Goal: Communication & Community: Participate in discussion

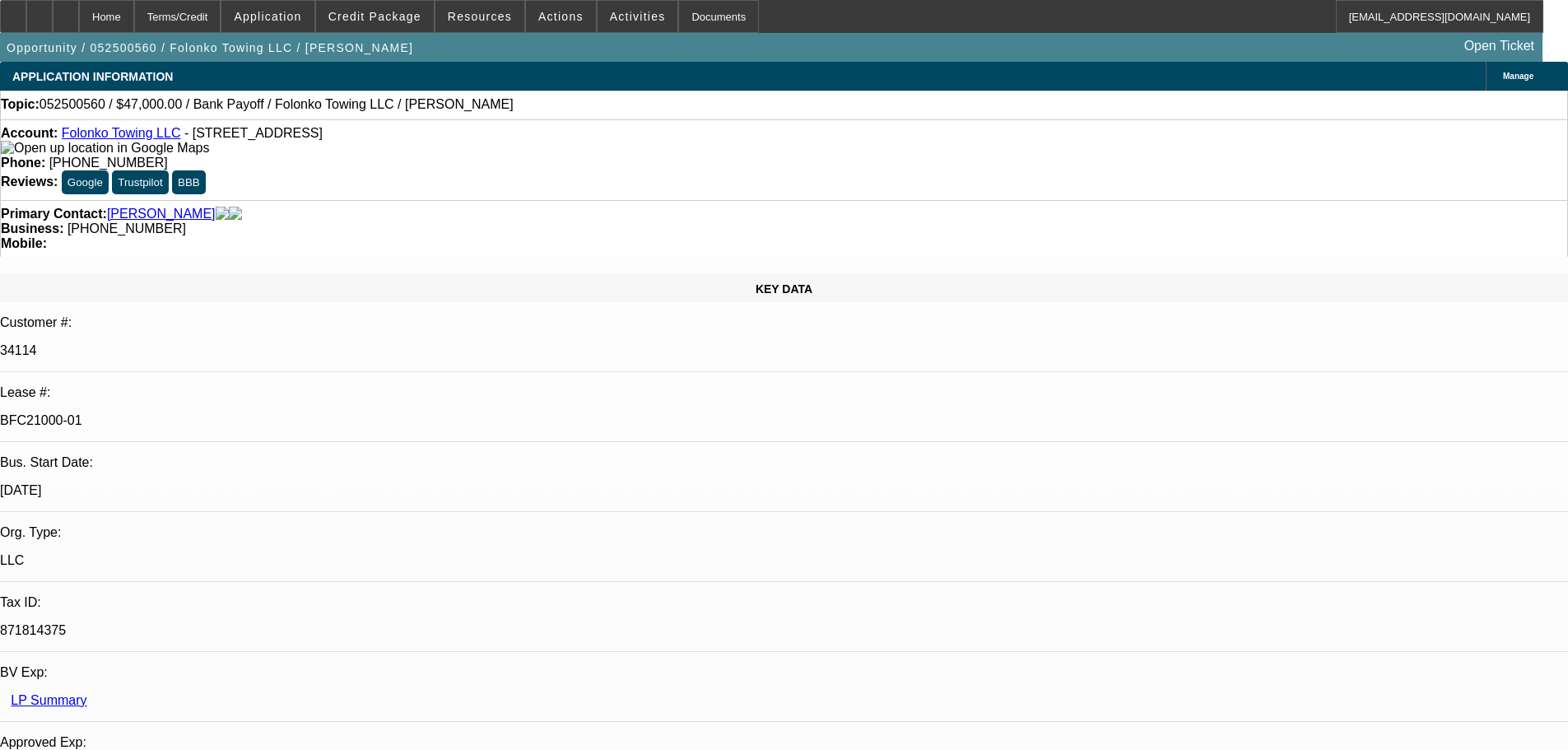
select select "0"
select select "2"
select select "0.1"
select select "4"
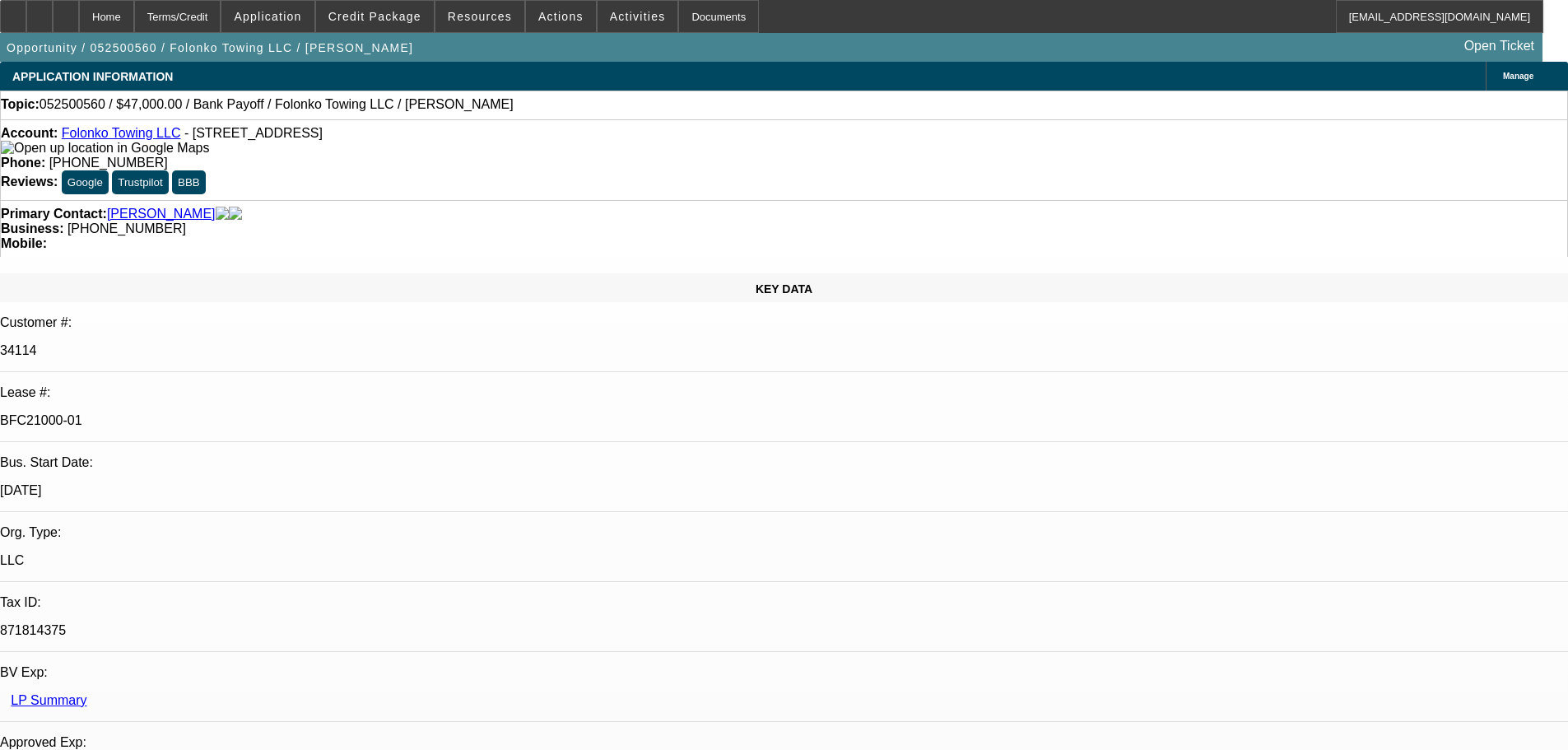
select select "0"
select select "2"
select select "0.1"
select select "4"
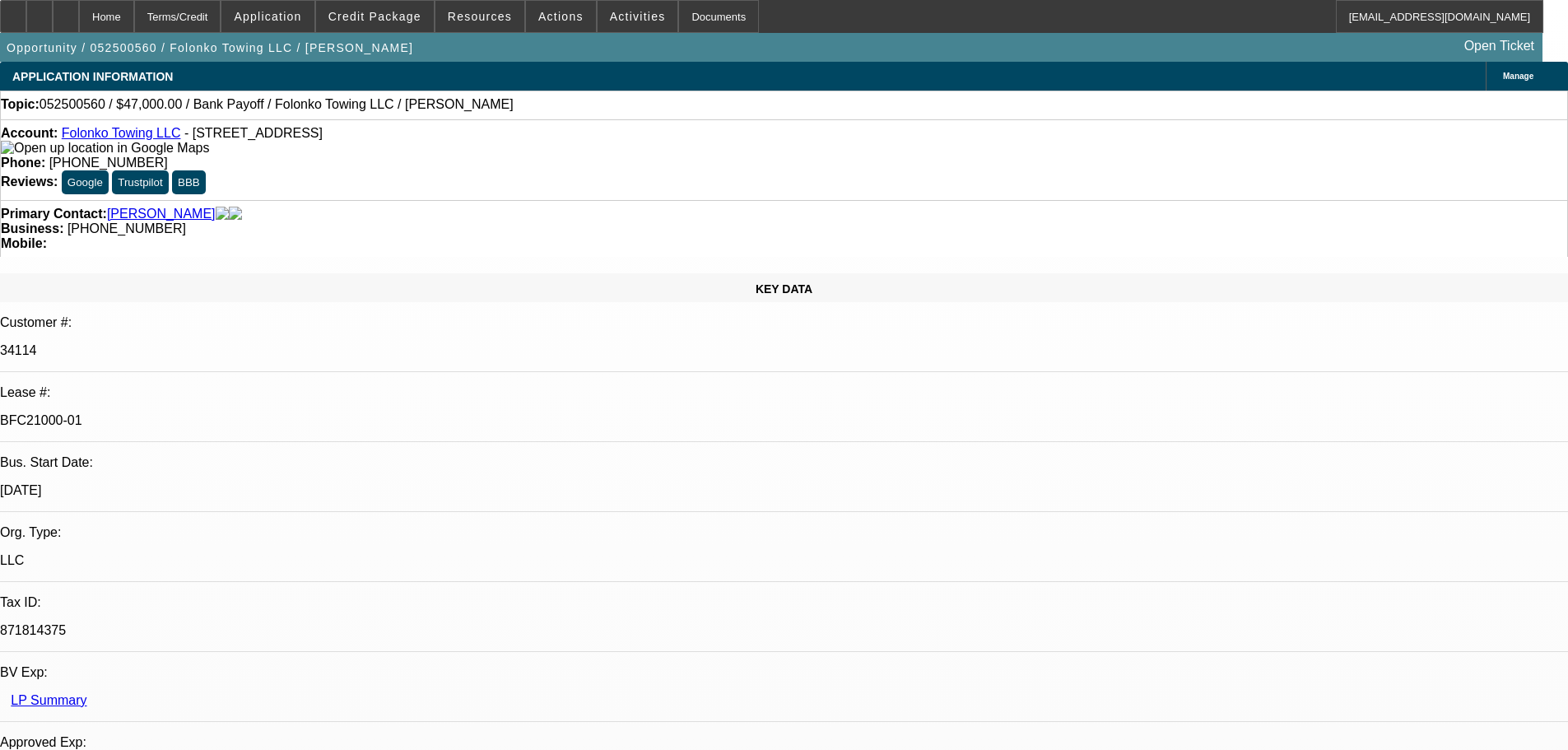
select select "0"
select select "2"
select select "0.1"
select select "4"
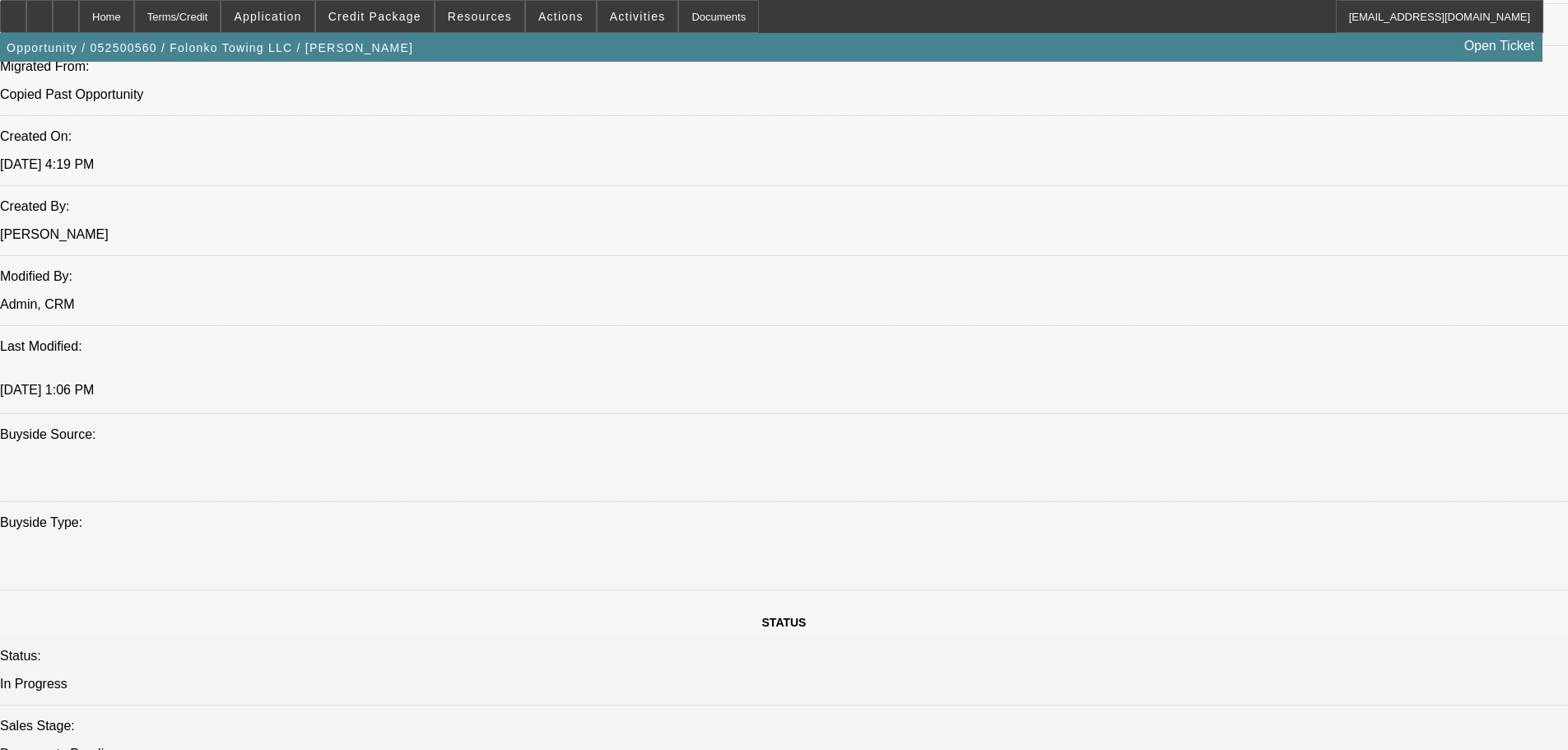
scroll to position [1810, 0]
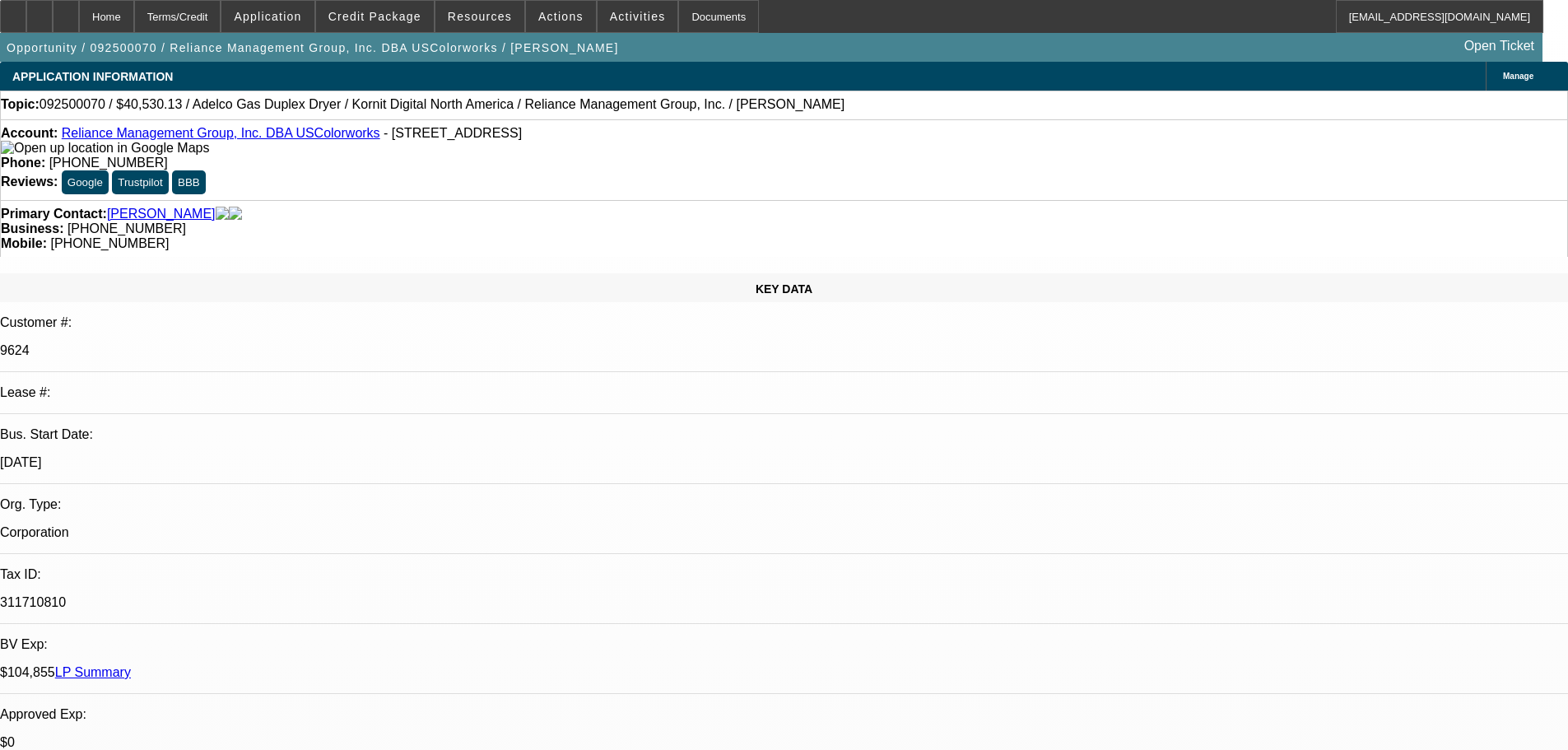
select select "0"
select select "2"
select select "0"
select select "6"
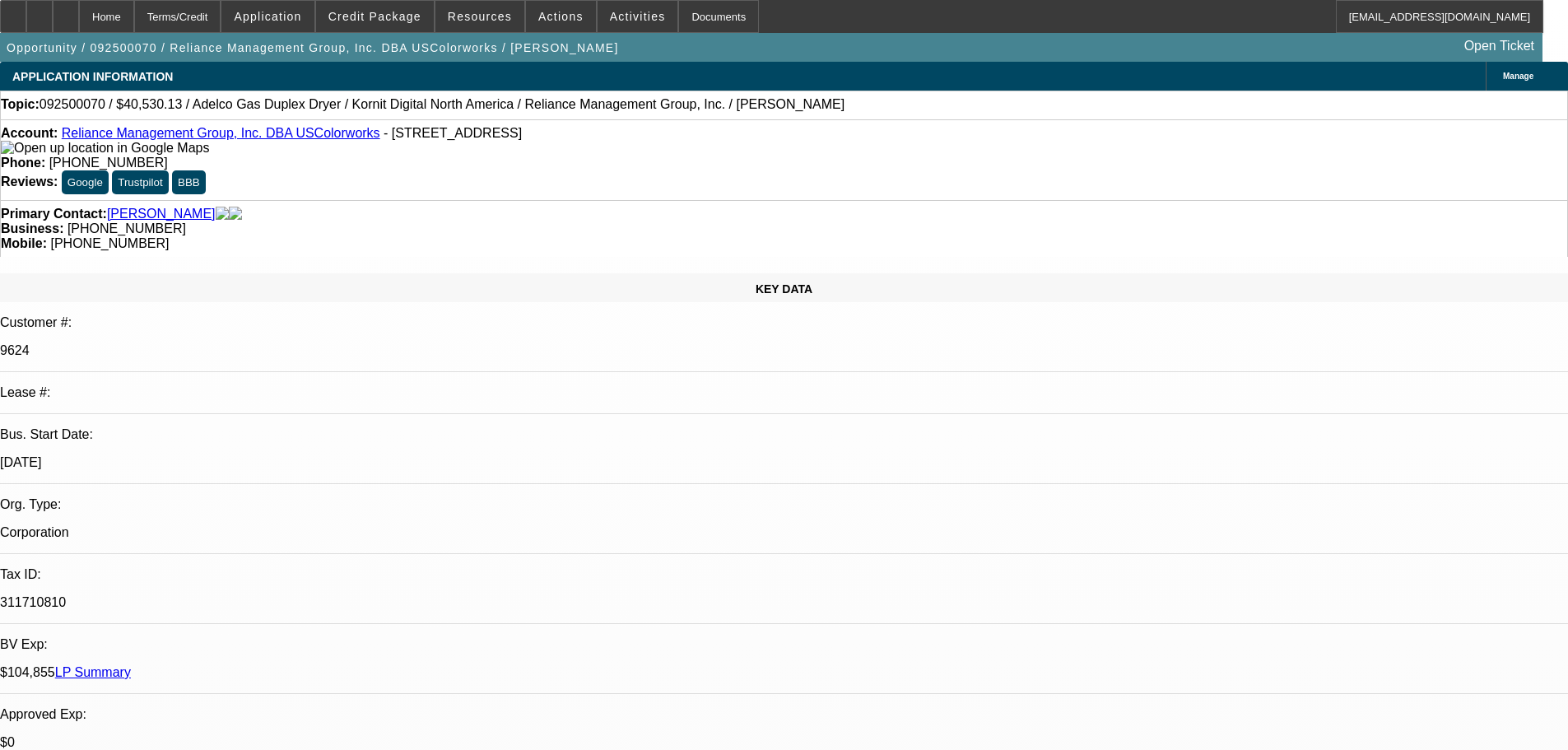
select select "0"
select select "2"
select select "0"
select select "6"
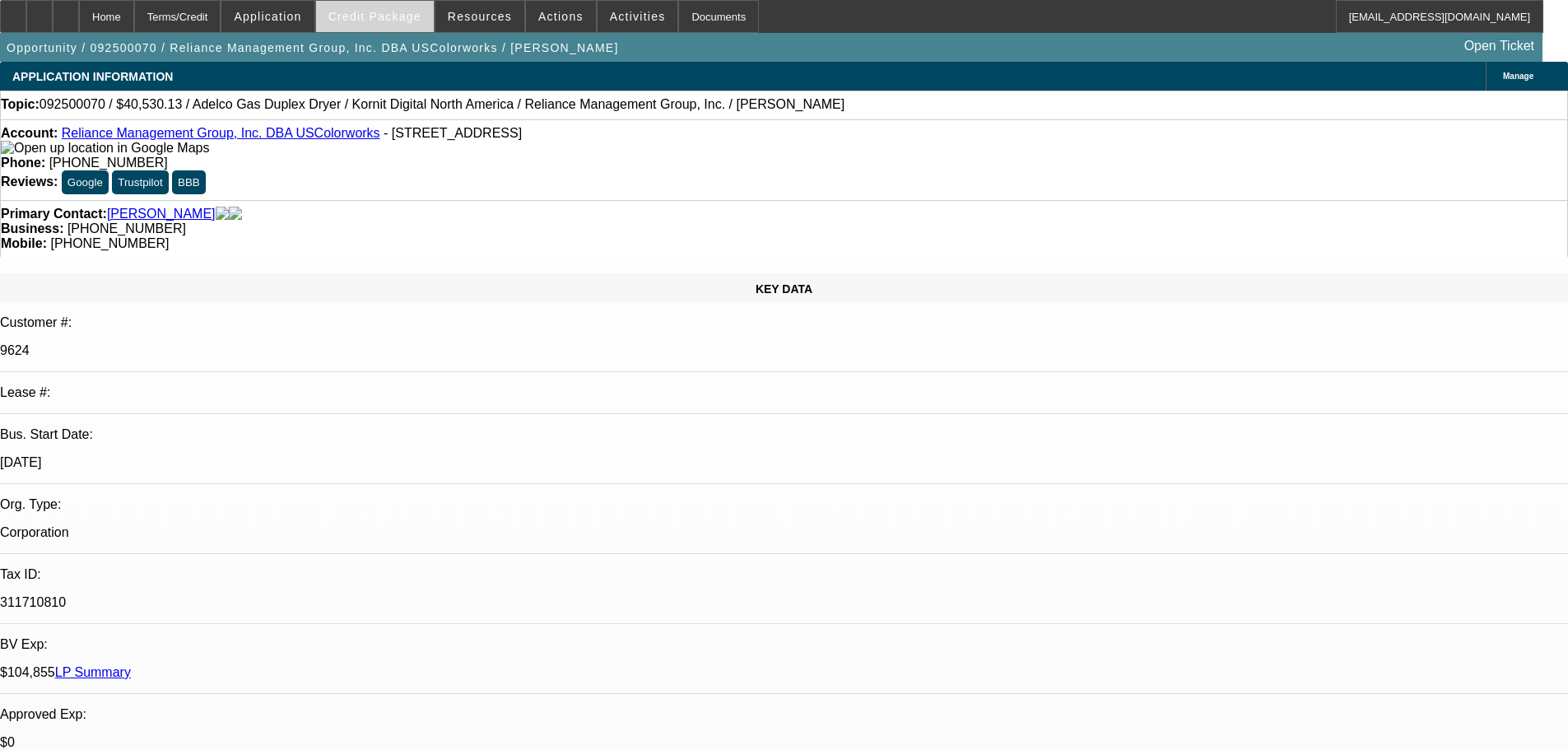
click at [370, 15] on span "Credit Package" at bounding box center [374, 16] width 93 height 13
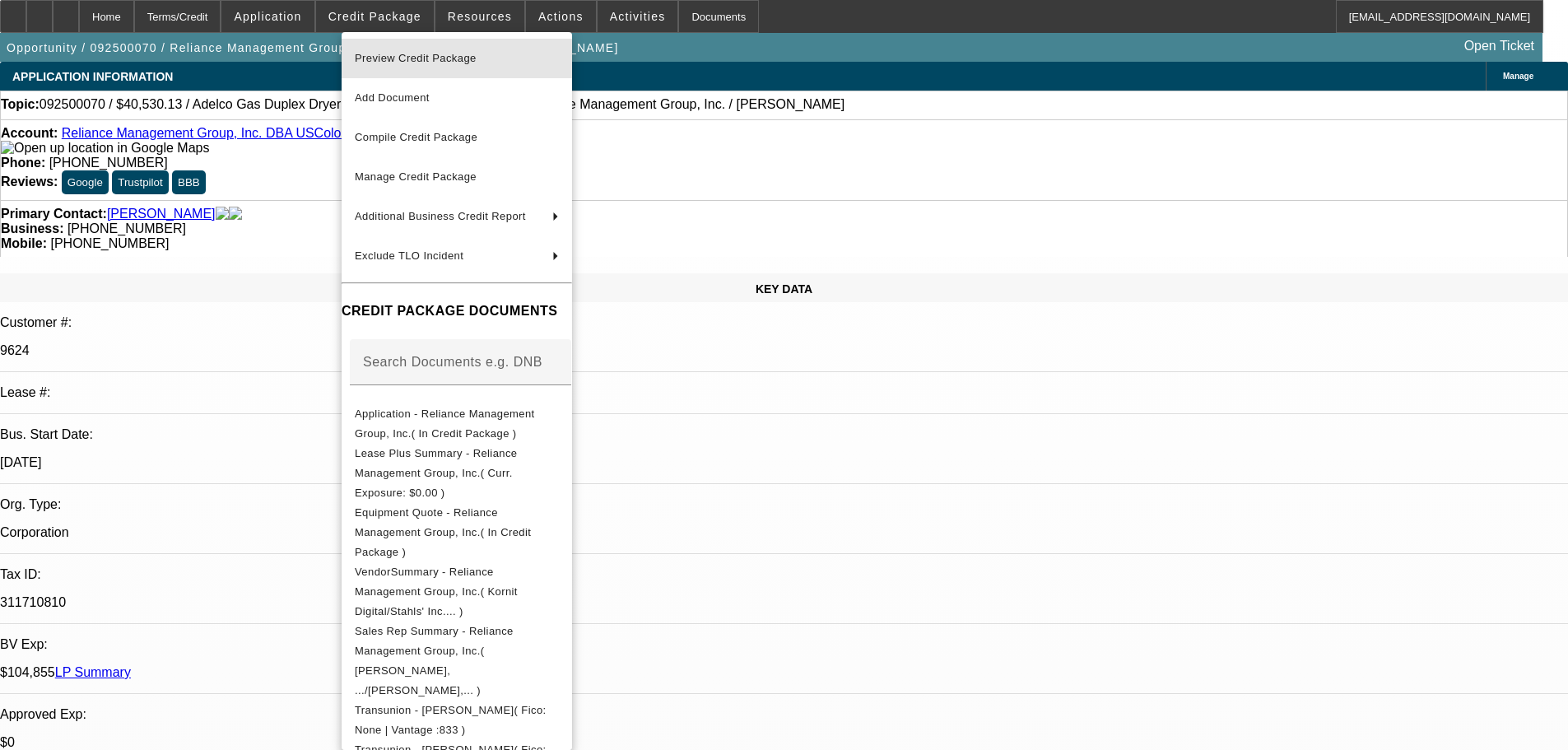
click at [403, 57] on span "Preview Credit Package" at bounding box center [416, 58] width 121 height 12
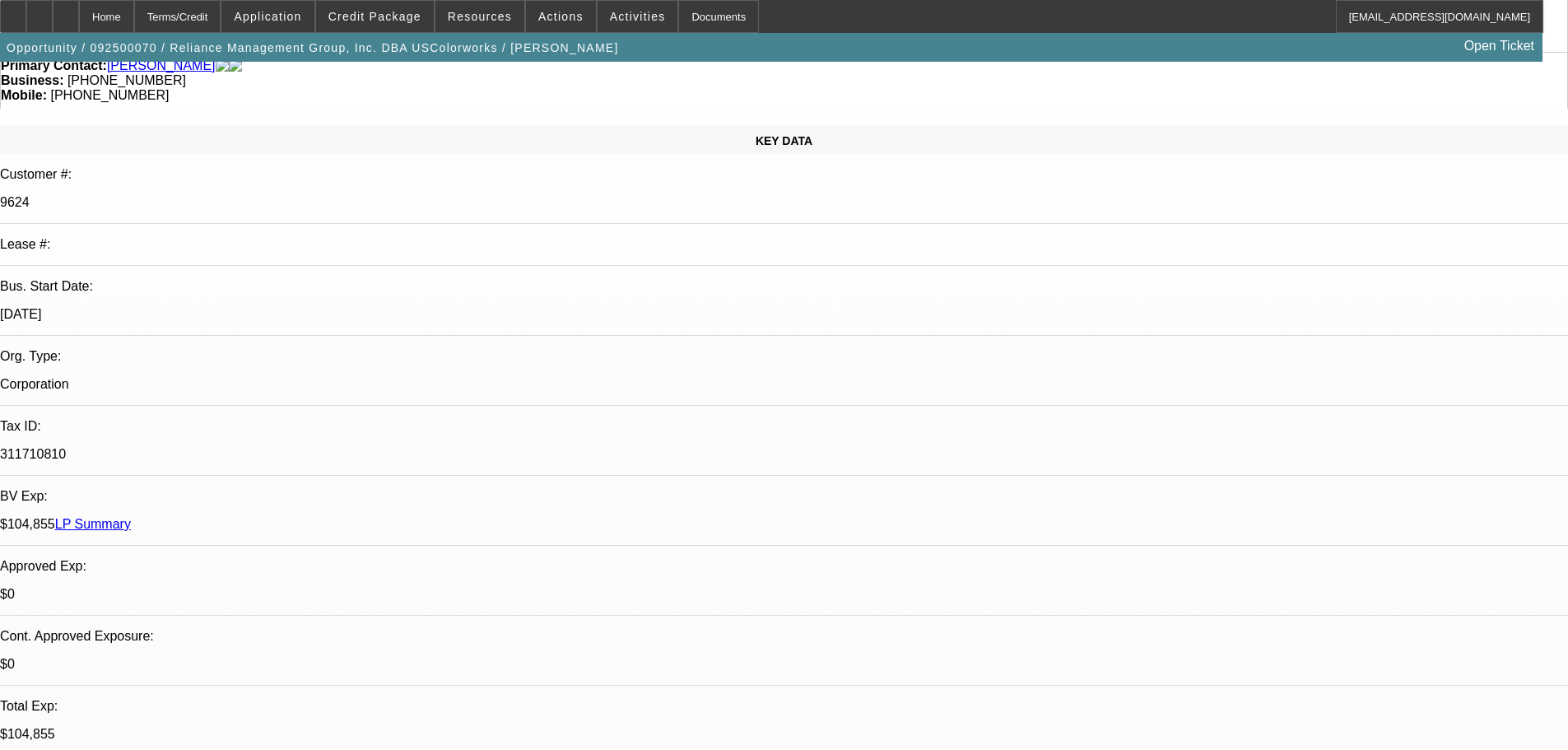
scroll to position [164, 0]
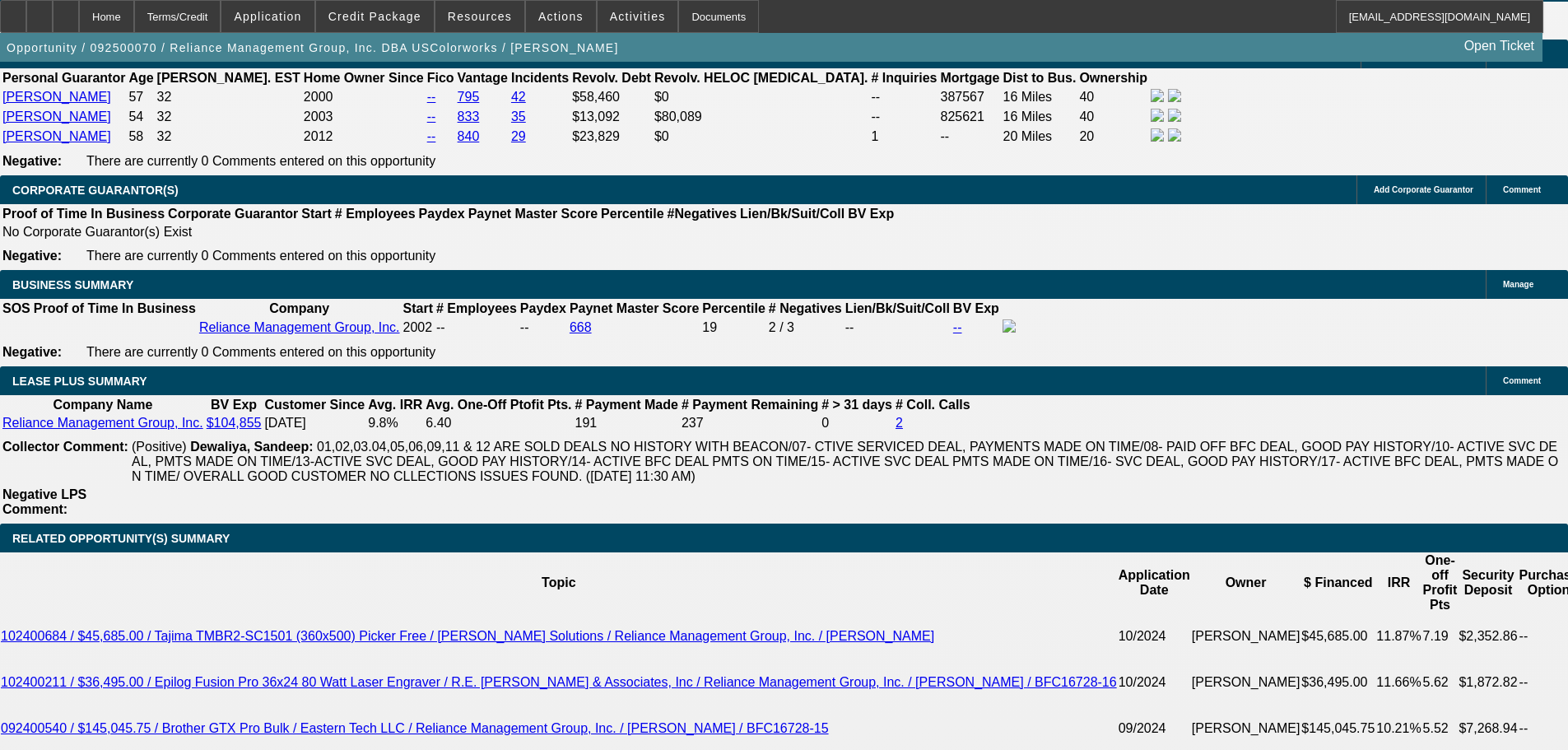
scroll to position [2798, 0]
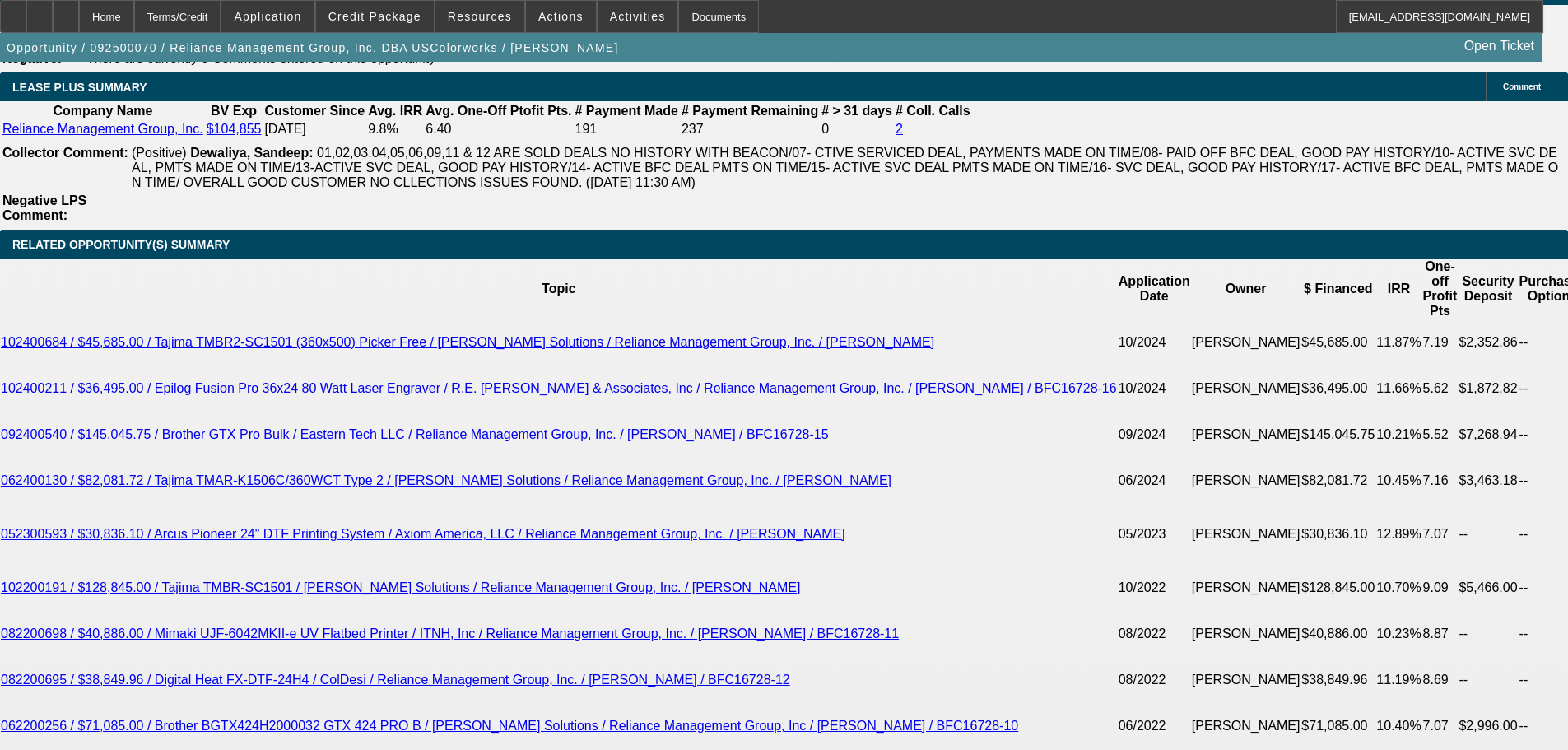
scroll to position [2962, 0]
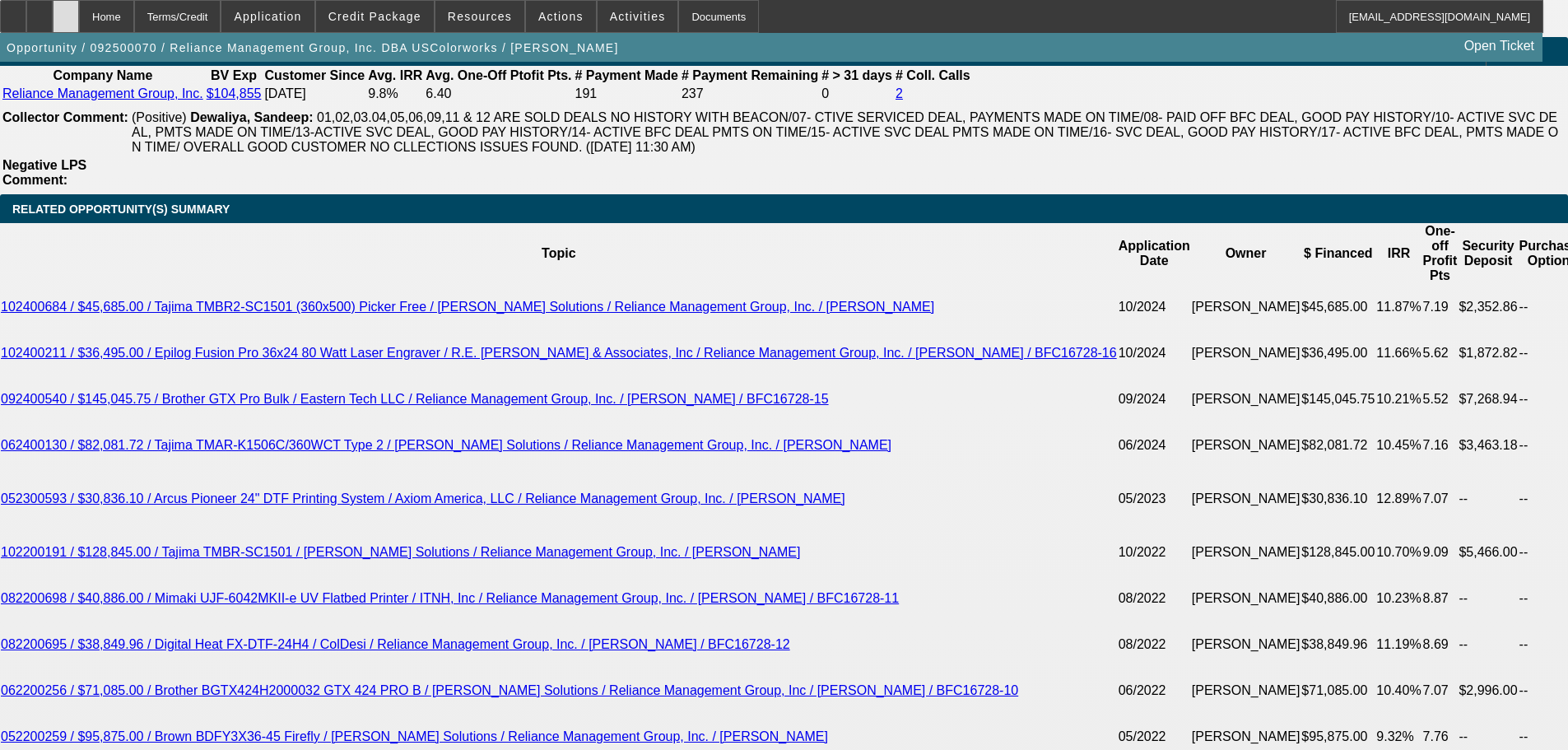
click at [66, 11] on icon at bounding box center [66, 11] width 0 height 0
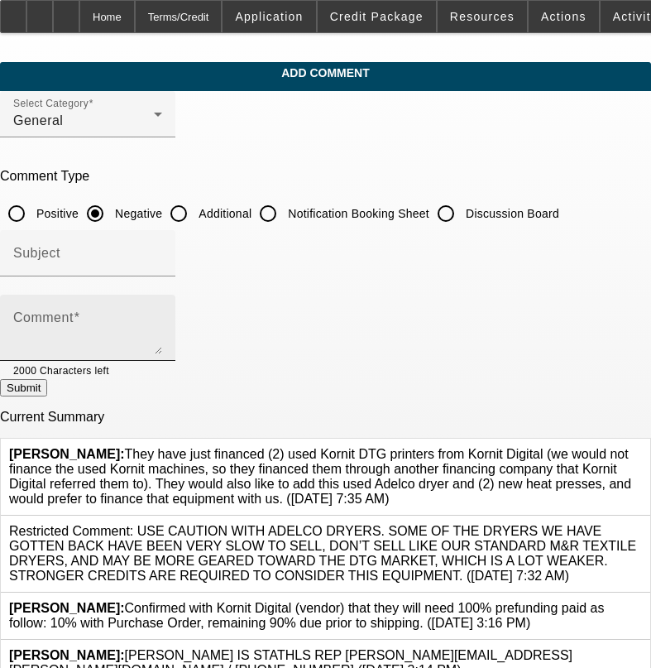
click at [162, 323] on textarea "Comment" at bounding box center [87, 334] width 149 height 40
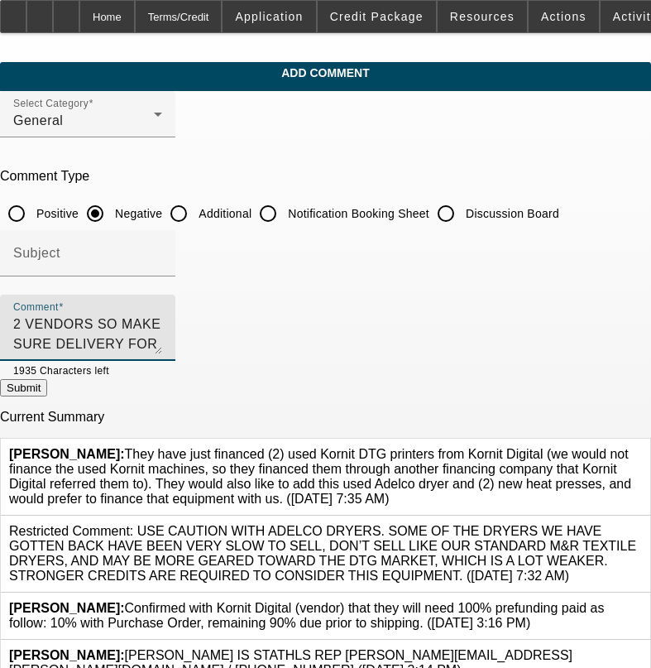
click at [162, 326] on textarea "2 VENDORS SO MAKE SURE DELIVERY FOR BOTH IS CLOSE TO SAME TIME ," at bounding box center [87, 334] width 149 height 40
click at [162, 345] on textarea "2 VENDORS SO MAKE SURE DELIVERY FOR BOTH IS CLOSE TO SAME TIME , ADELCO OK BUT …" at bounding box center [87, 334] width 149 height 40
click at [162, 342] on textarea "2 VENDORS SO MAKE SURE DELIVERY FOR BOTH IS CLOSE TO SAME TIME , ADELCO OK BUT …" at bounding box center [87, 334] width 149 height 40
click at [162, 343] on textarea "2 VENDORS SO MAKE SURE DELIVERY FOR BOTH IS CLOSE TO SAME TIME , ADELCO OK BUT …" at bounding box center [87, 334] width 149 height 40
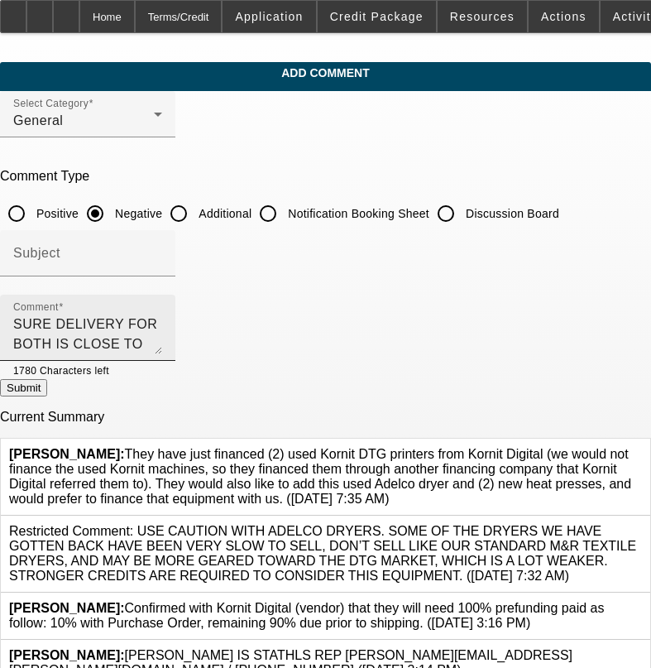
click at [162, 341] on textarea "2 VENDORS SO MAKE SURE DELIVERY FOR BOTH IS CLOSE TO SAME TIME , ADELCO OK BUT …" at bounding box center [87, 334] width 149 height 40
type textarea "2 VENDORS SO MAKE SURE DELIVERY FOR BOTH IS CLOSE TO SAME TIME , ADELCO OK BUT …"
click at [162, 376] on div at bounding box center [135, 370] width 53 height 18
click at [47, 387] on button "Submit" at bounding box center [23, 387] width 47 height 17
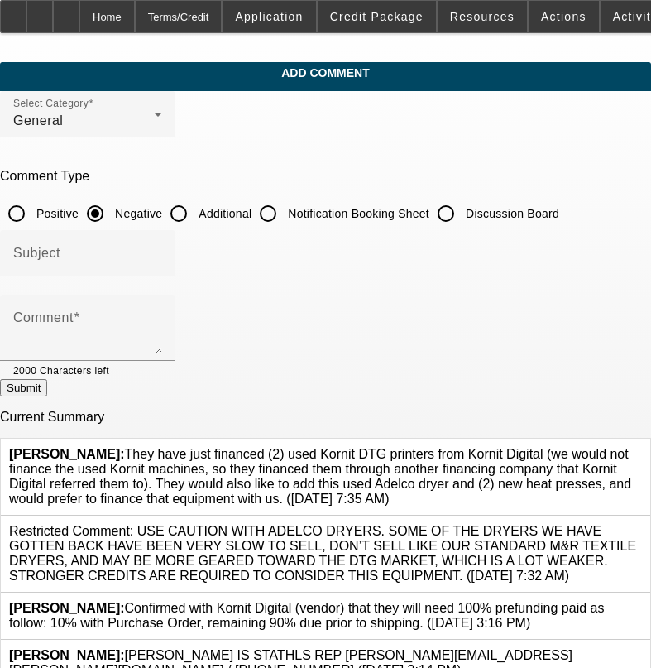
scroll to position [0, 0]
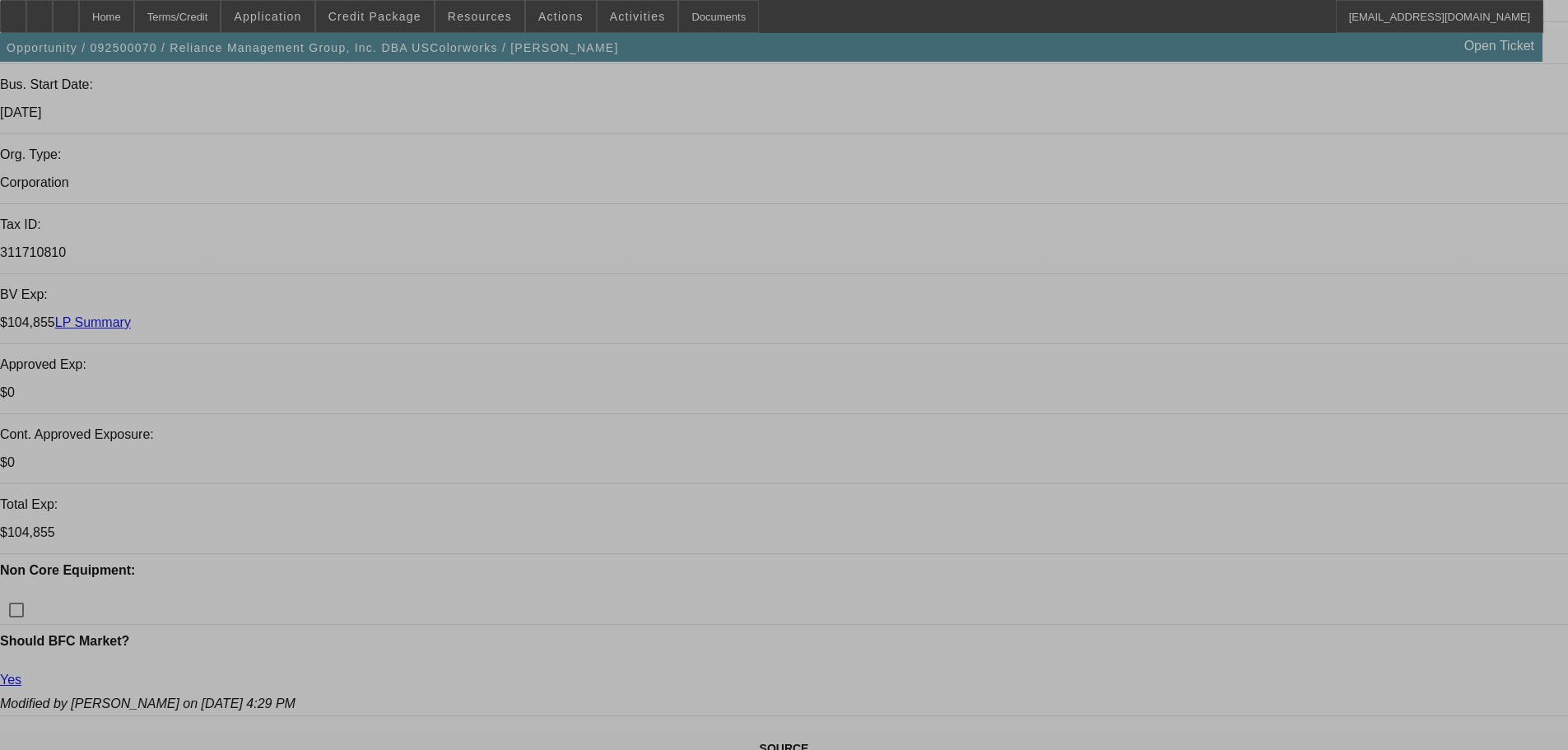
select select "0"
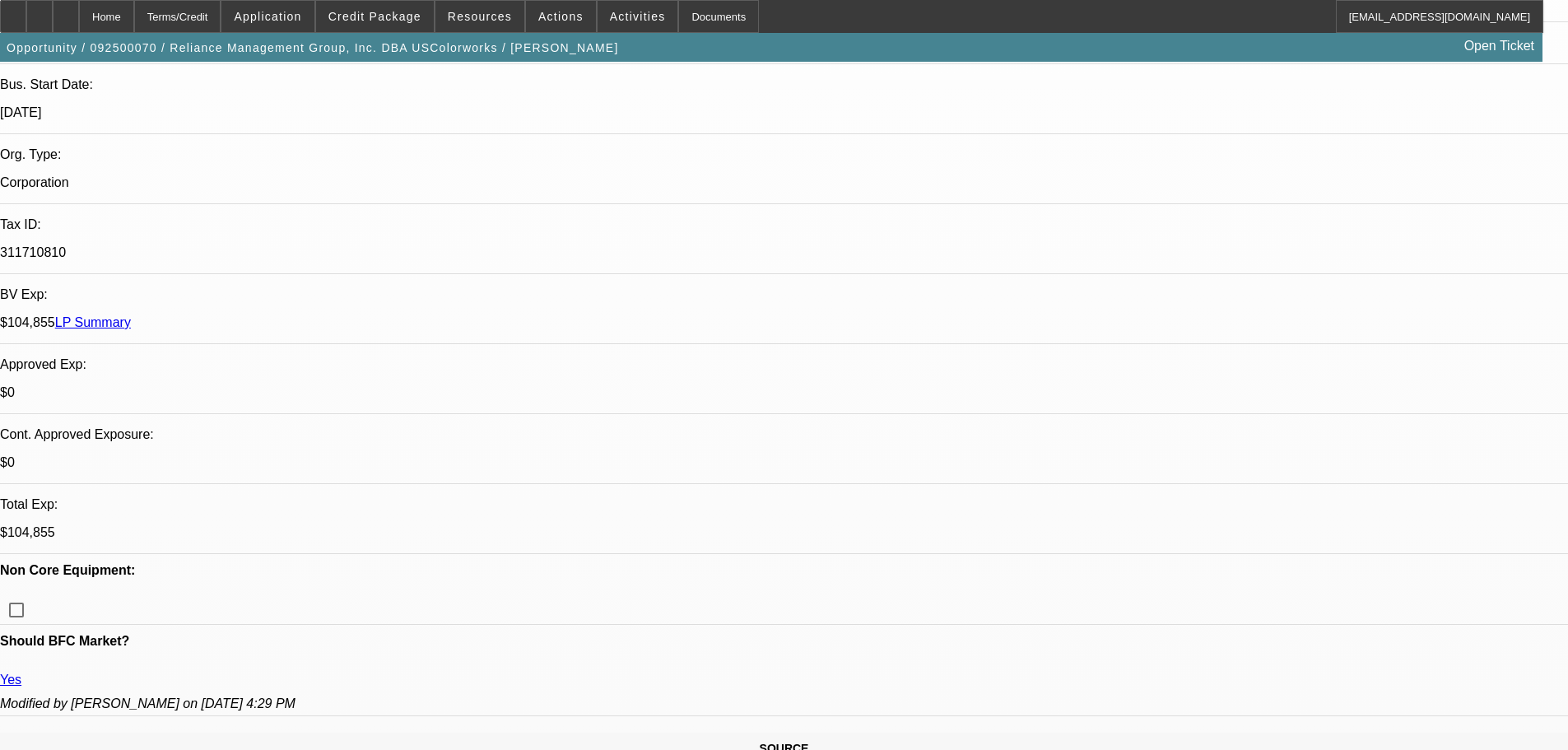
select select "2"
select select "0"
select select "6"
select select "0"
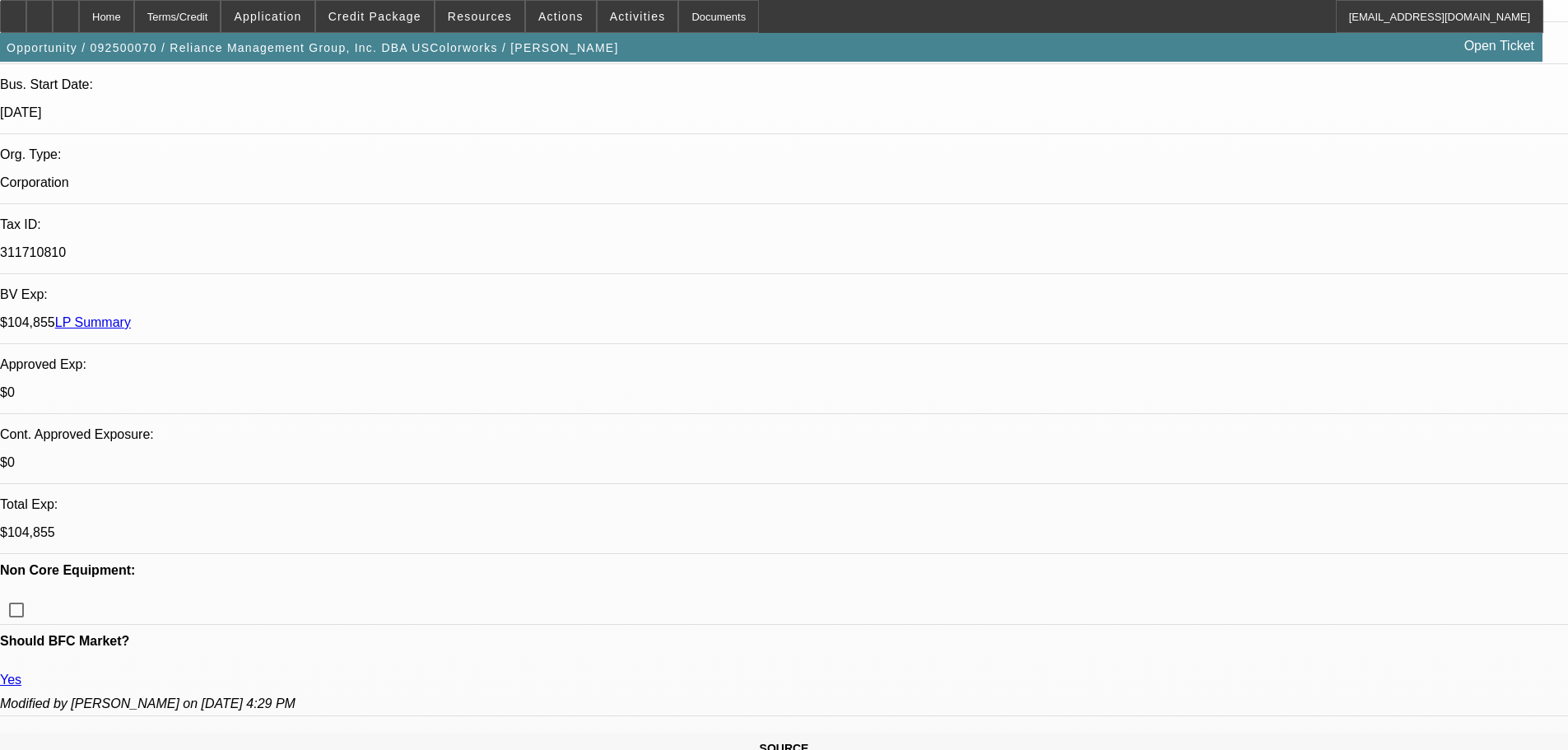
select select "2"
select select "0"
select select "6"
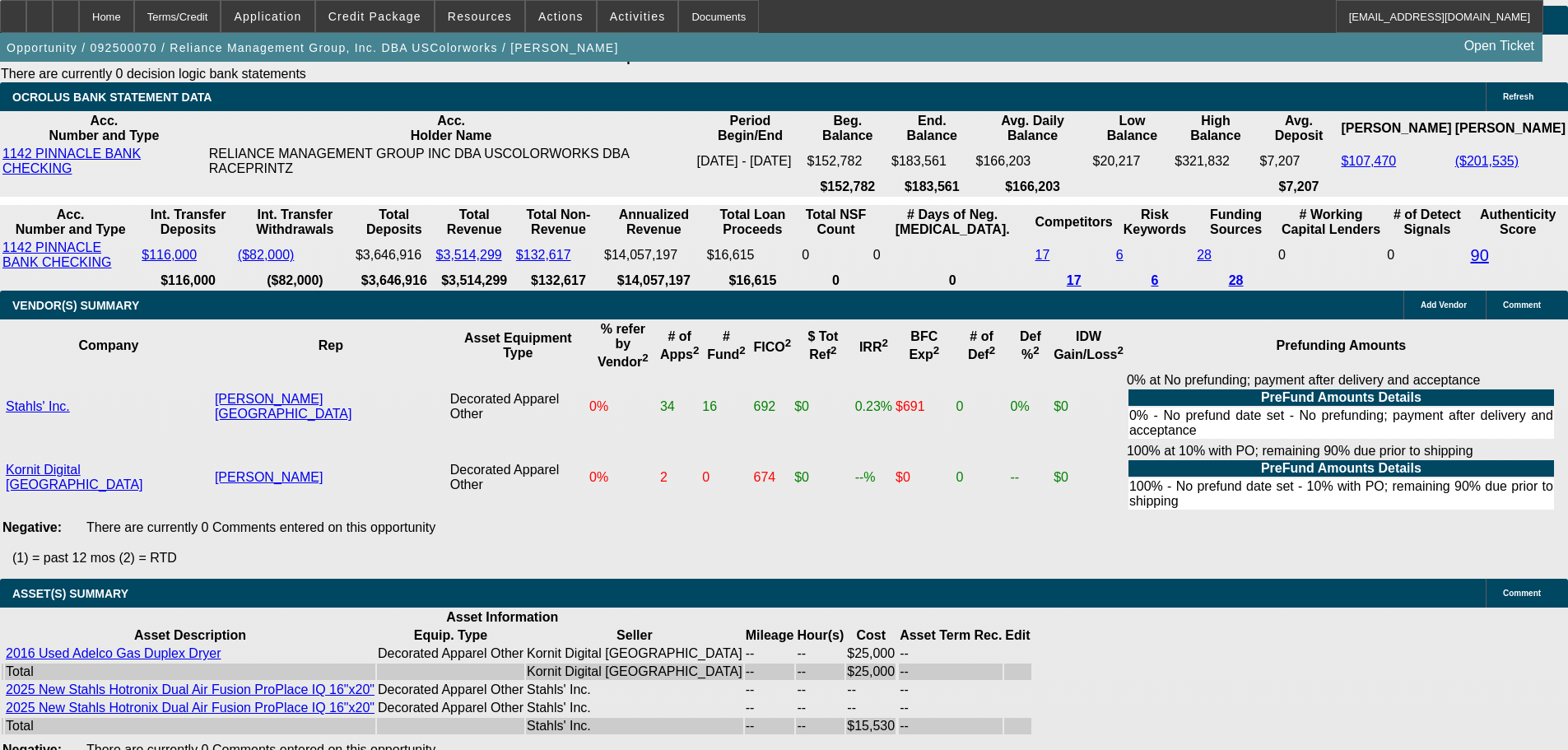
scroll to position [4169, 0]
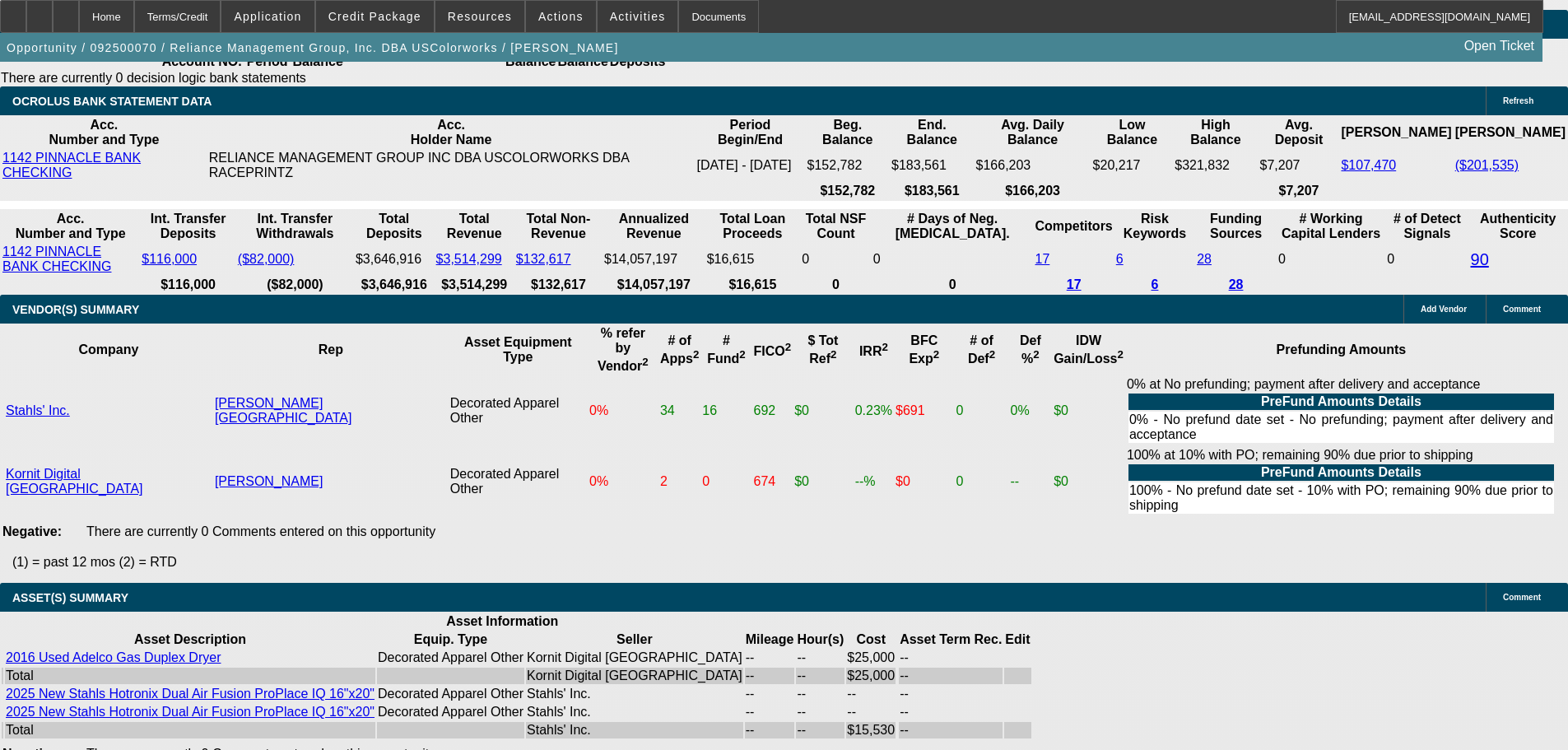
select select "5"
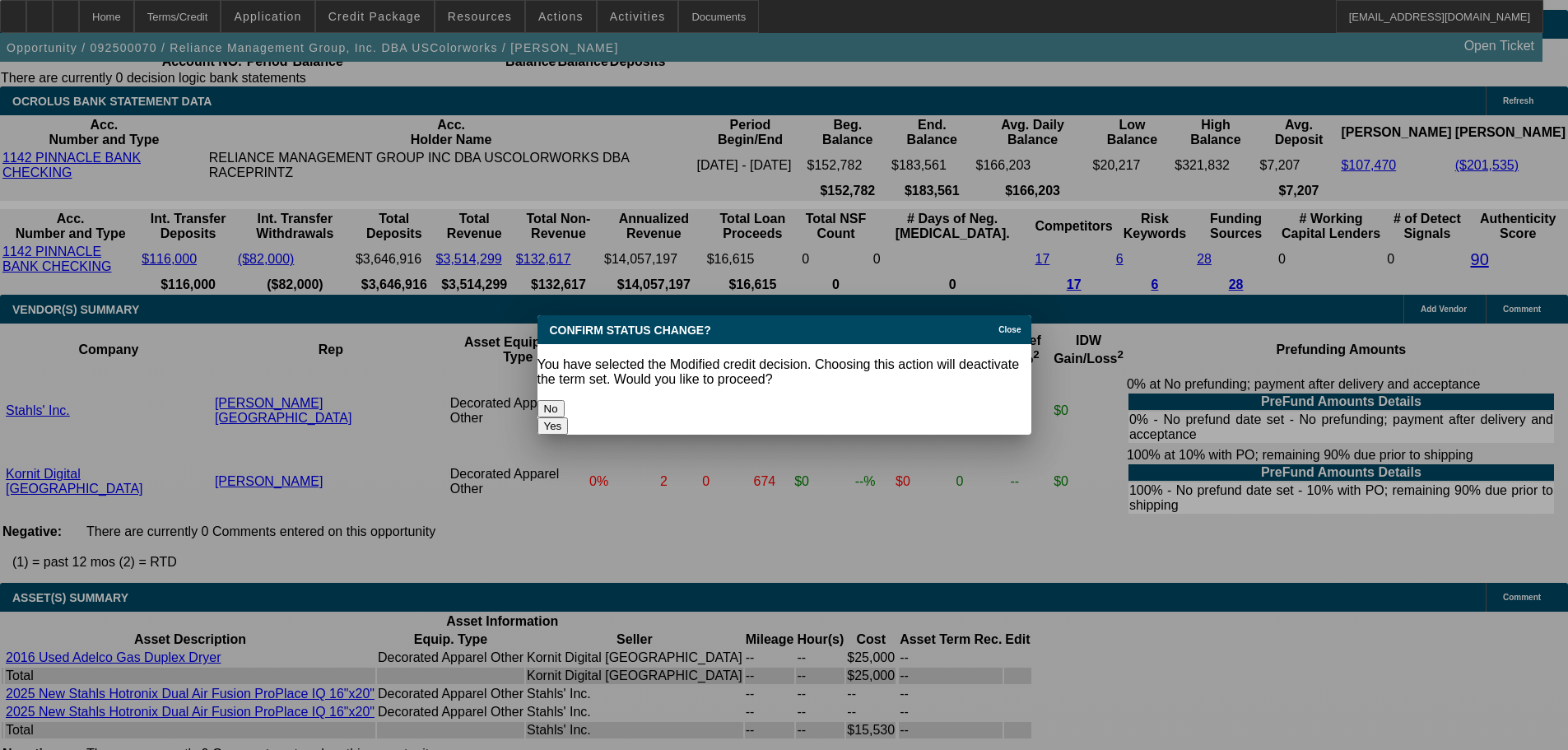
scroll to position [0, 0]
click at [569, 417] on button "Yes" at bounding box center [552, 425] width 31 height 17
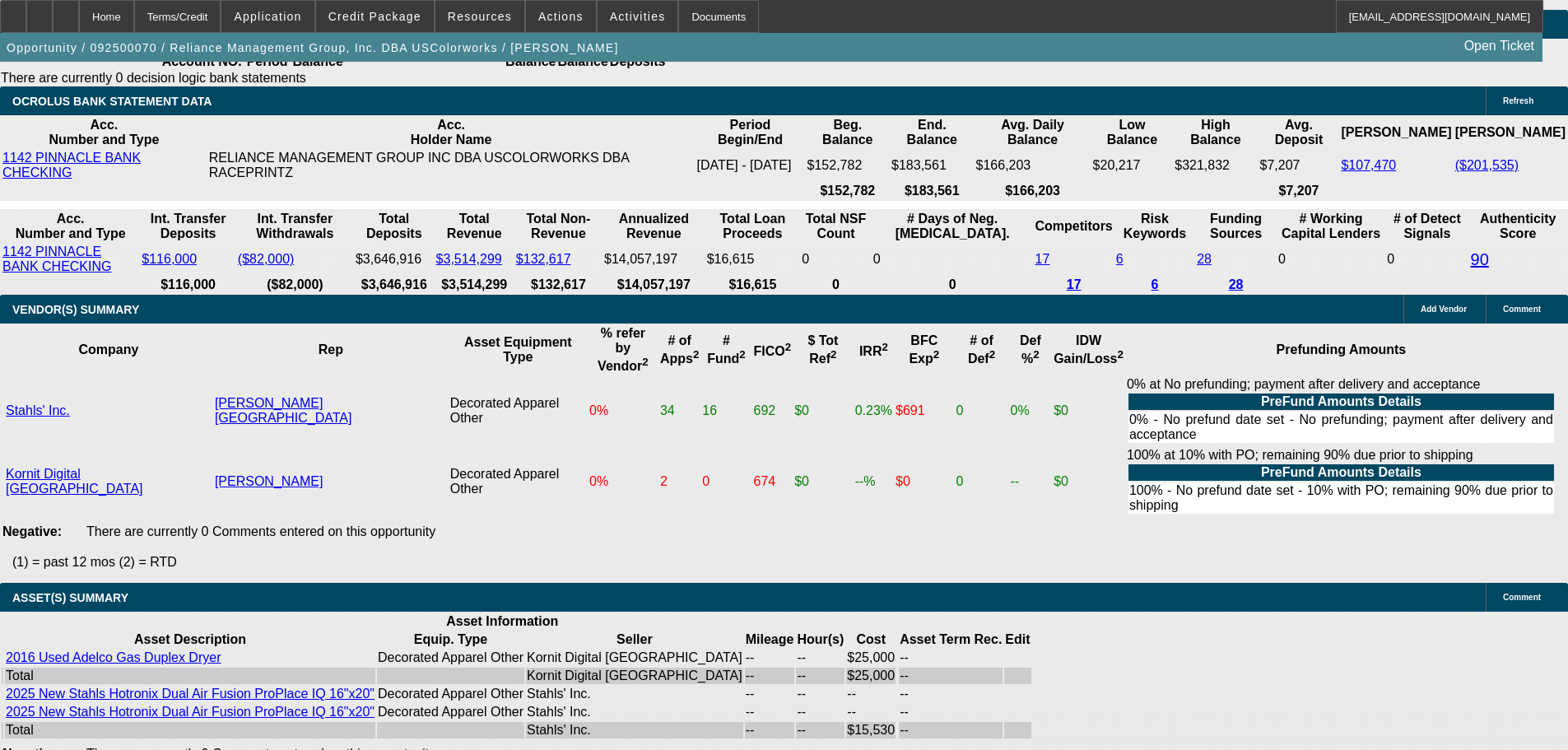
scroll to position [4169, 0]
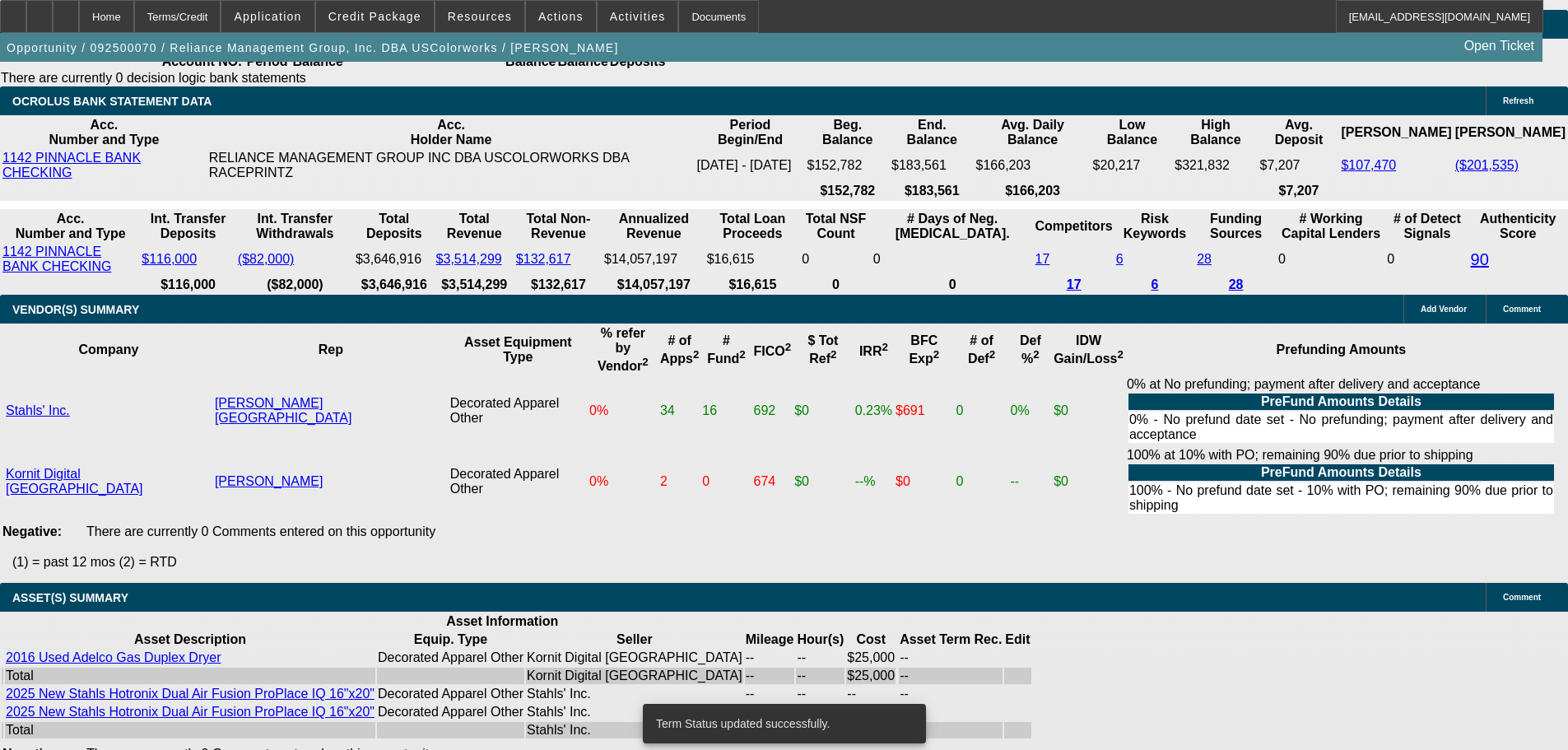
select select "0"
select select "2"
select select "0"
select select "6"
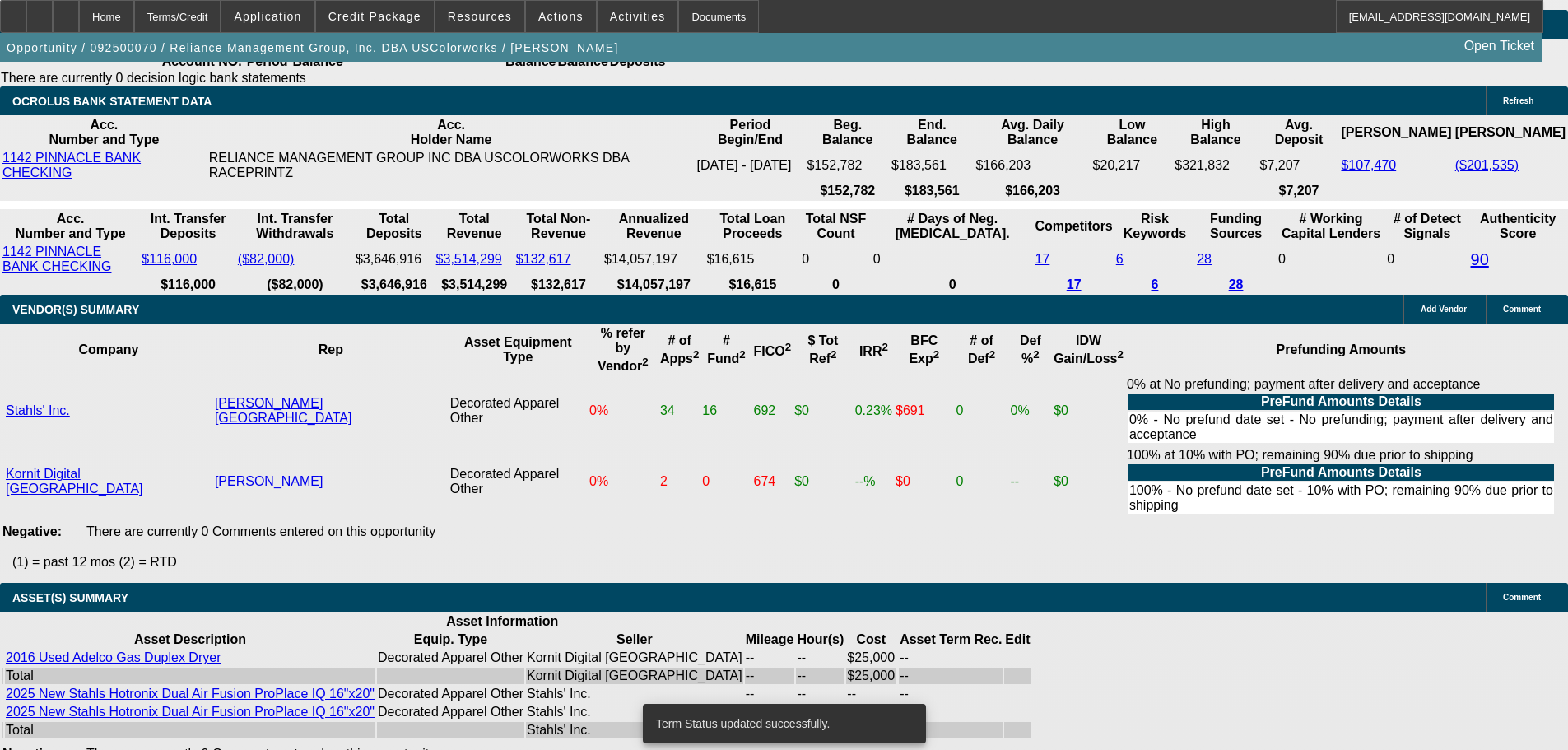
select select "0"
select select "2"
select select "0"
select select "6"
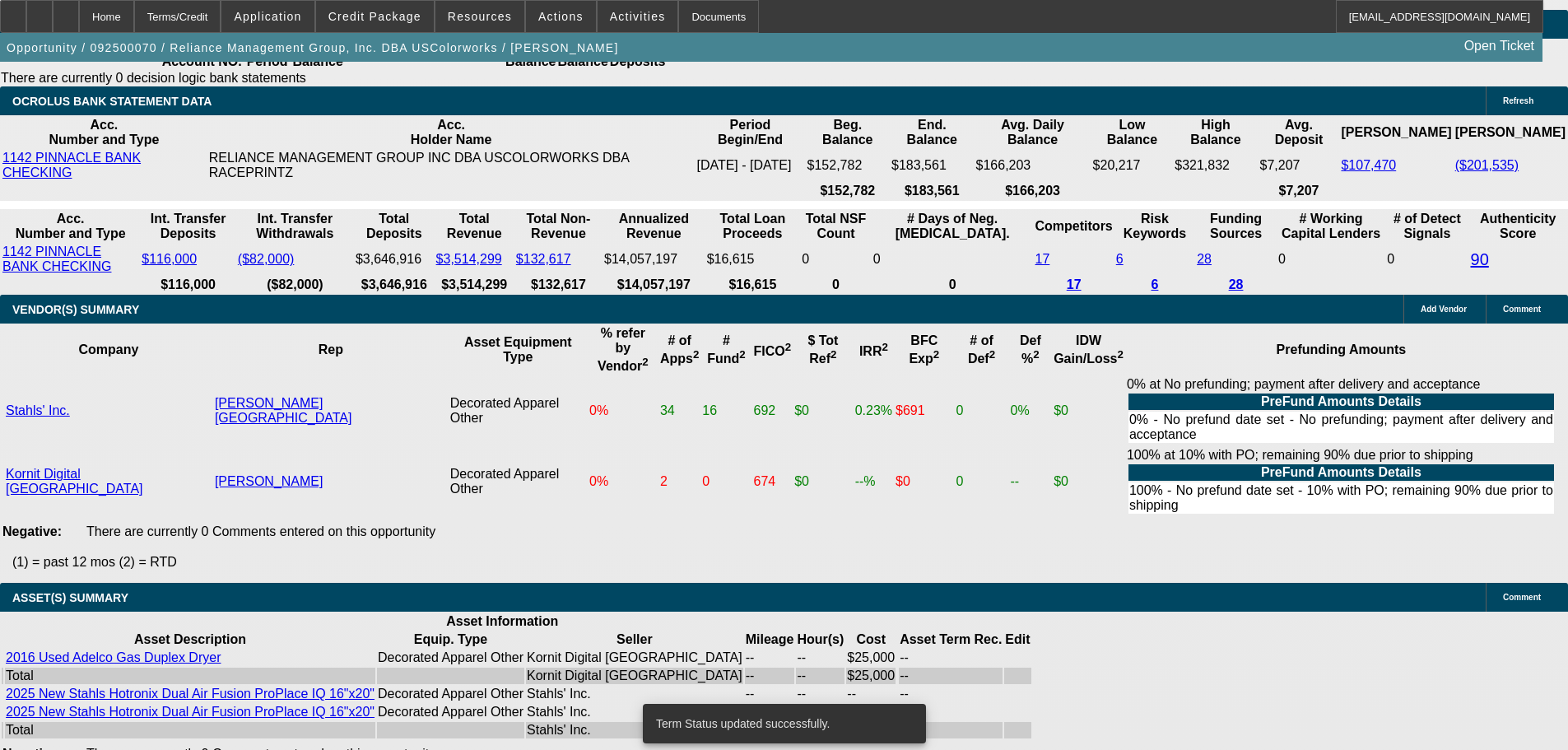
select select "0"
select select "2"
select select "0"
select select "6"
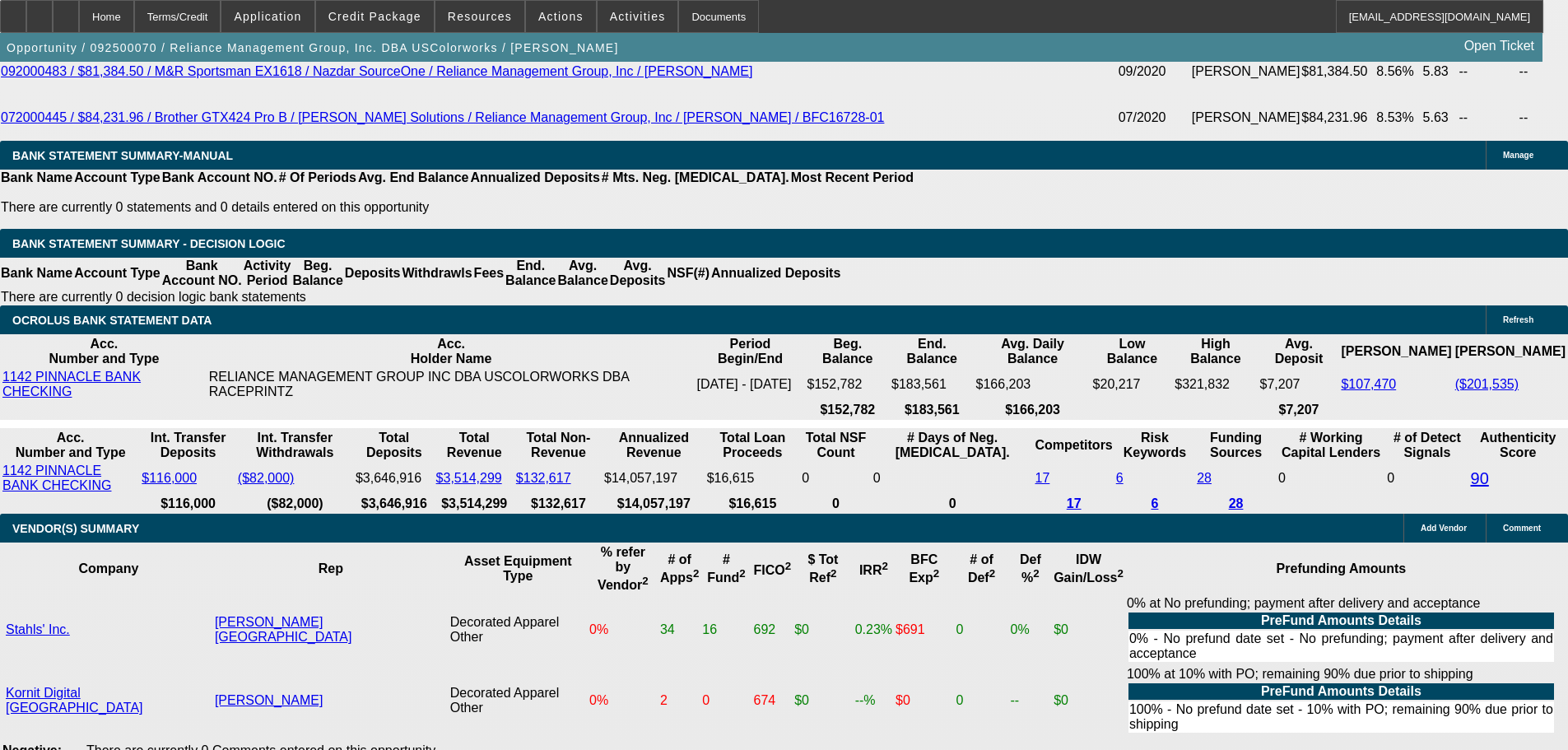
scroll to position [3922, 0]
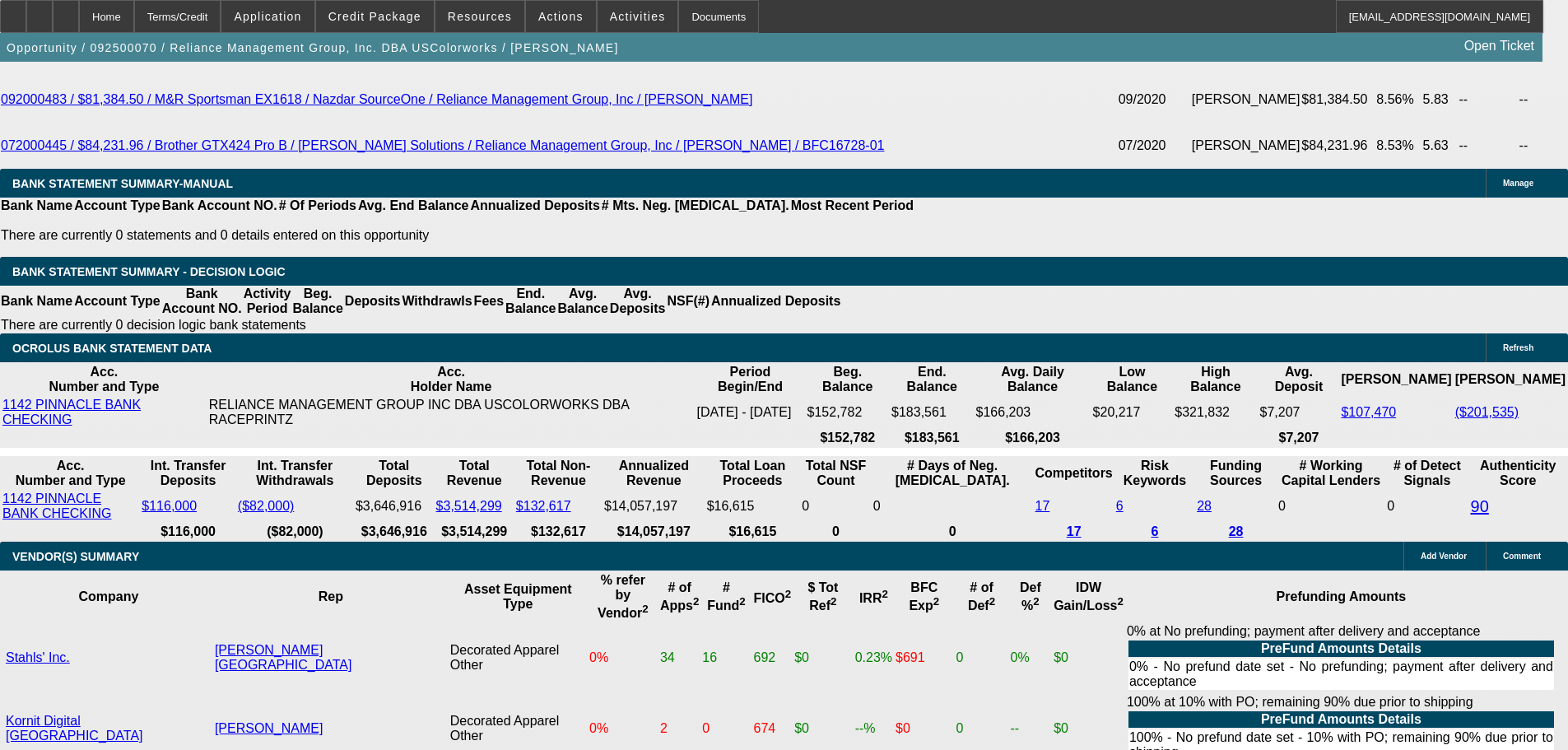
drag, startPoint x: 346, startPoint y: 330, endPoint x: 458, endPoint y: 343, distance: 112.8
type input "UNKNOWN"
type input "11"
type input "$2,286.56"
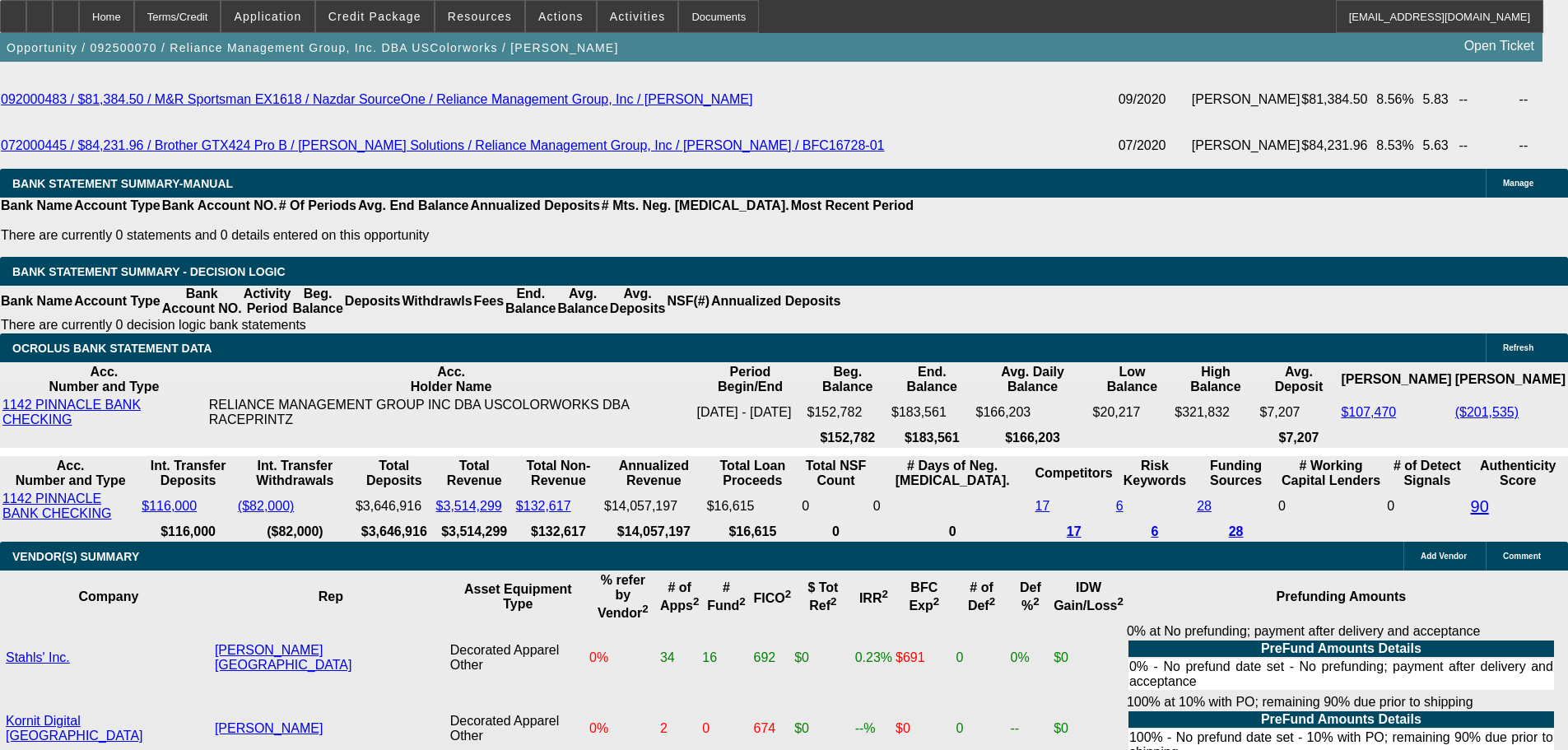
type input "$1,143.28"
type input "$2,653.80"
type input "$1,326.90"
type input "11"
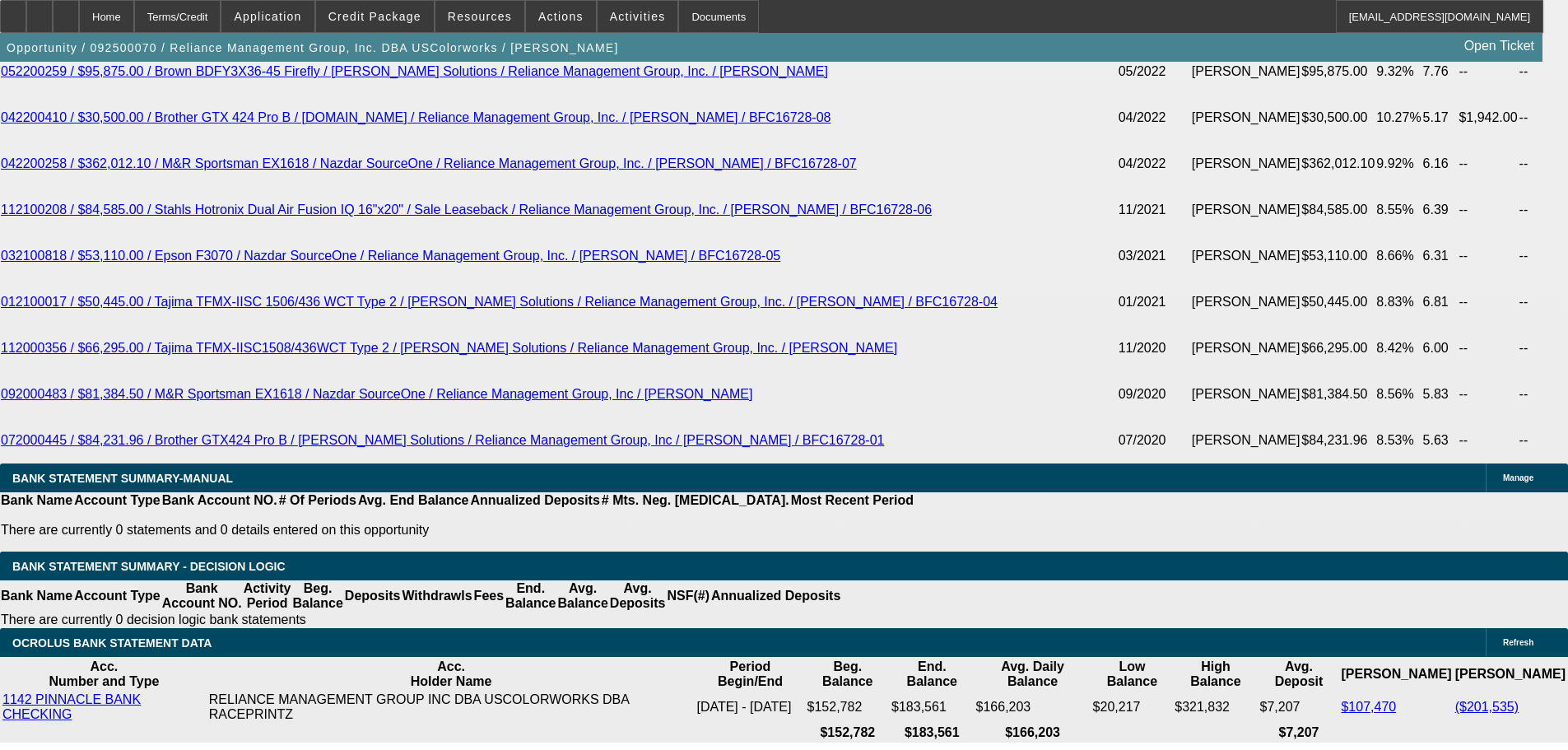
scroll to position [3593, 0]
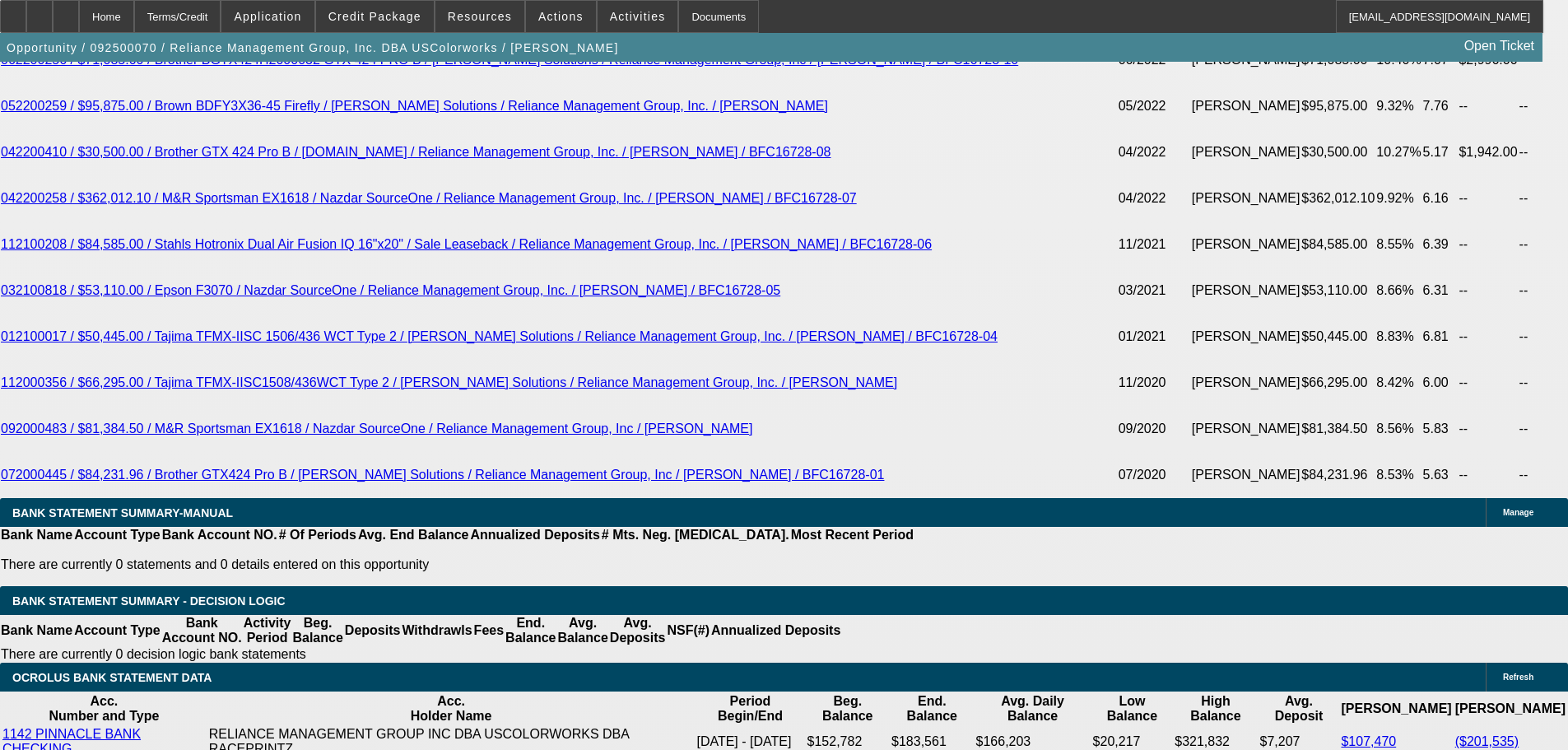
type input "$0.00"
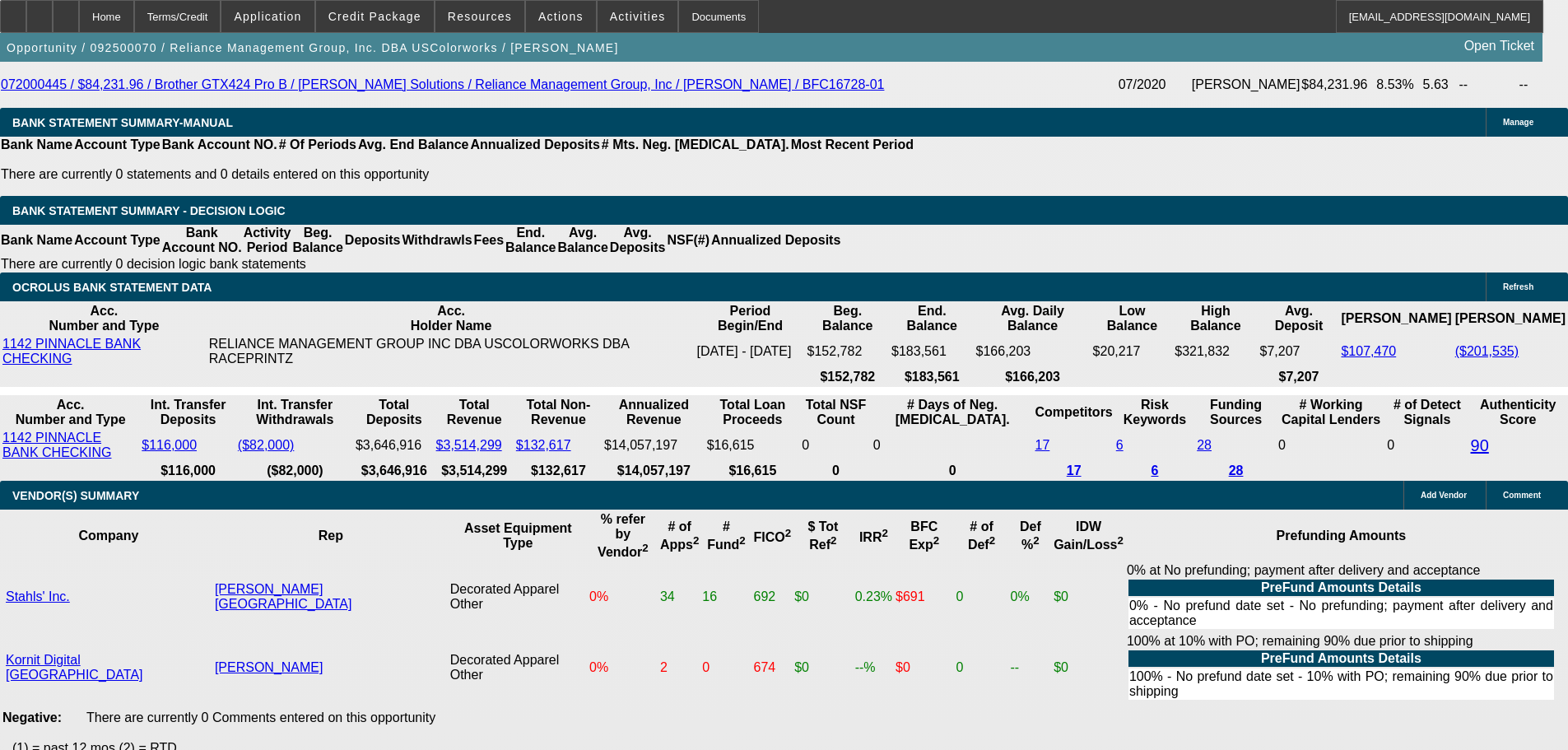
scroll to position [4169, 0]
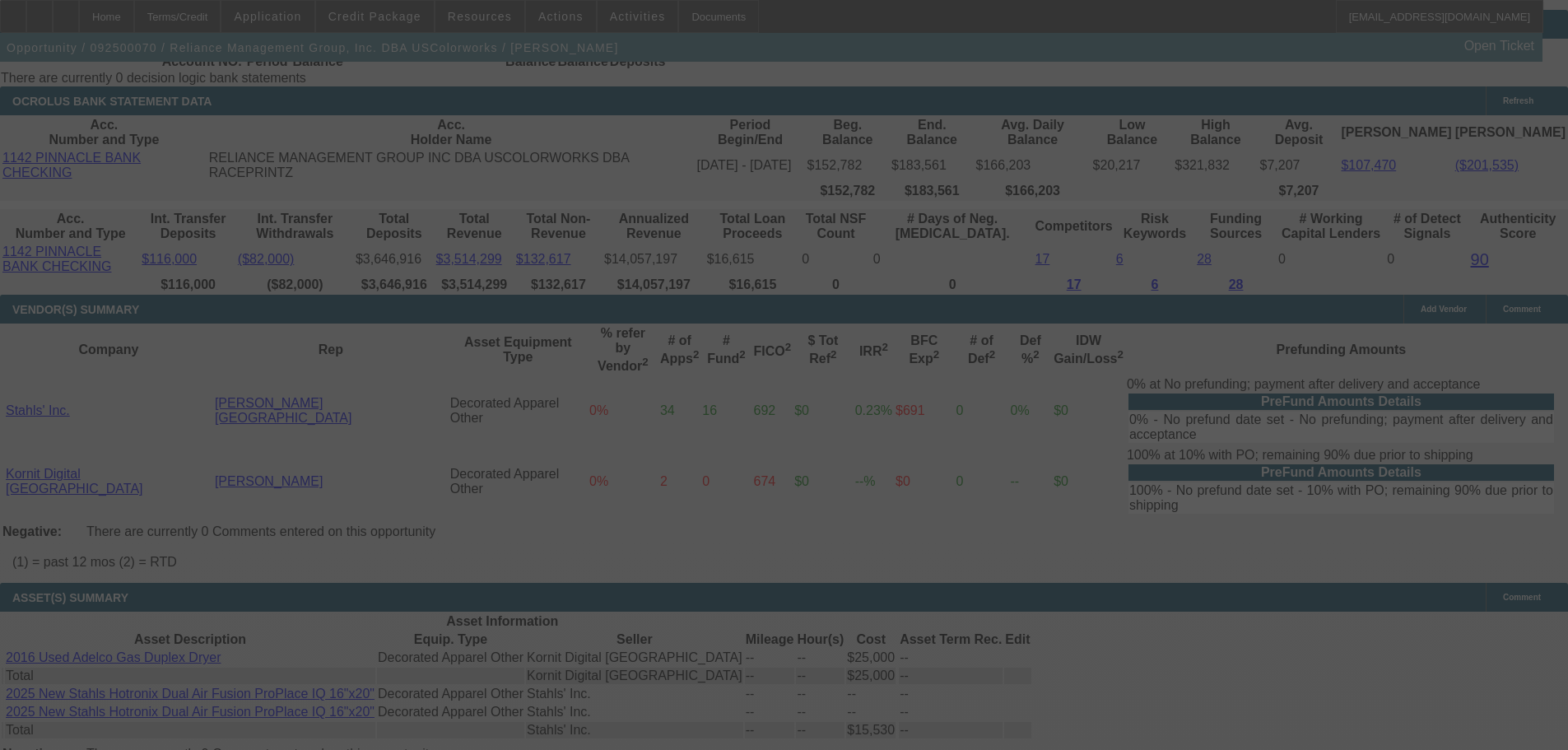
select select "0"
select select "2"
select select "0"
select select "6"
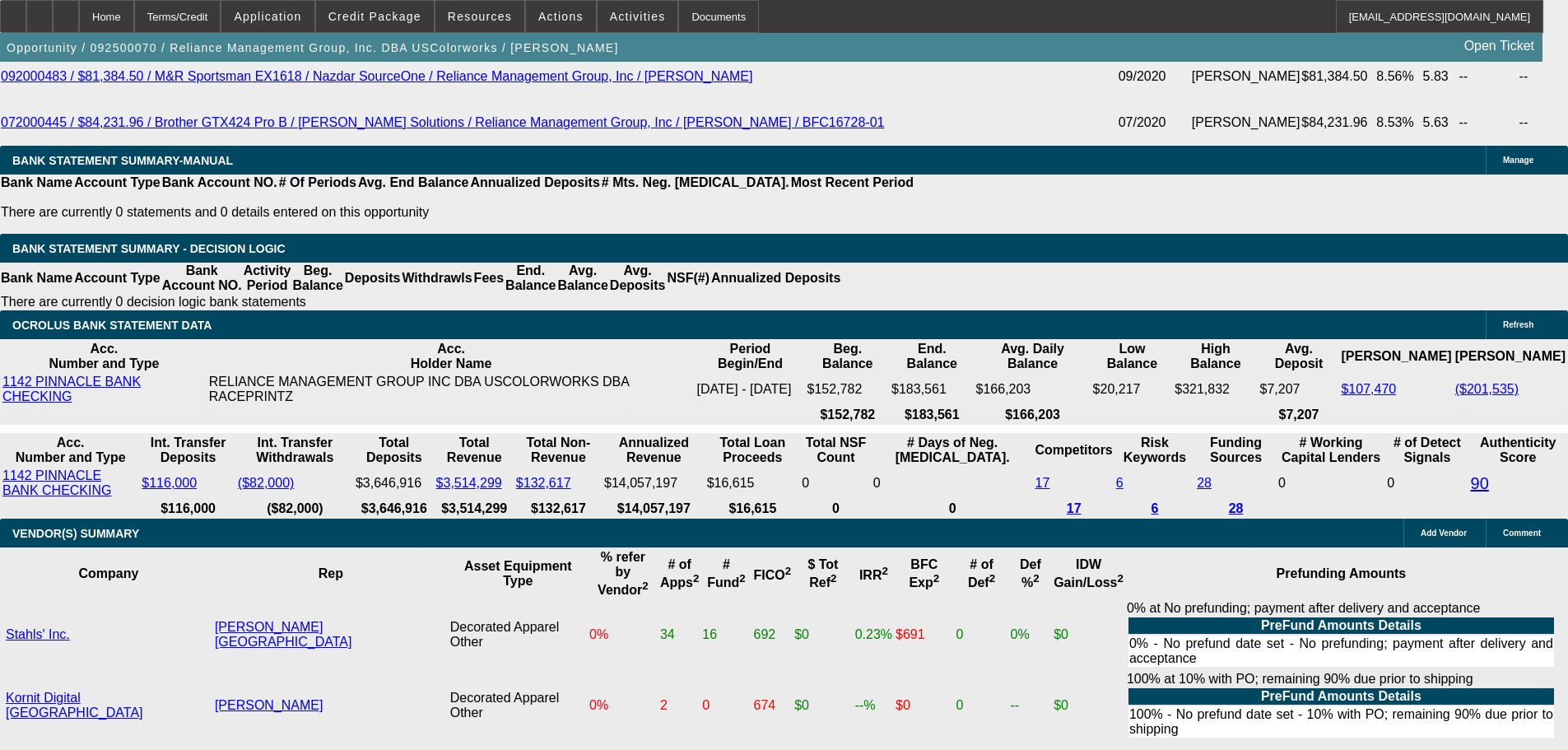
scroll to position [4086, 0]
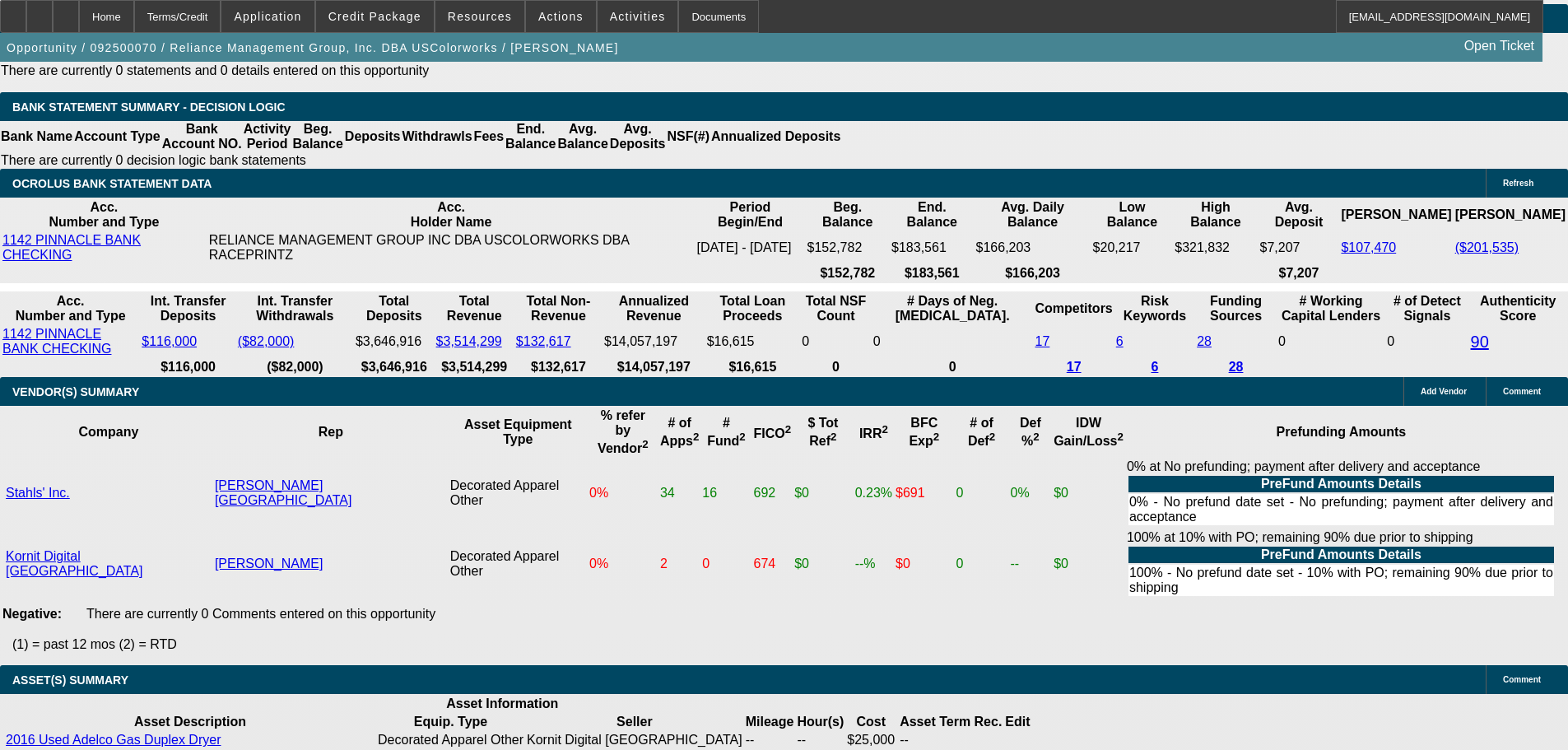
type input "11."
type input "UNKNOWN"
type input "11.4"
type input "$2,669.20"
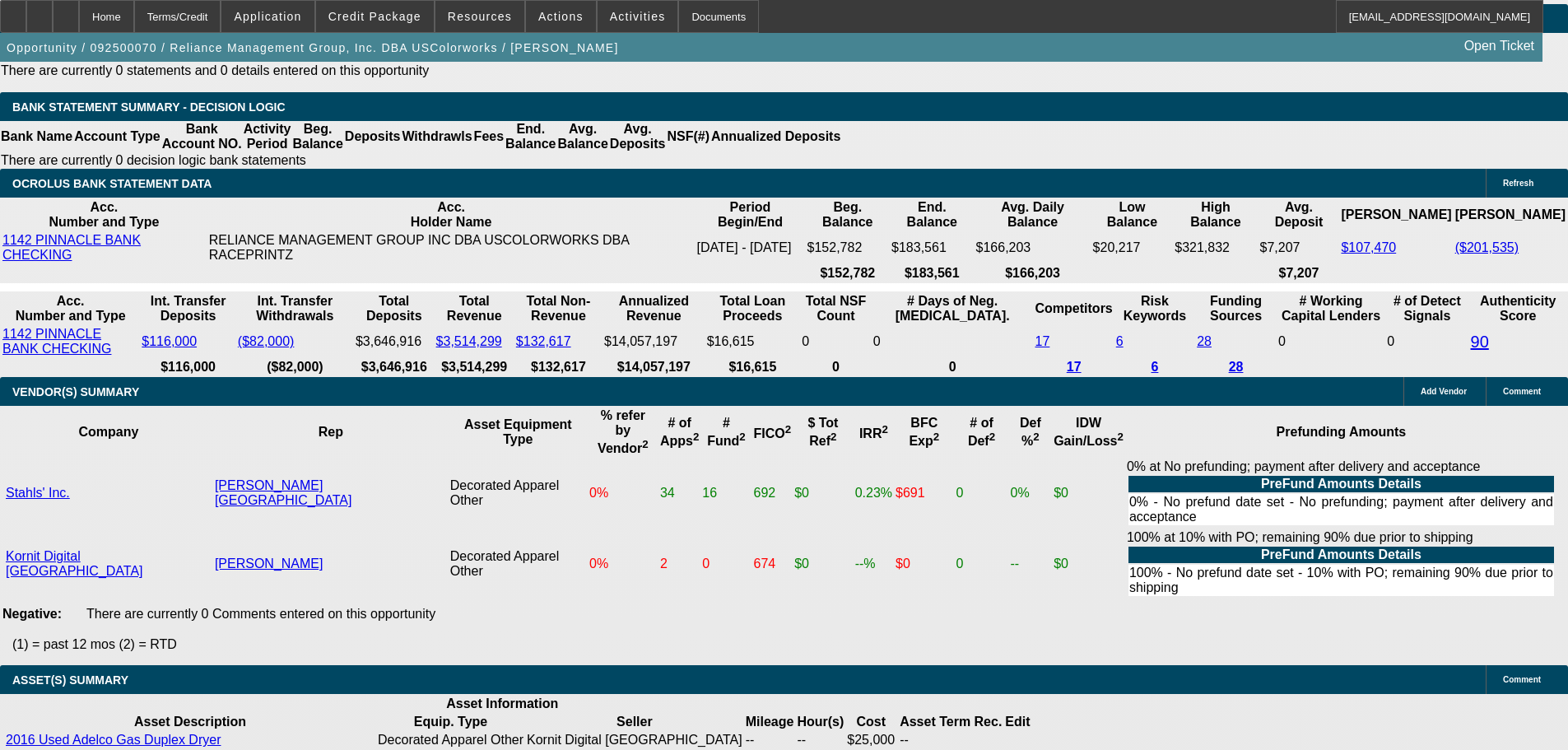
type input "$1,334.60"
type input "11.4"
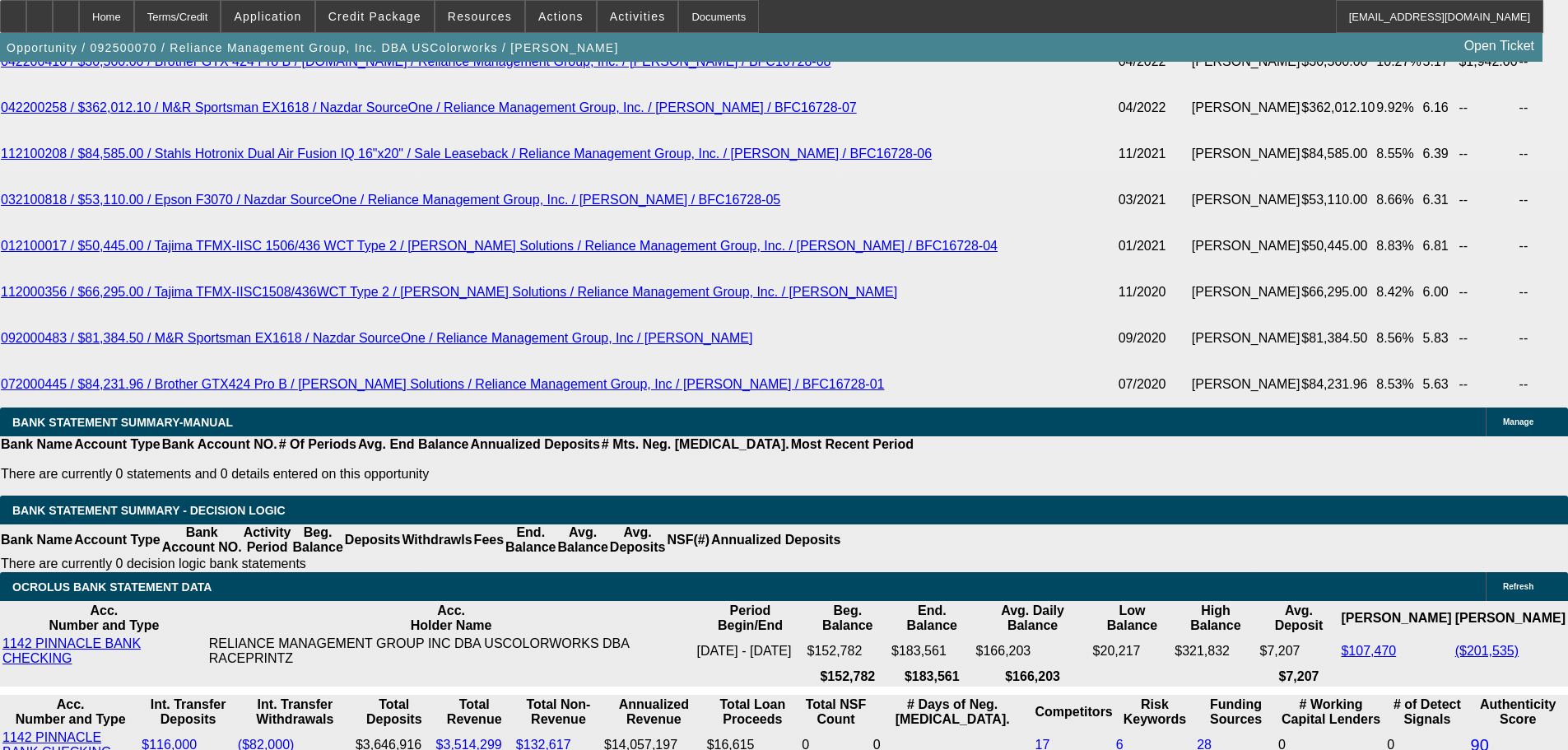
scroll to position [3675, 0]
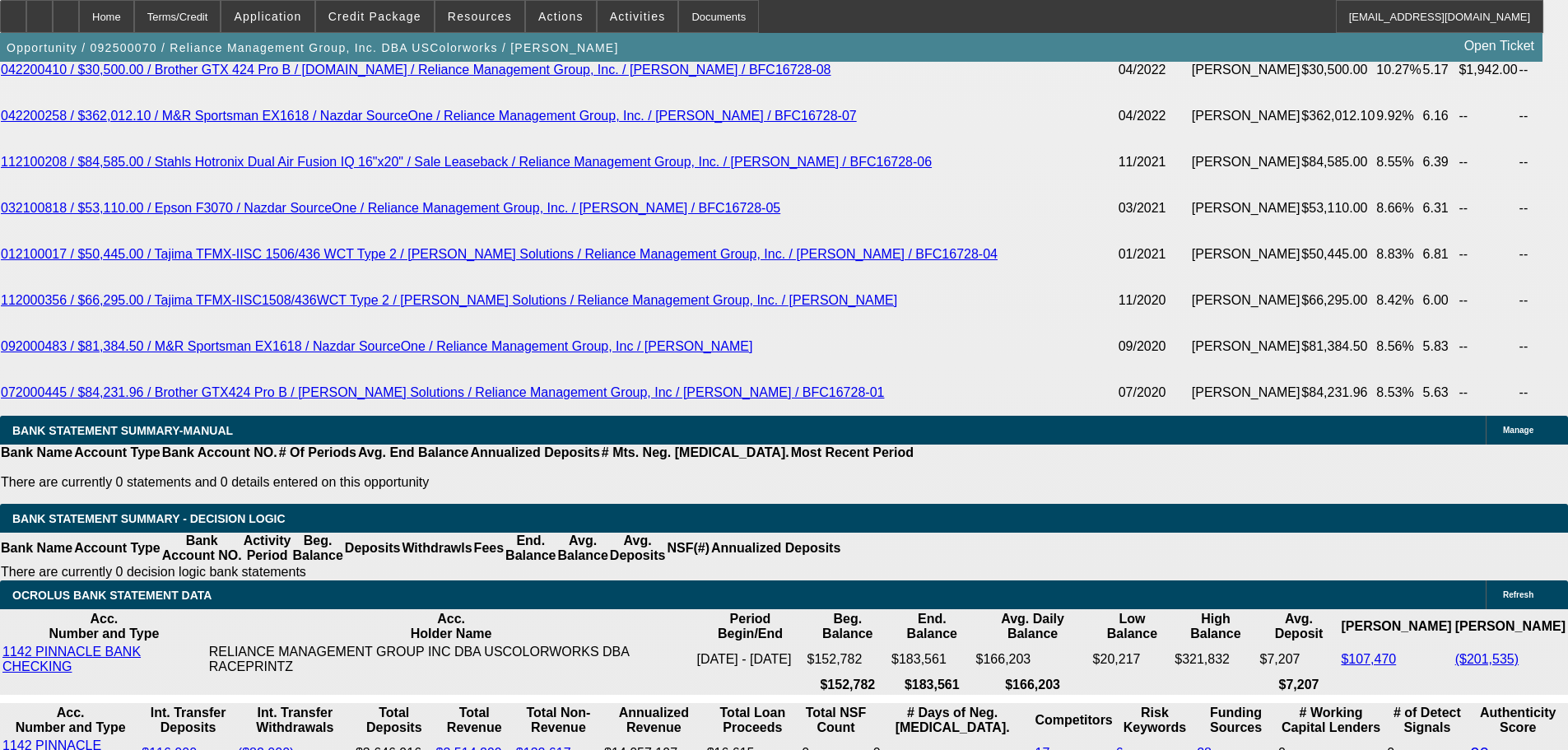
type input "$0.00"
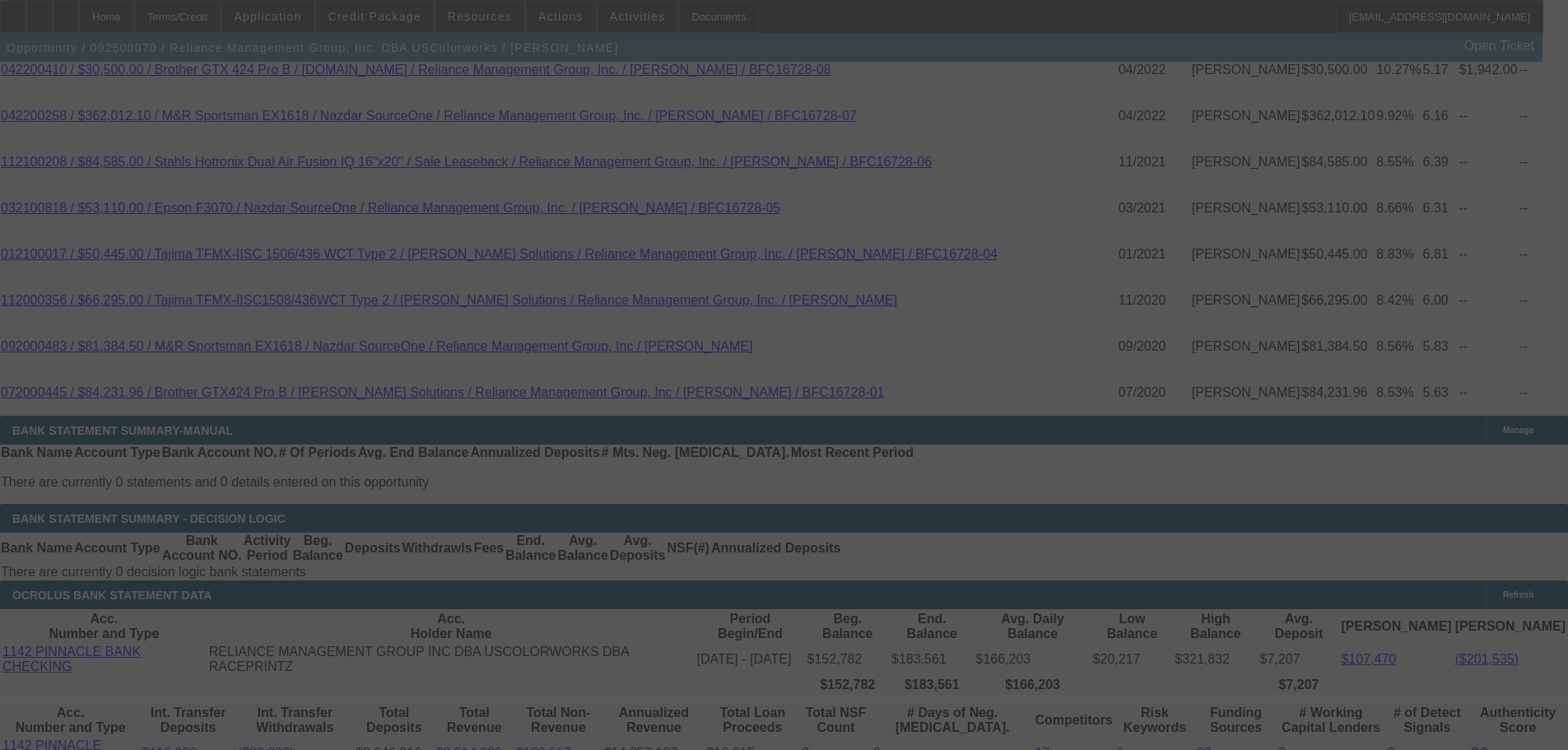
select select "0"
select select "2"
select select "0"
select select "6"
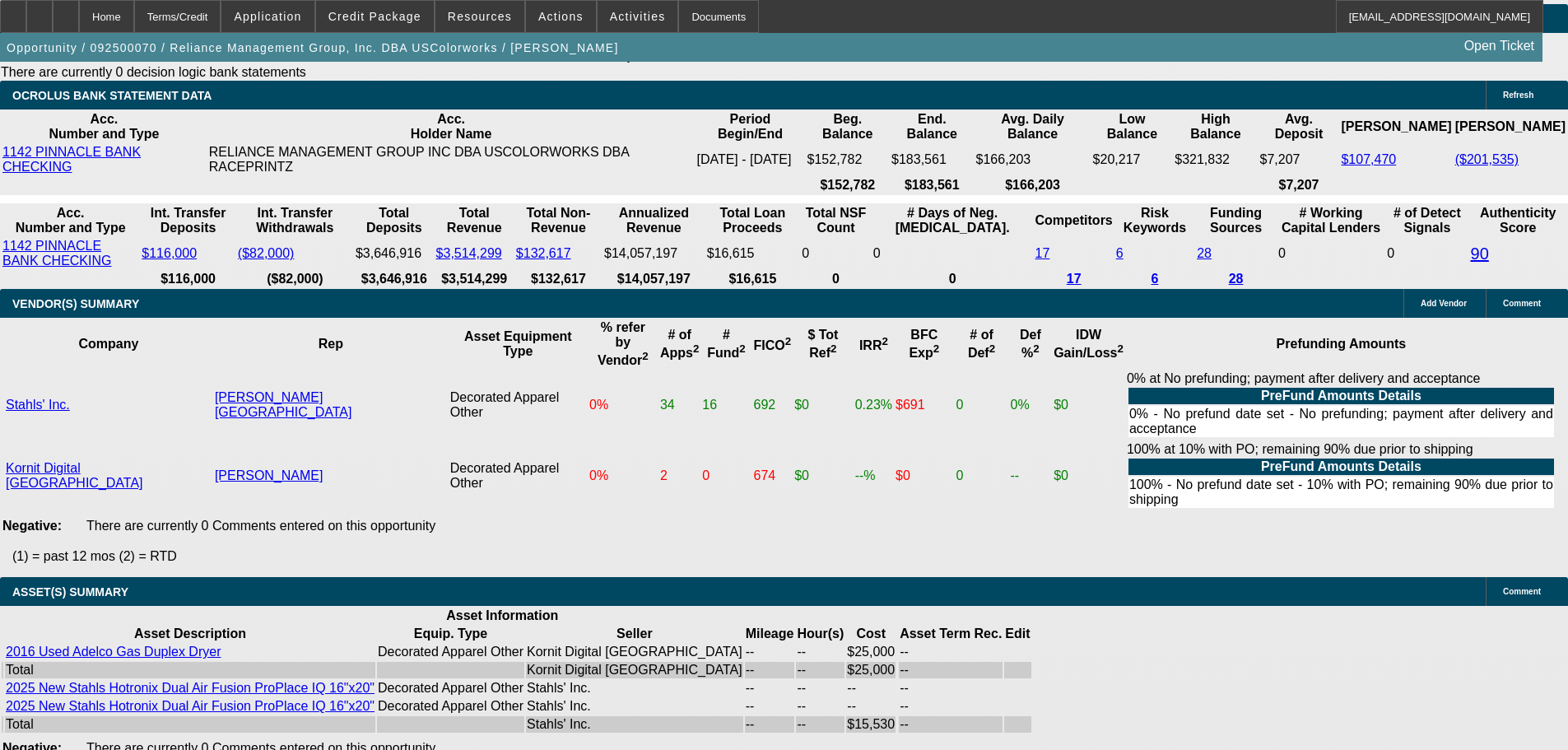
scroll to position [4333, 0]
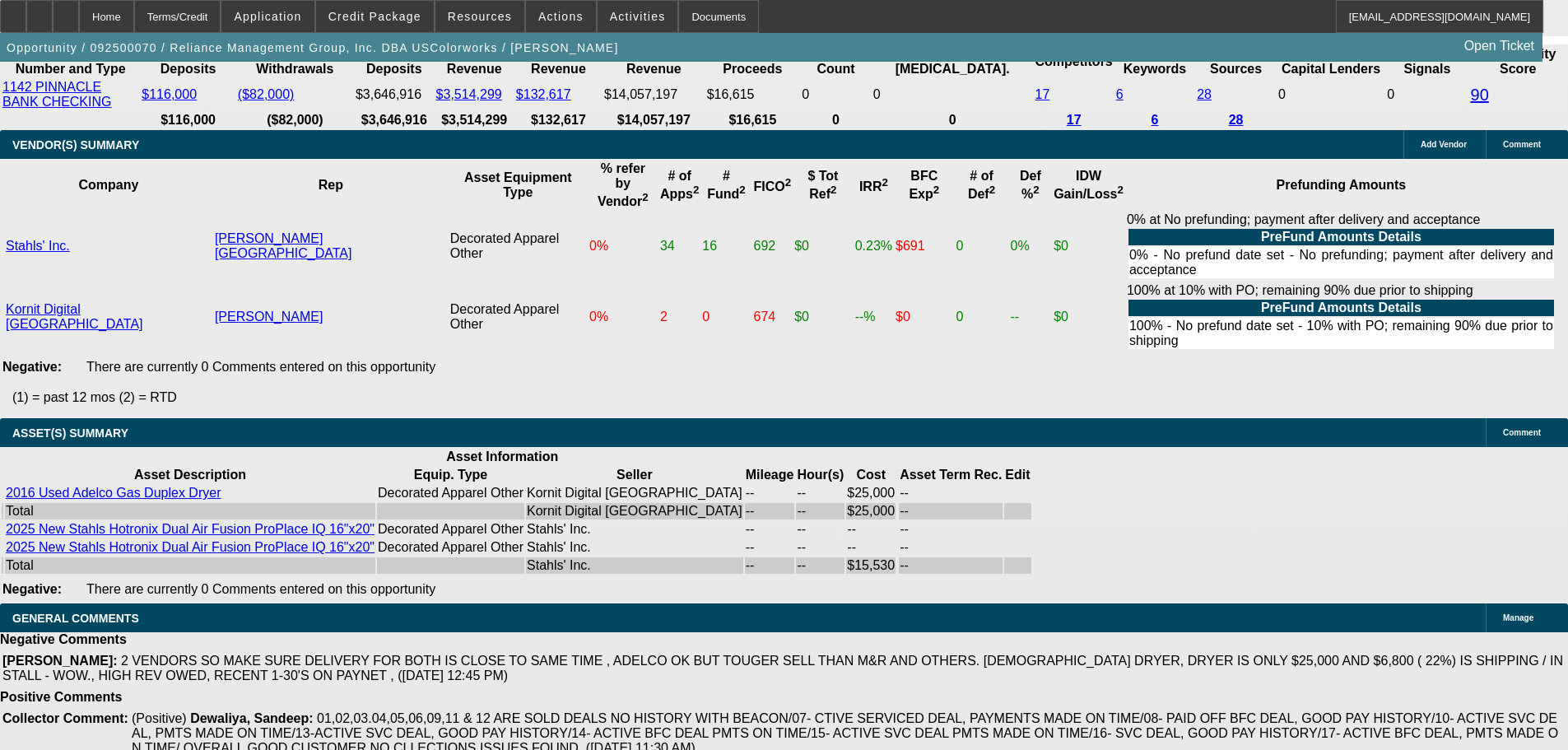
select select "3"
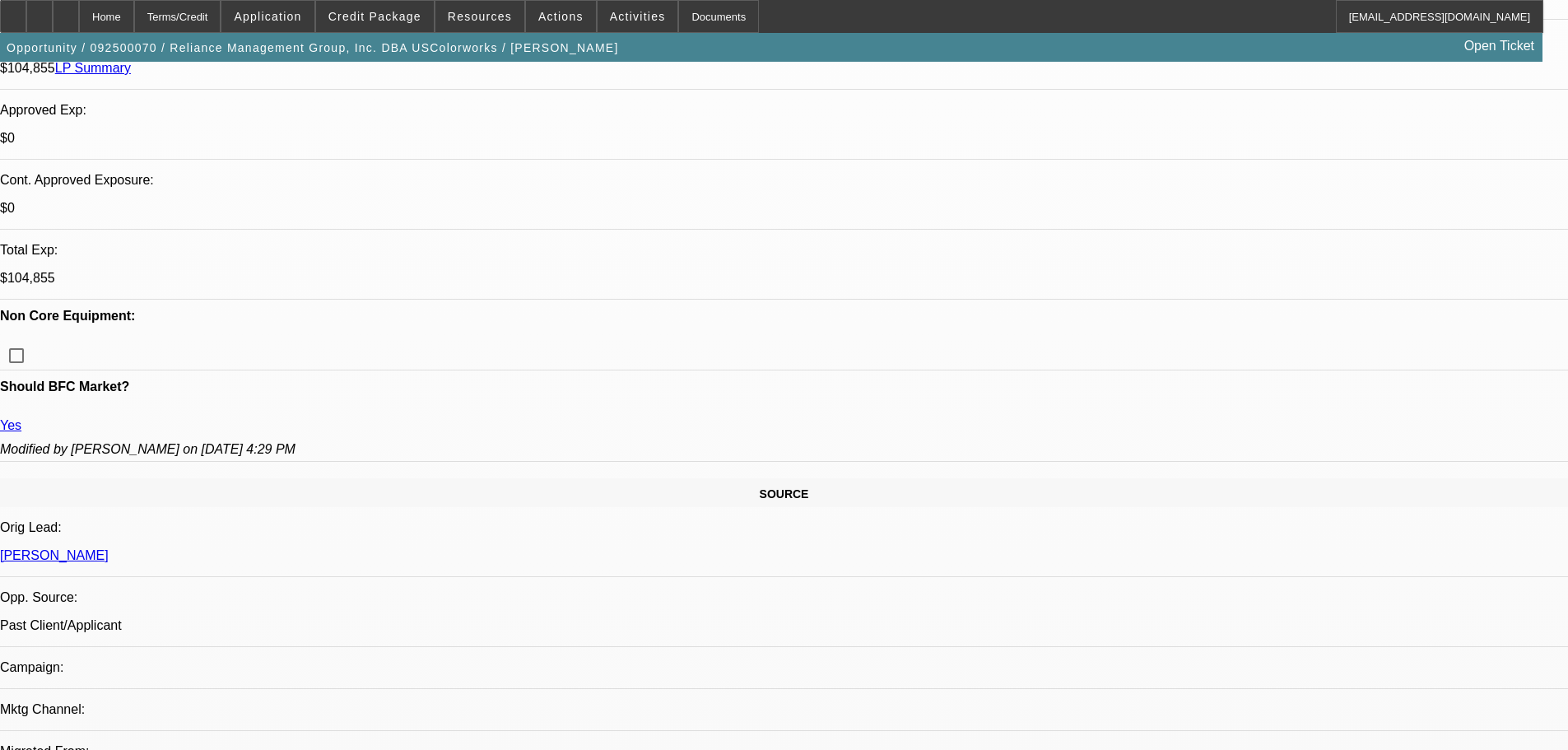
scroll to position [658, 0]
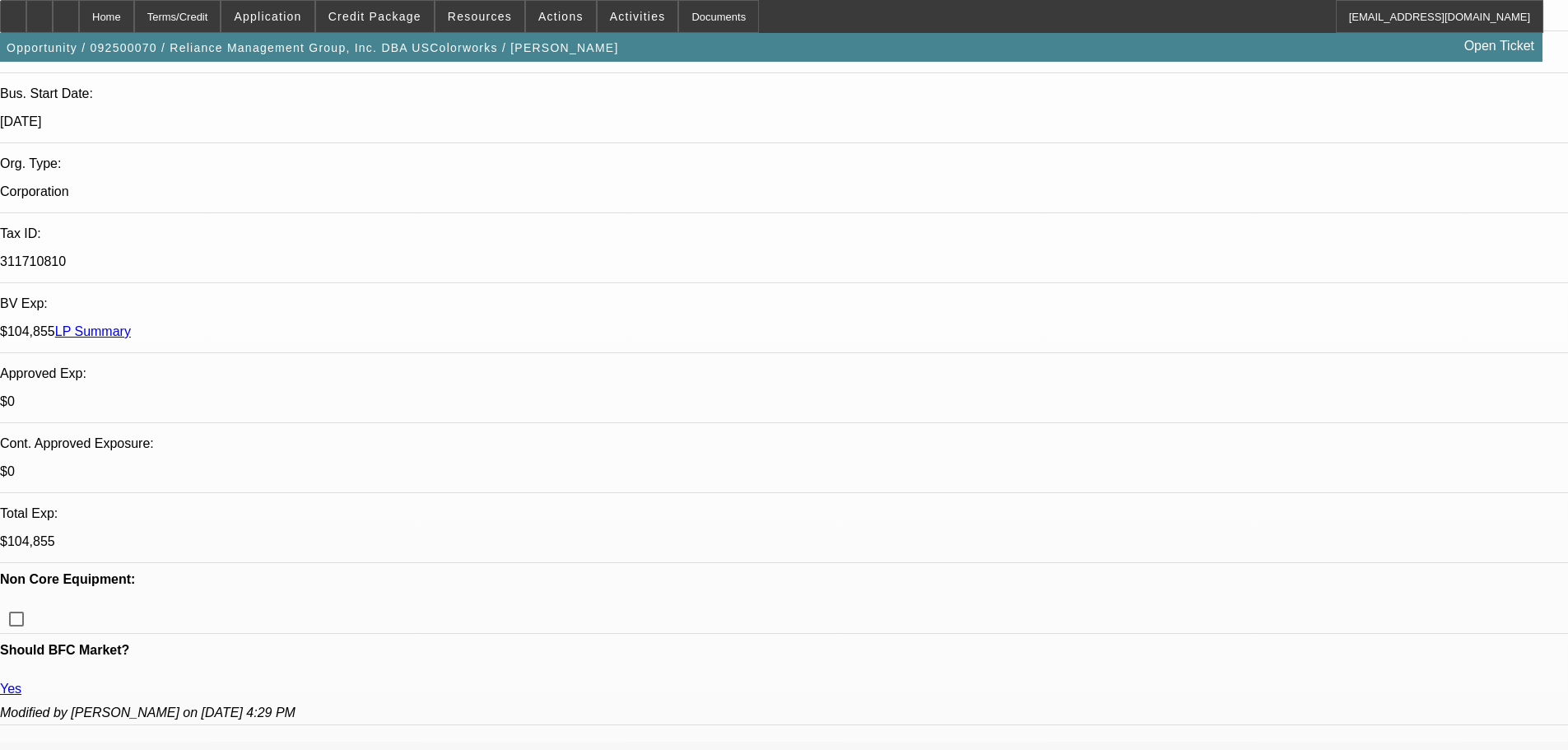
scroll to position [576, 0]
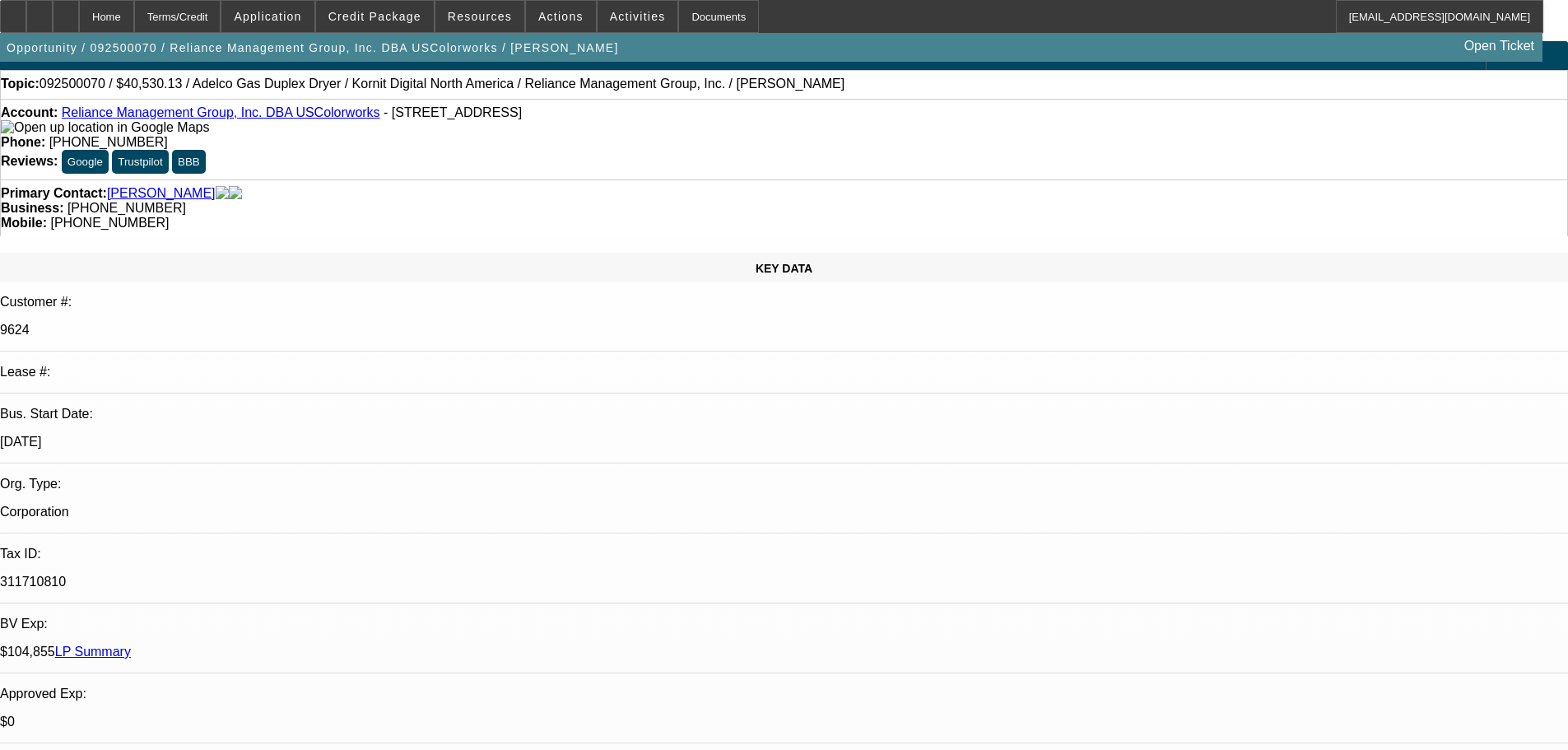
scroll to position [0, 0]
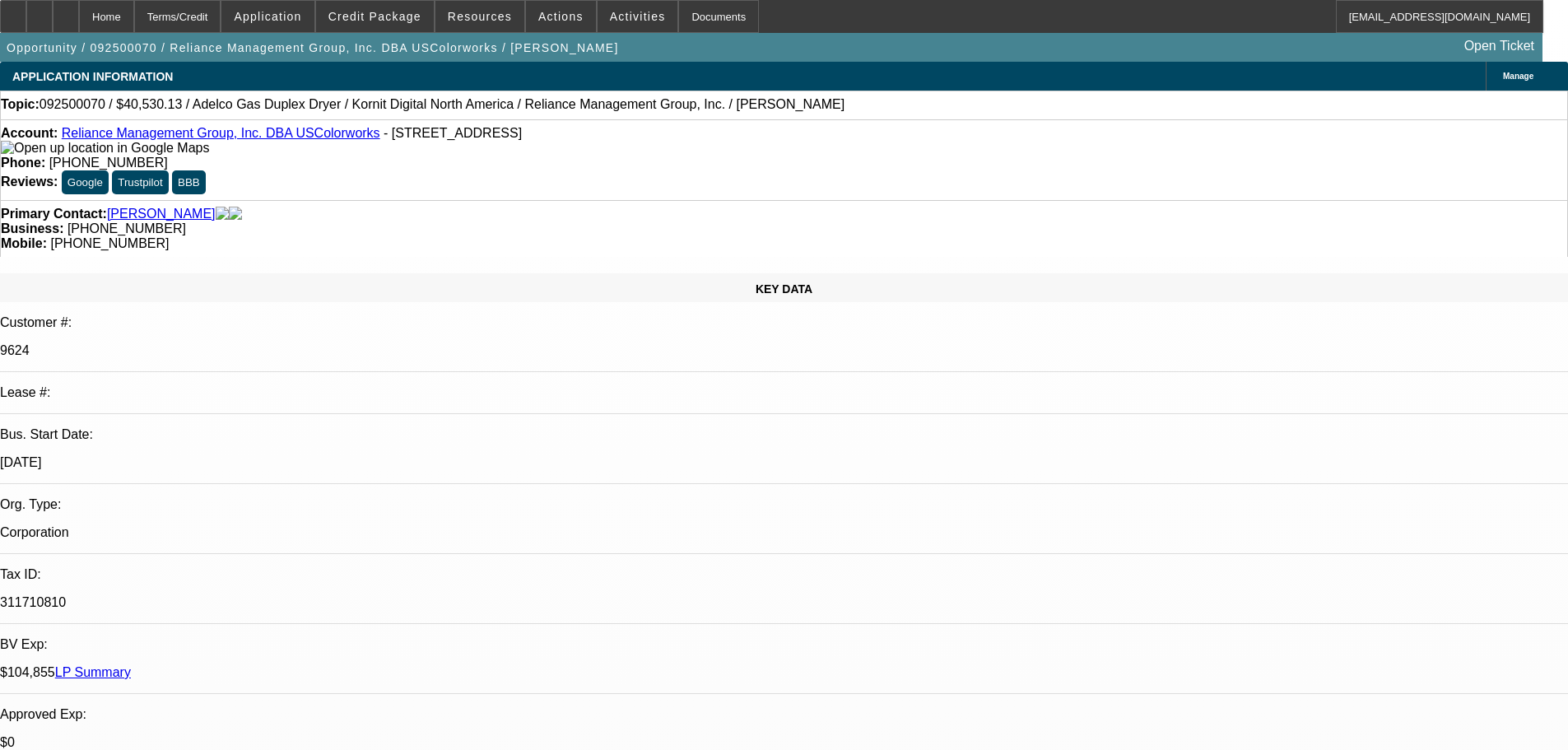
type textarea "9 YEAR OLD ADELCO IS OK EQUIPMENT BUT TOUGHER TO SELL VS M&R AND OTHER DRYERS ,…"
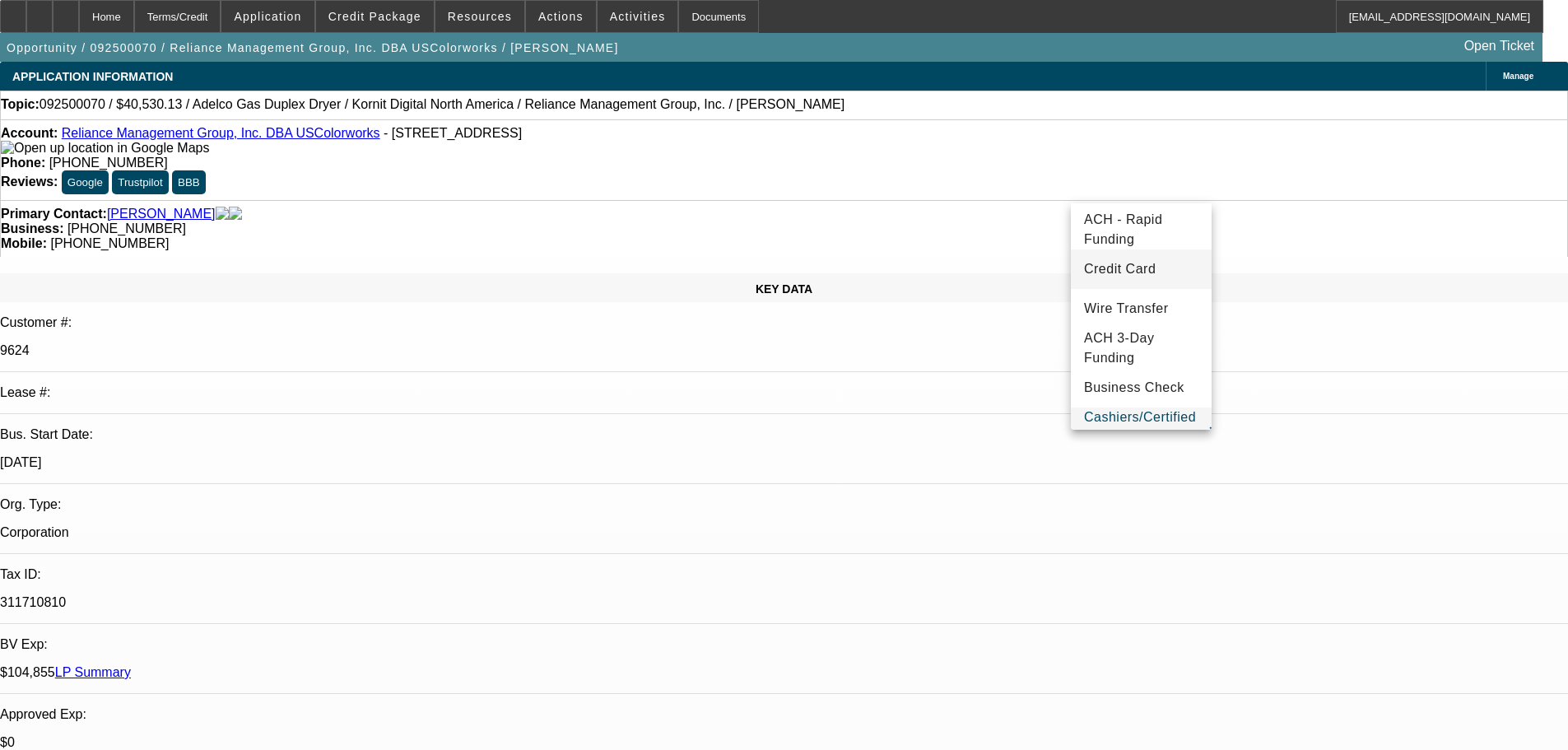
scroll to position [42, 0]
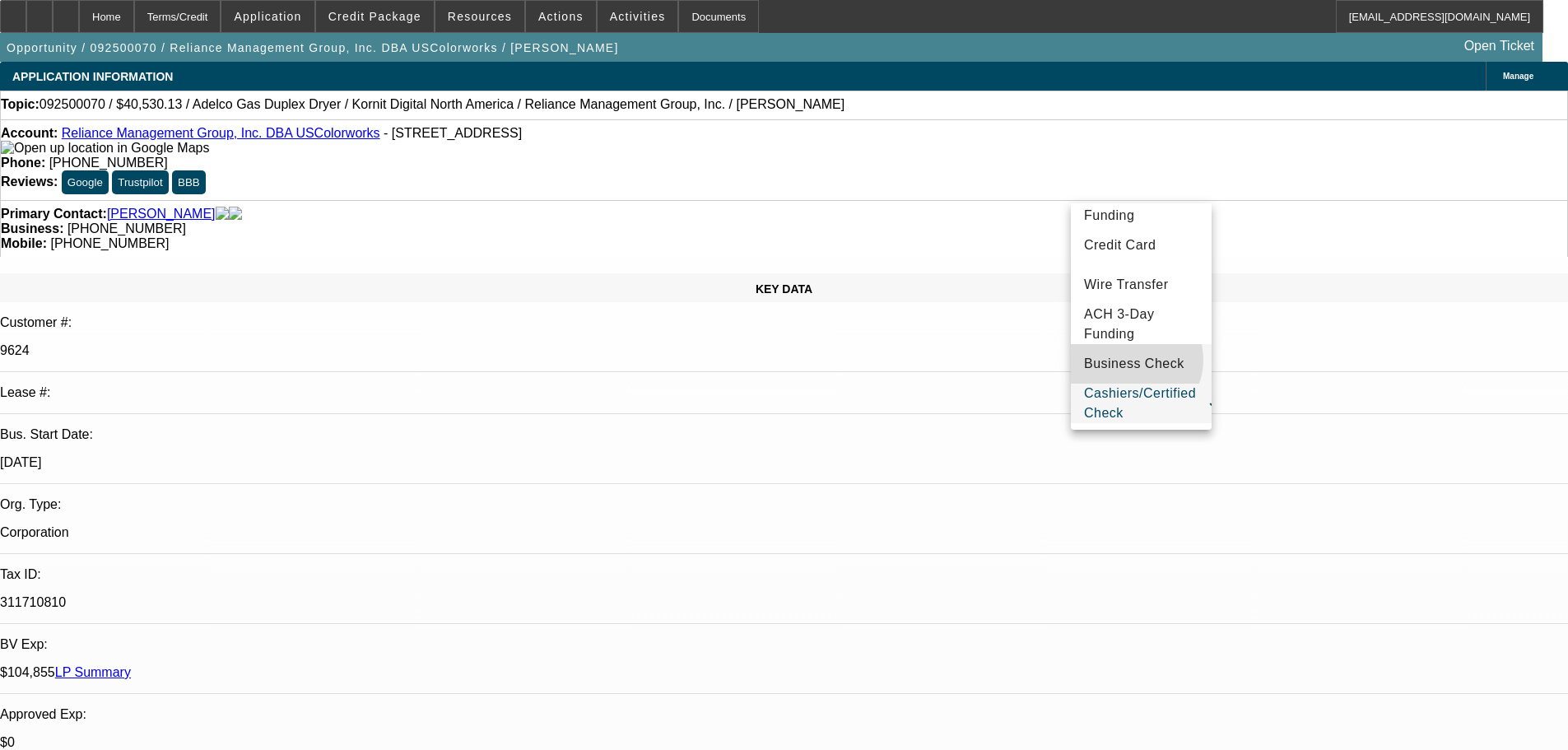
click at [1131, 358] on span "Business Check" at bounding box center [1134, 364] width 100 height 20
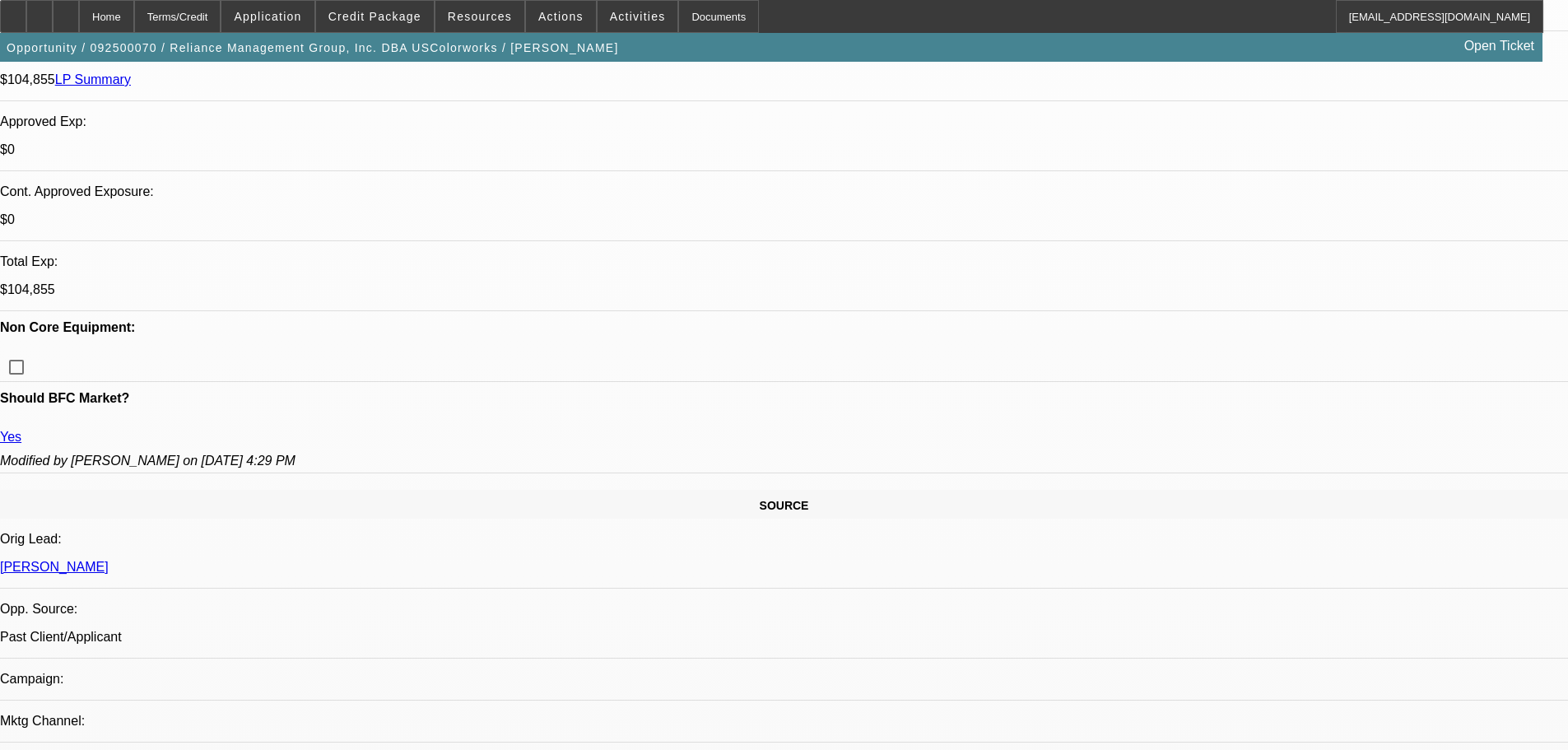
scroll to position [576, 0]
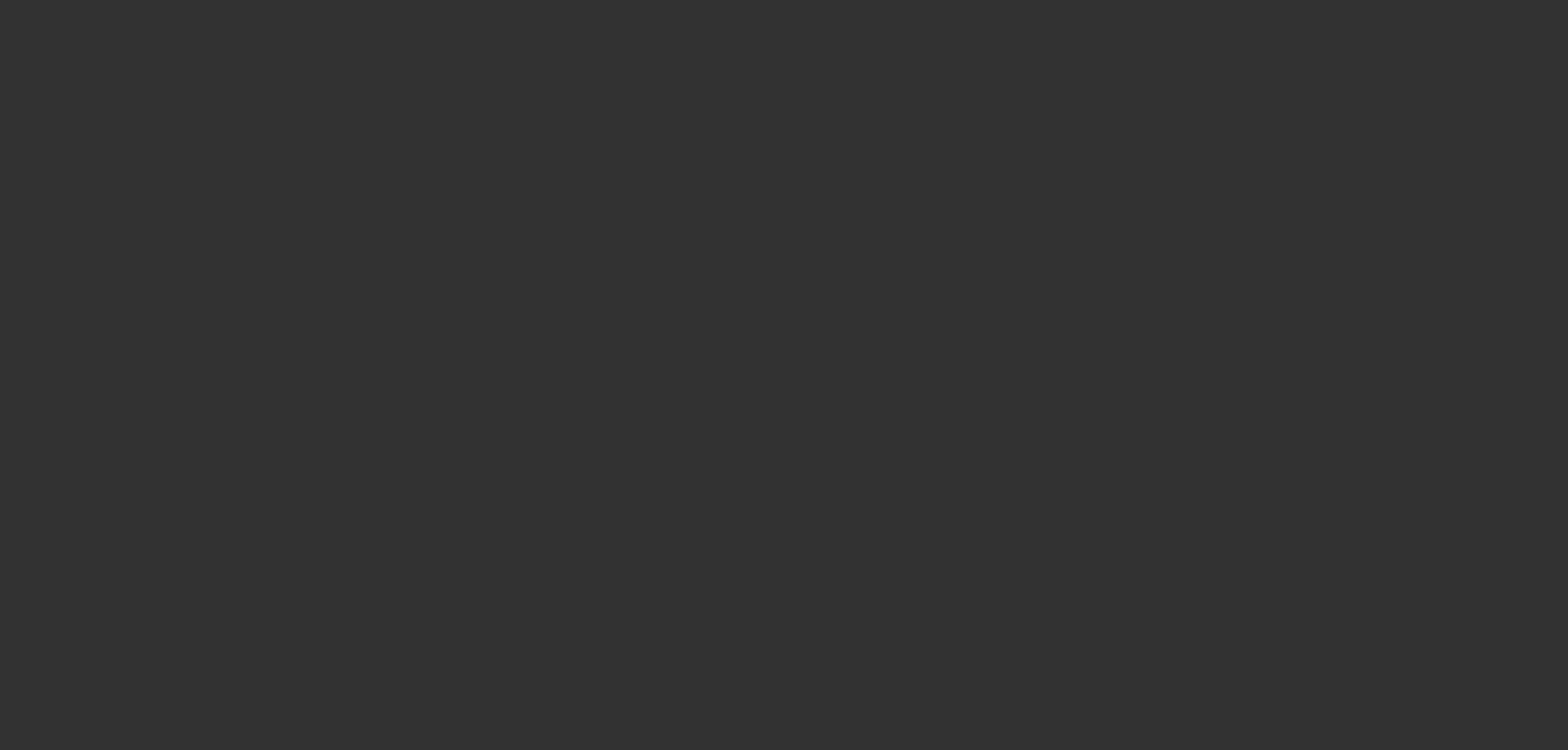
scroll to position [0, 0]
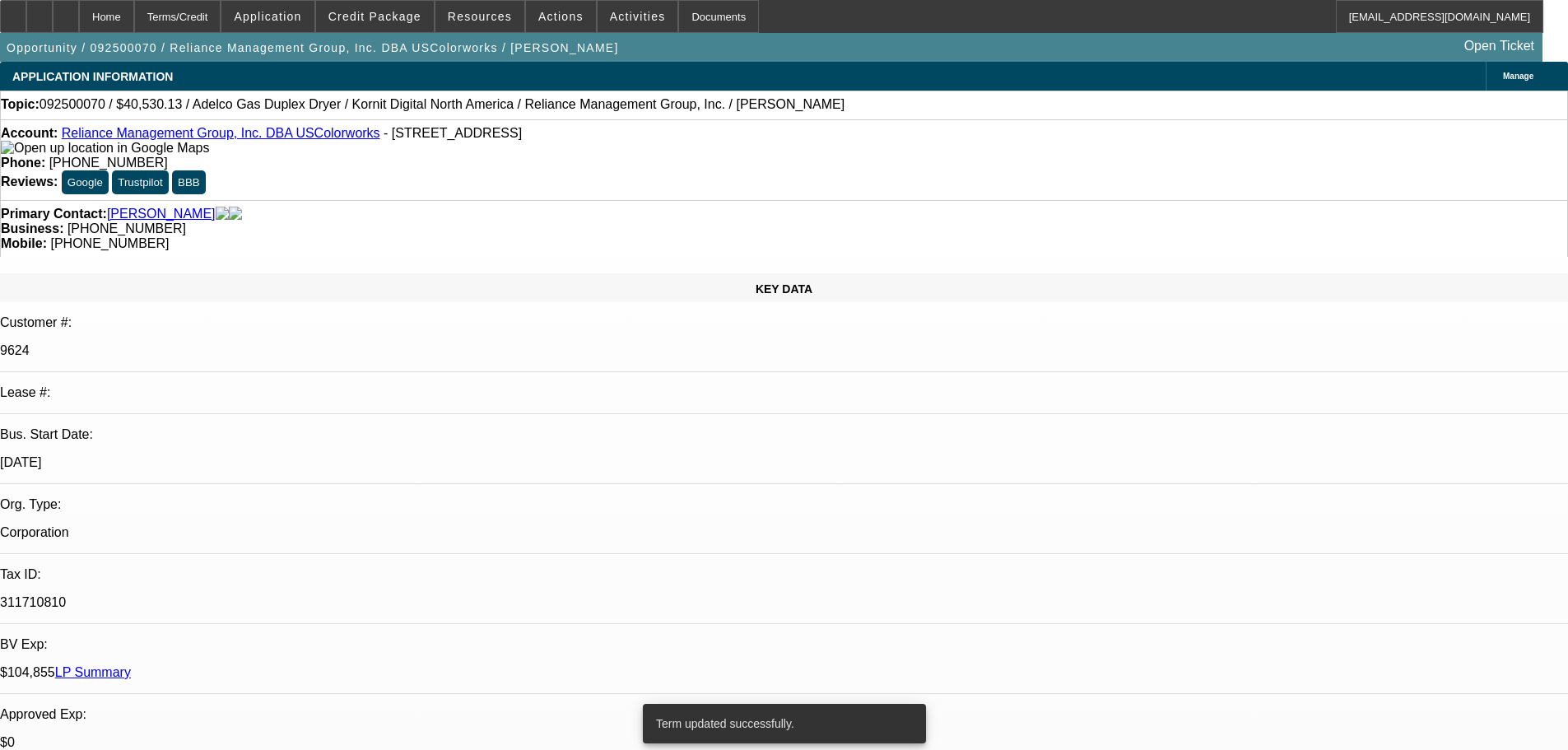
select select "0"
select select "2"
select select "0"
select select "6"
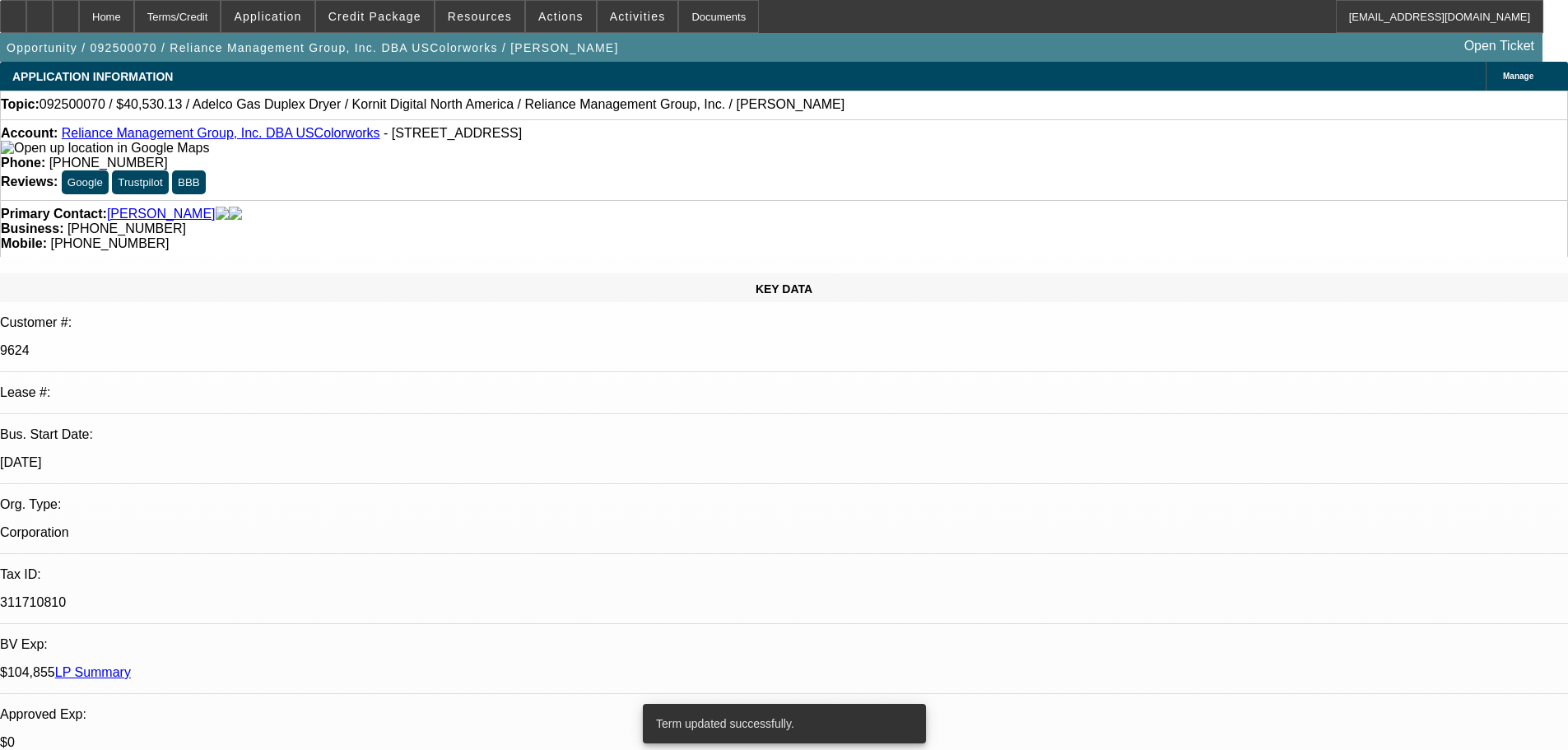
select select "0"
select select "2"
select select "0"
select select "6"
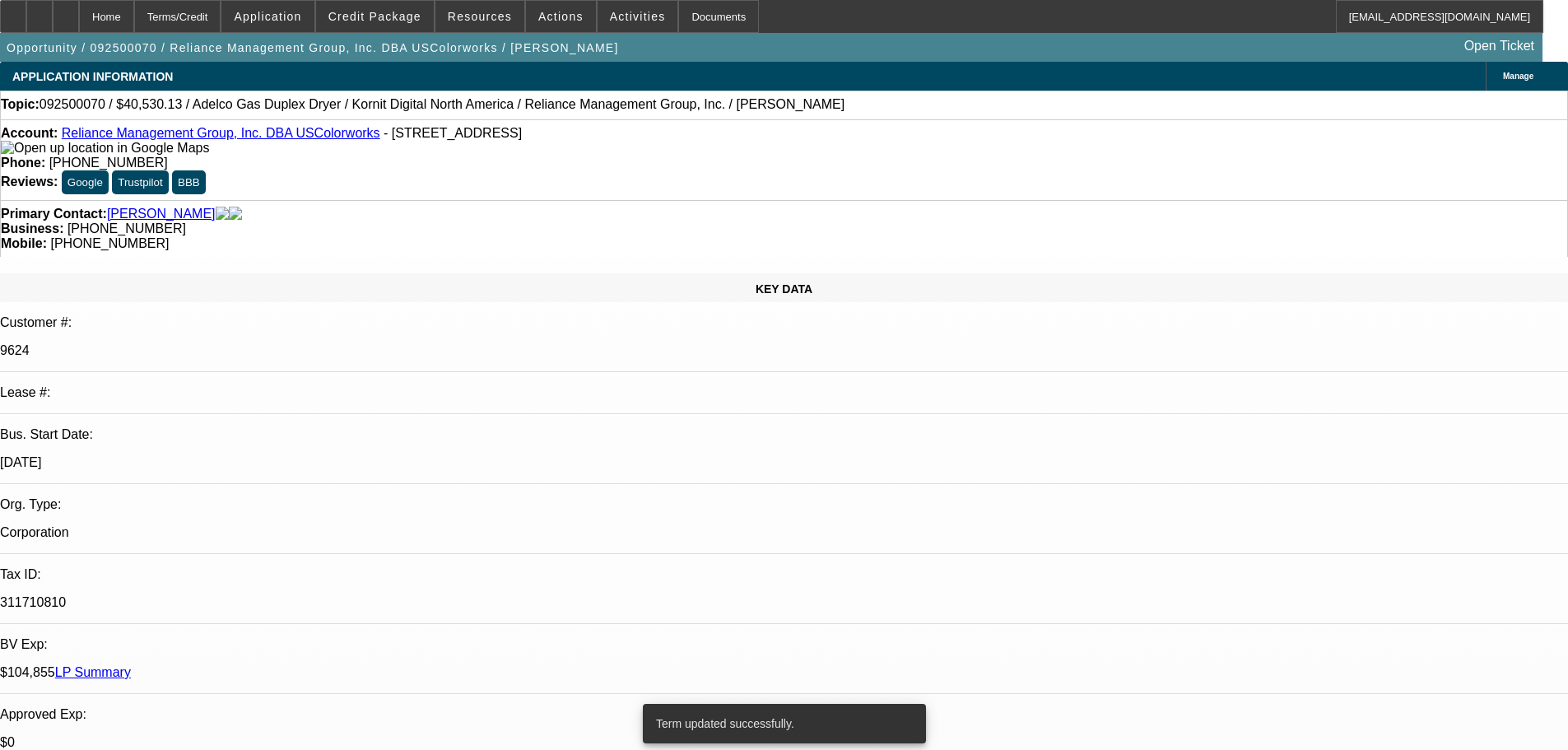
select select "0"
select select "2"
select select "0"
select select "6"
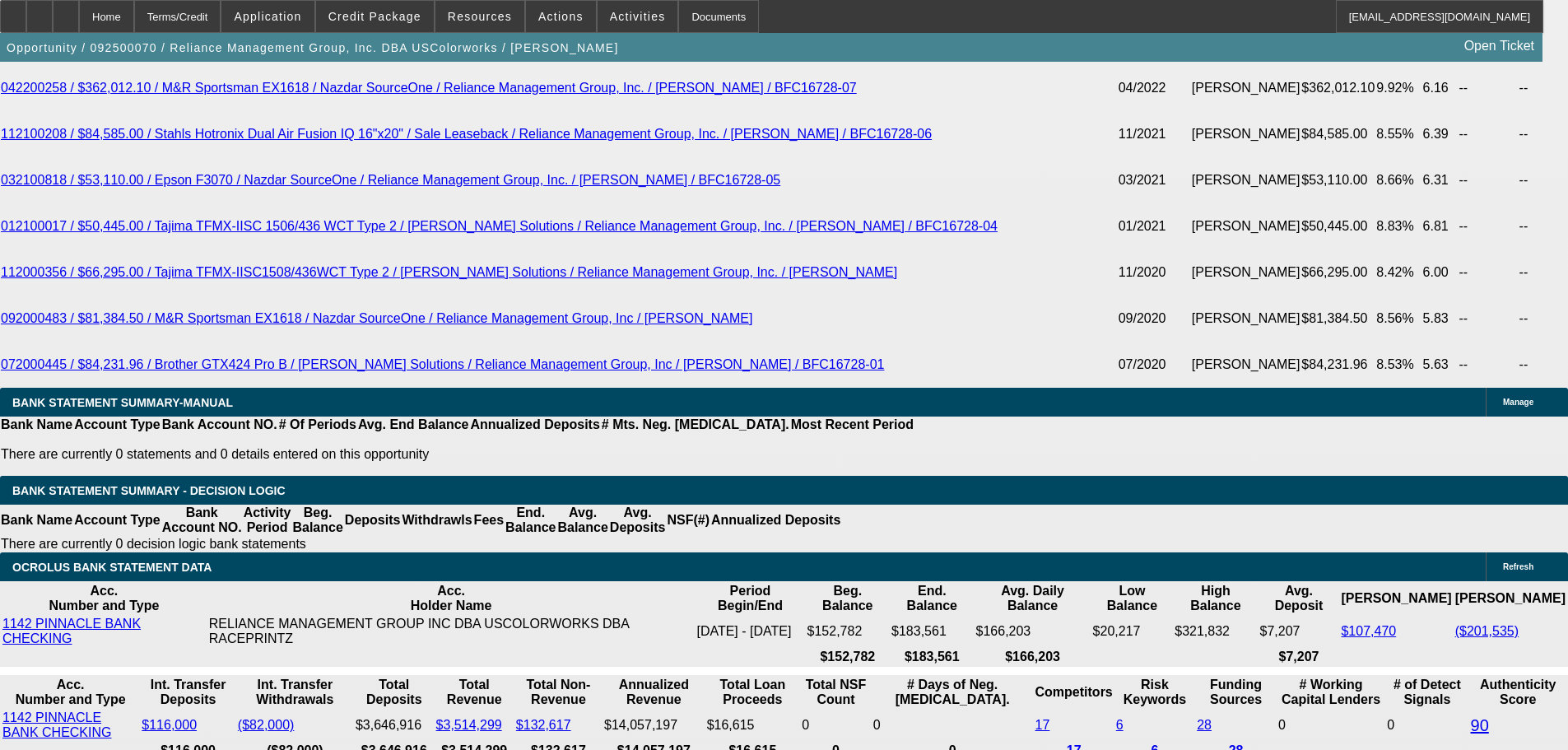
scroll to position [4333, 0]
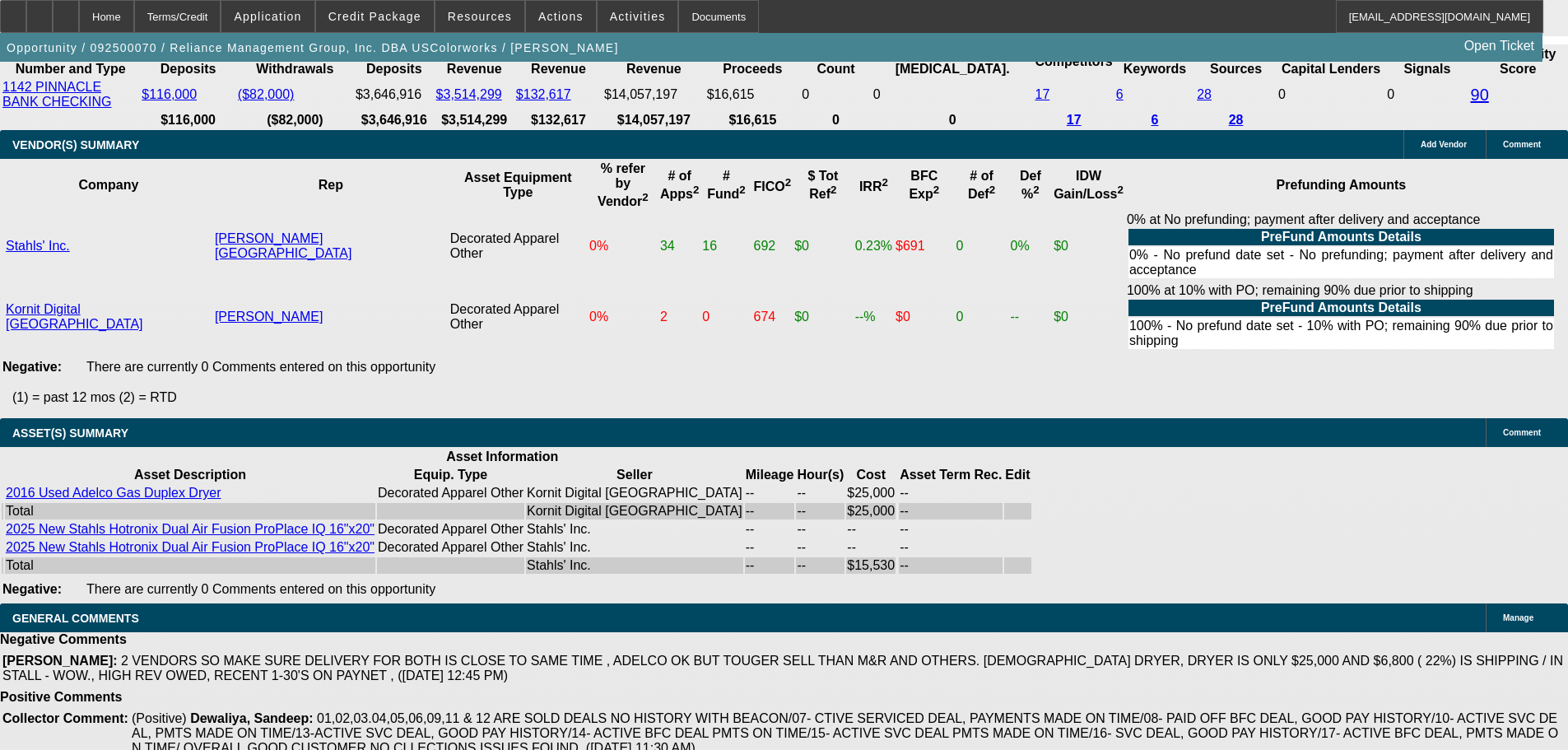
select select "6"
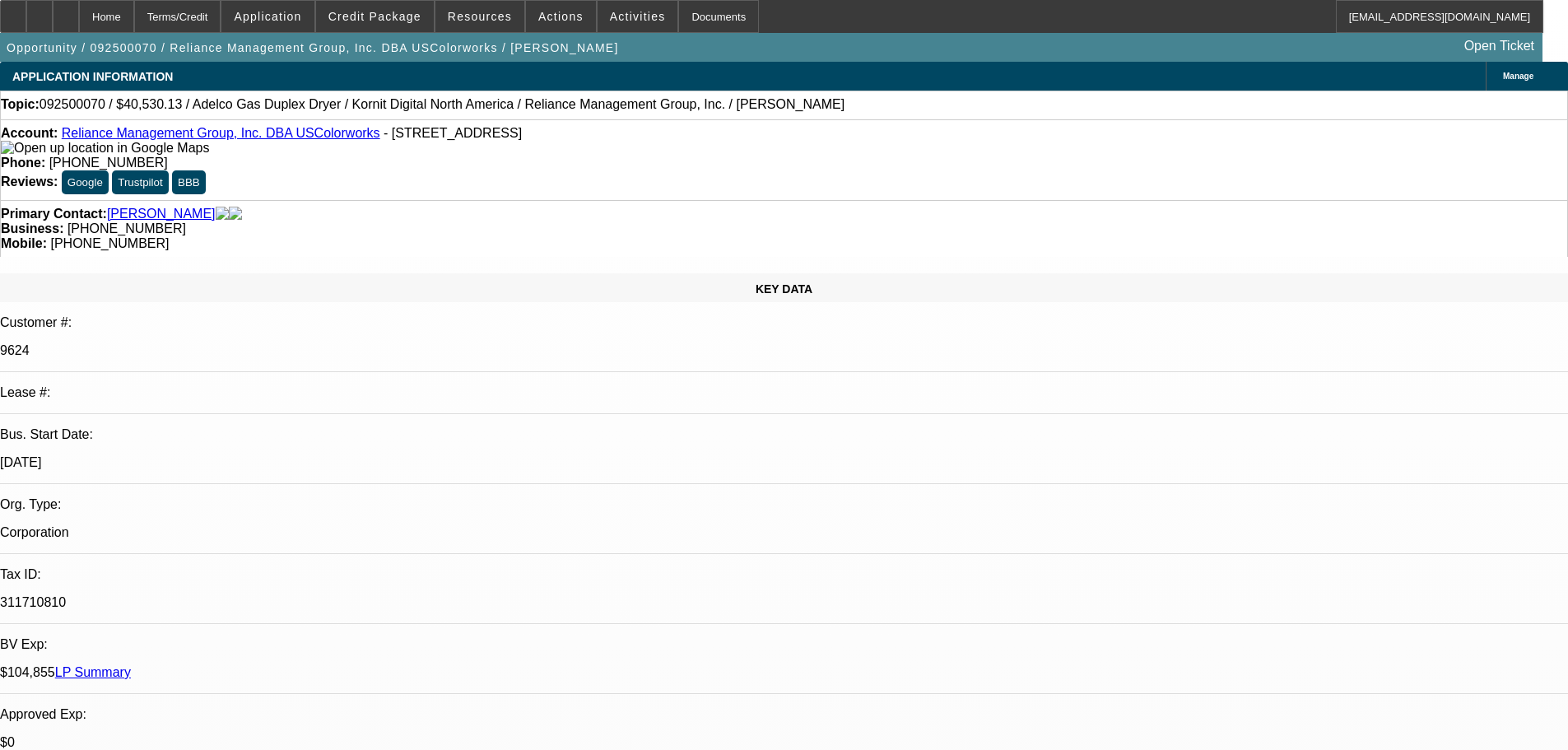
type textarea "SEE 36 MONTH APPROVAL"
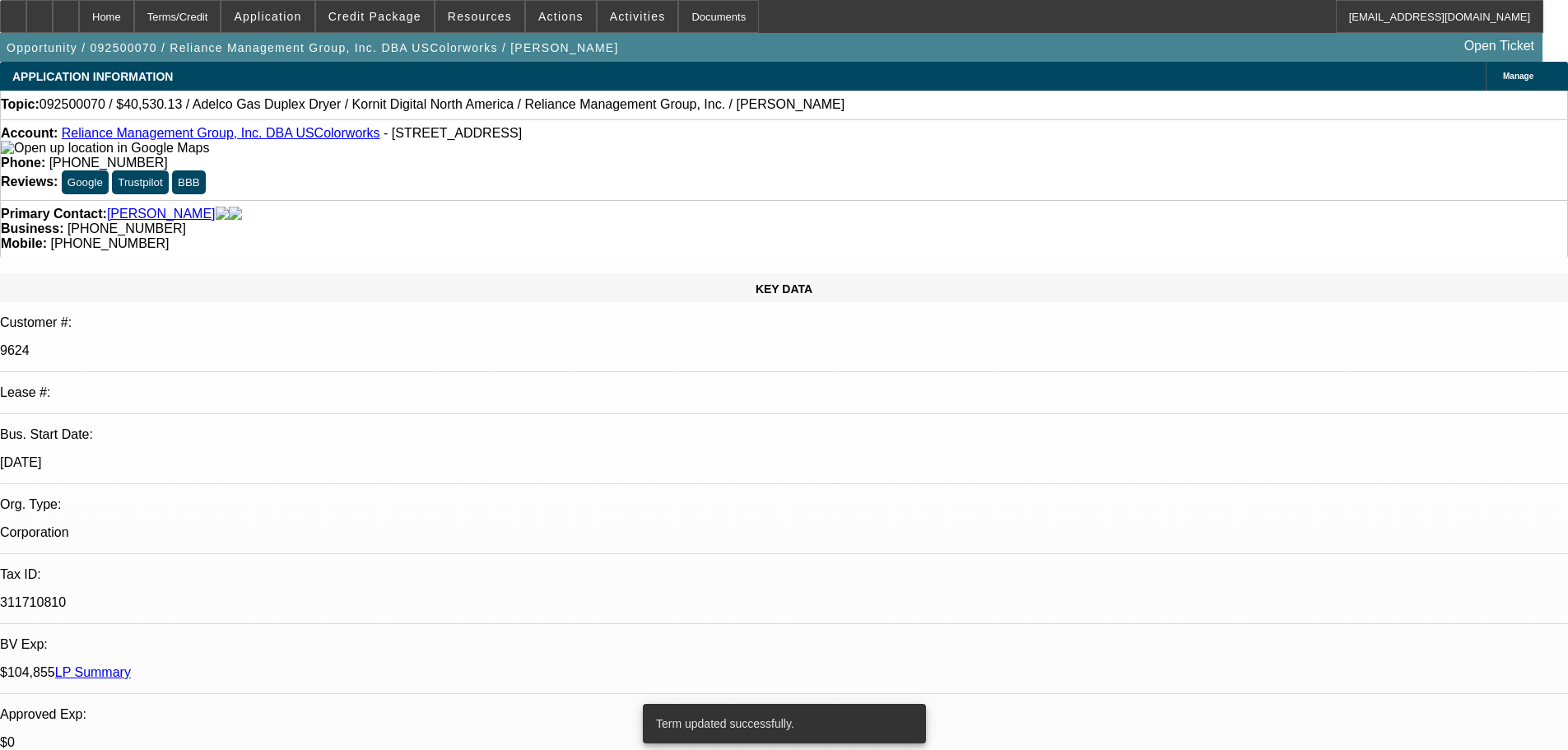
select select "0"
select select "2"
select select "0"
select select "6"
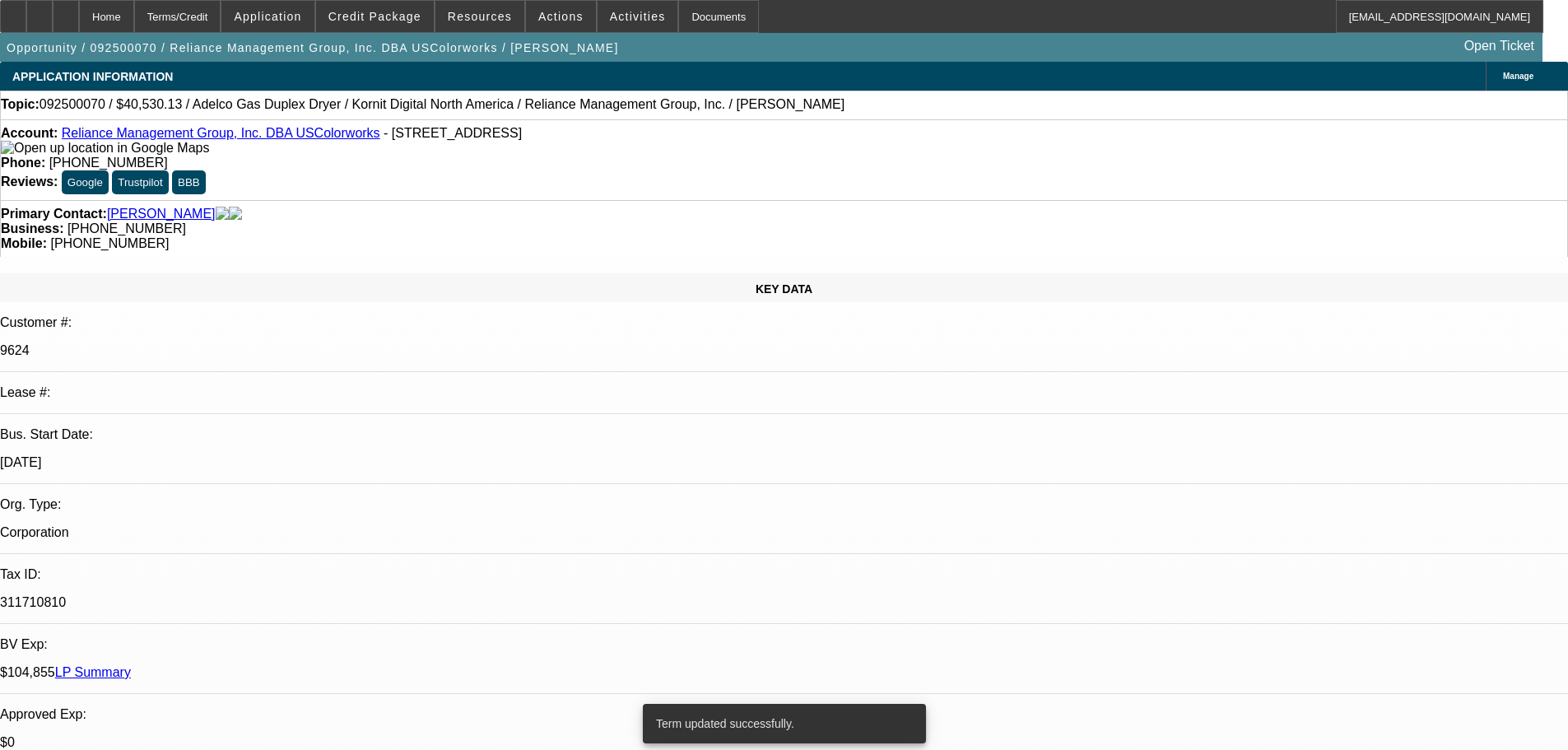
select select "0"
select select "2"
select select "0"
select select "6"
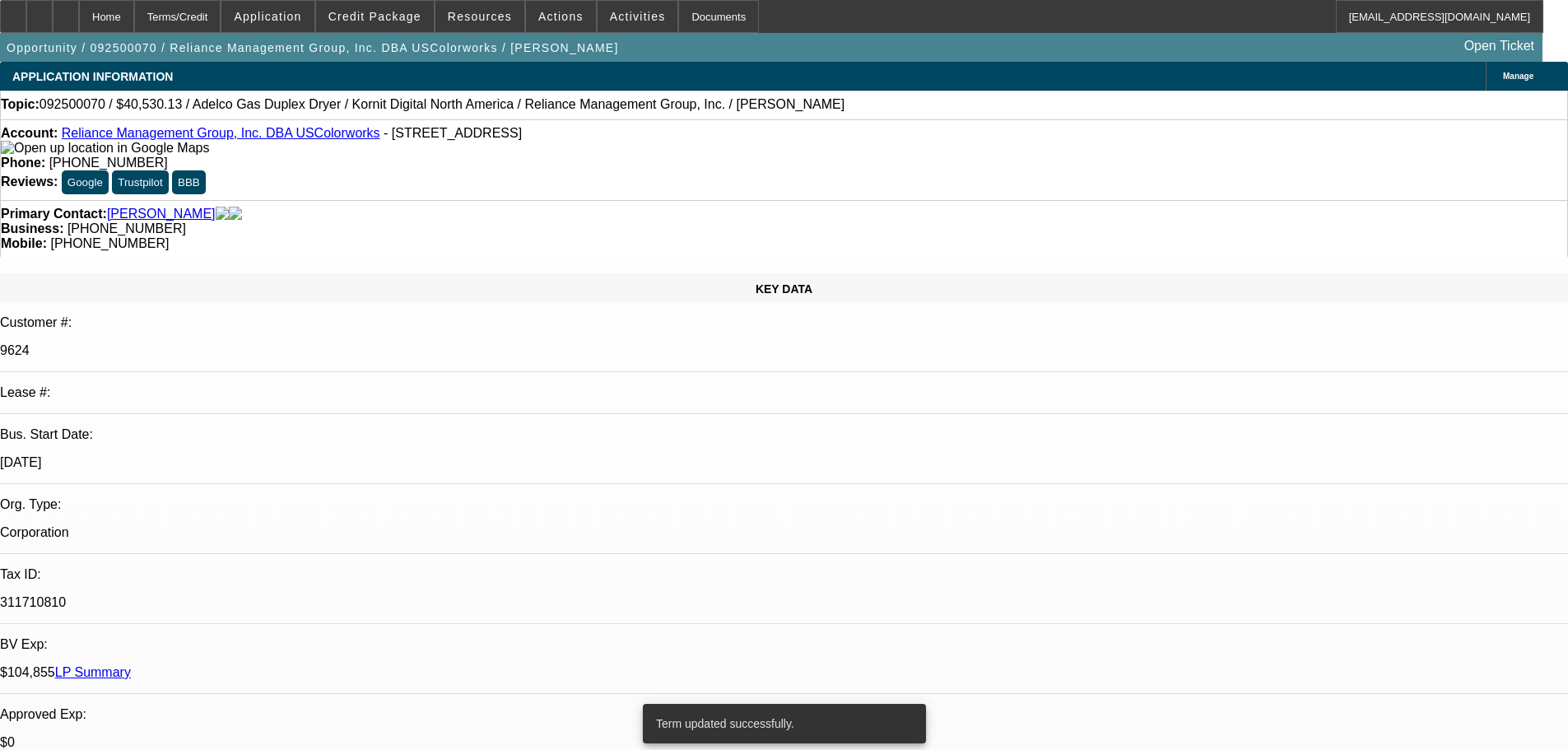
select select "0"
select select "2"
select select "0"
select select "6"
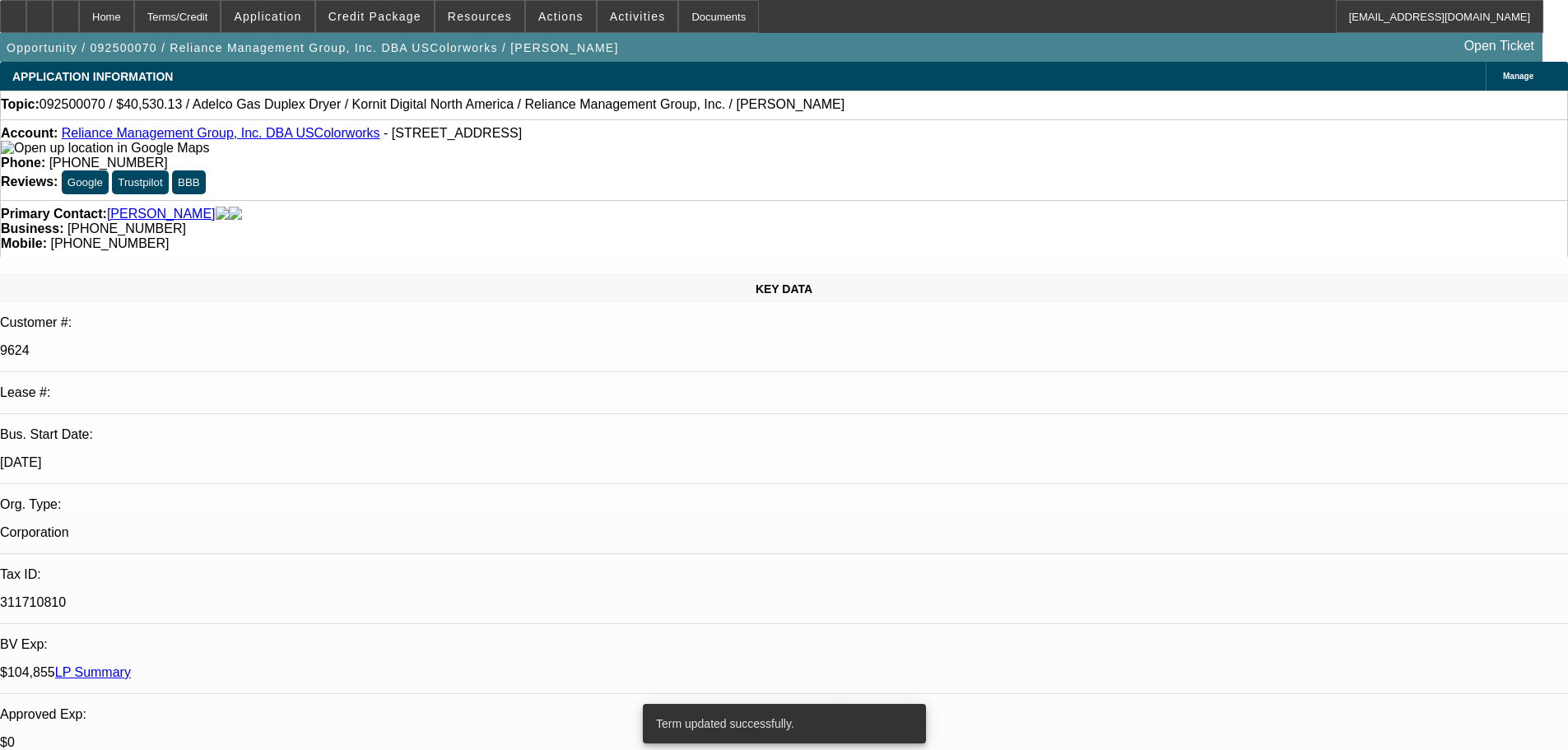
select select "0"
select select "2"
select select "0"
select select "6"
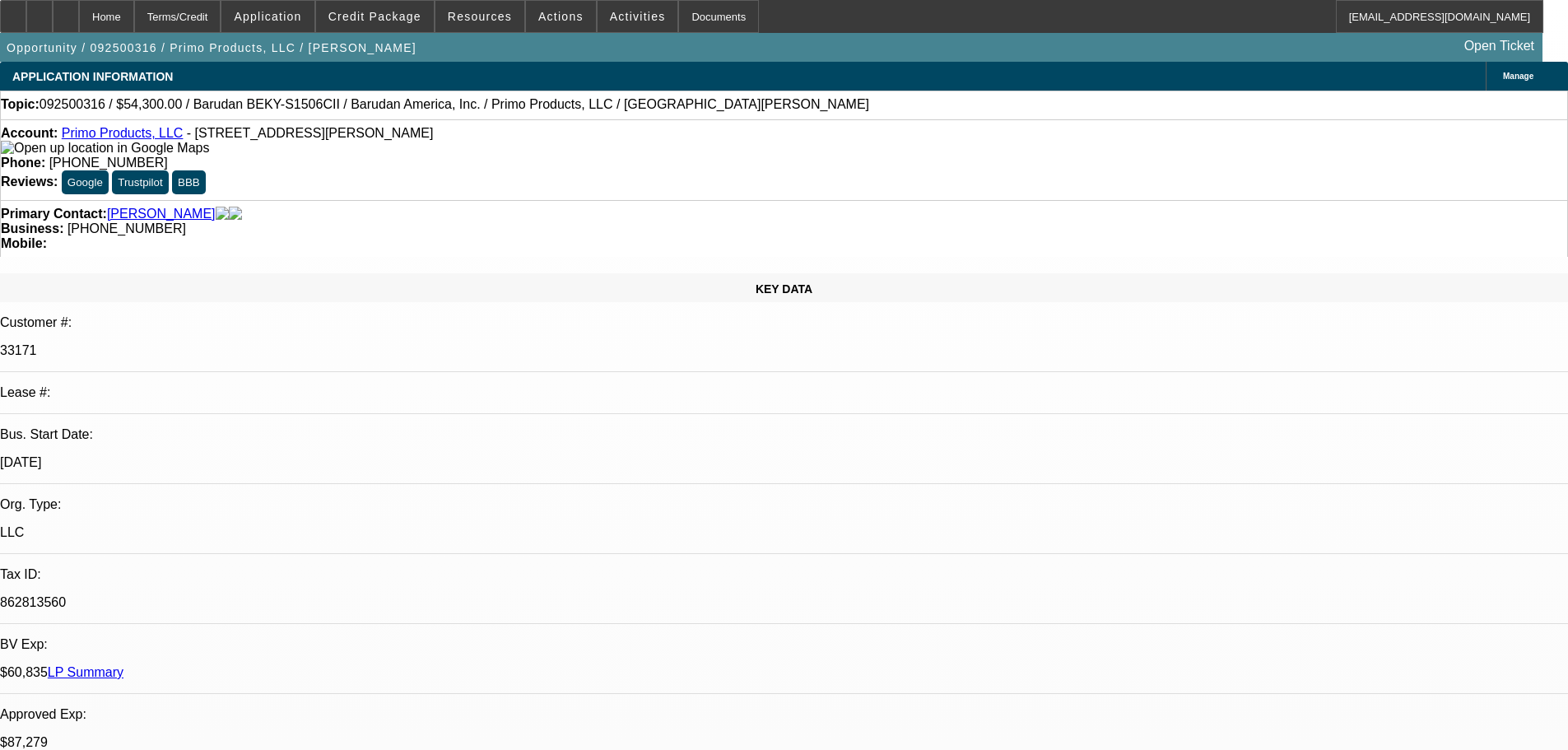
select select "0"
select select "2"
select select "0.1"
select select "4"
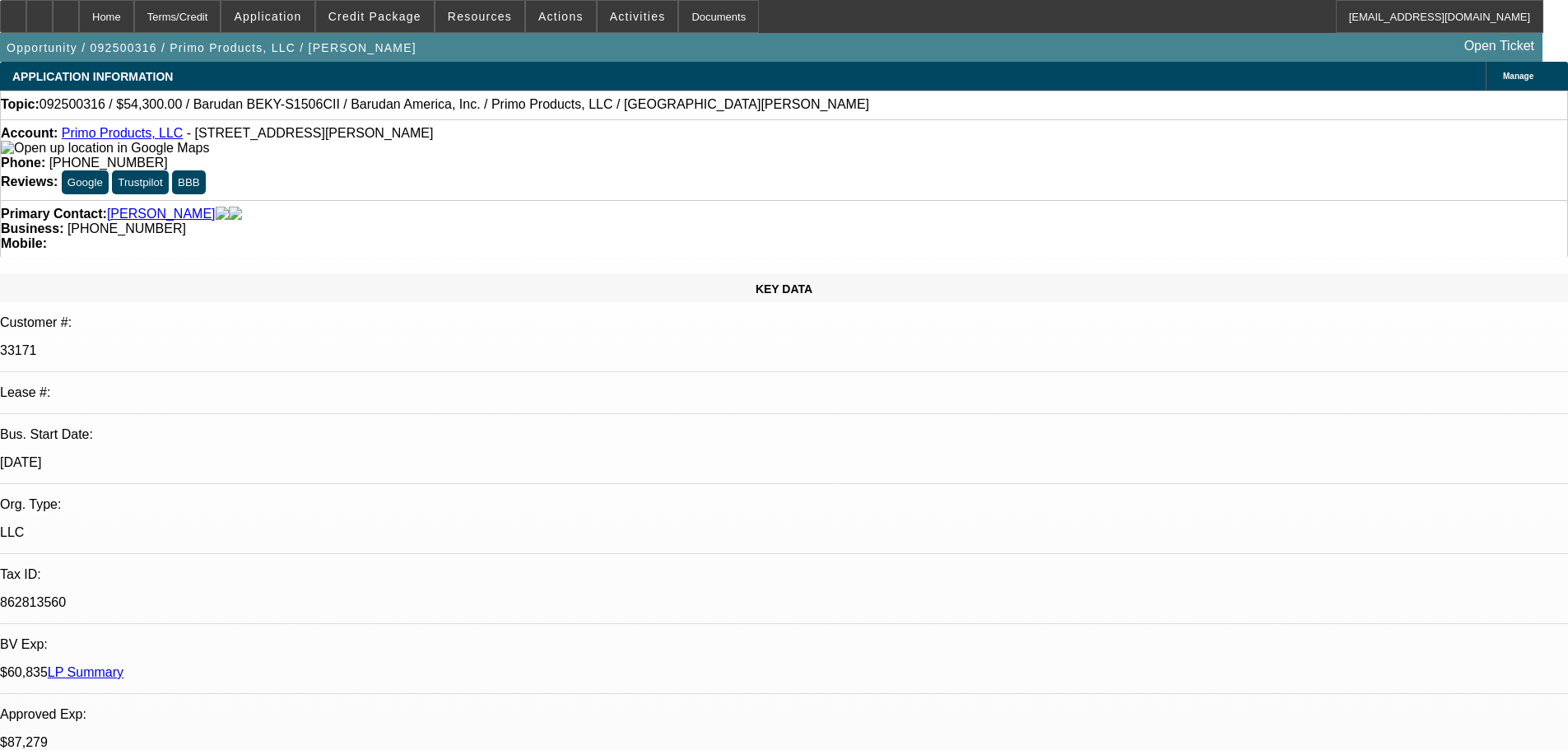
select select "0"
select select "0.1"
select select "4"
select select "0"
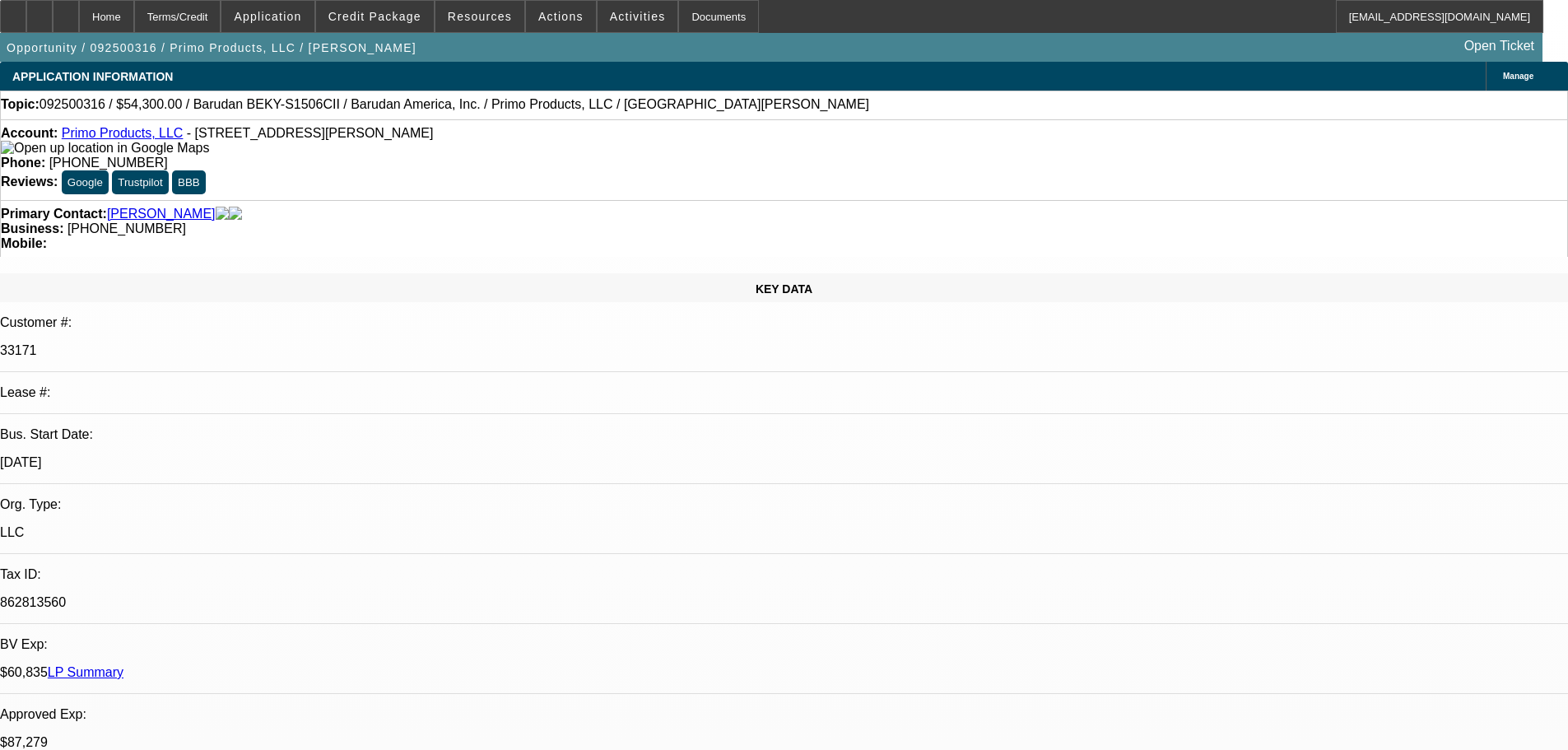
select select "2"
select select "0.1"
select select "4"
click at [373, 16] on span "Credit Package" at bounding box center [374, 16] width 93 height 13
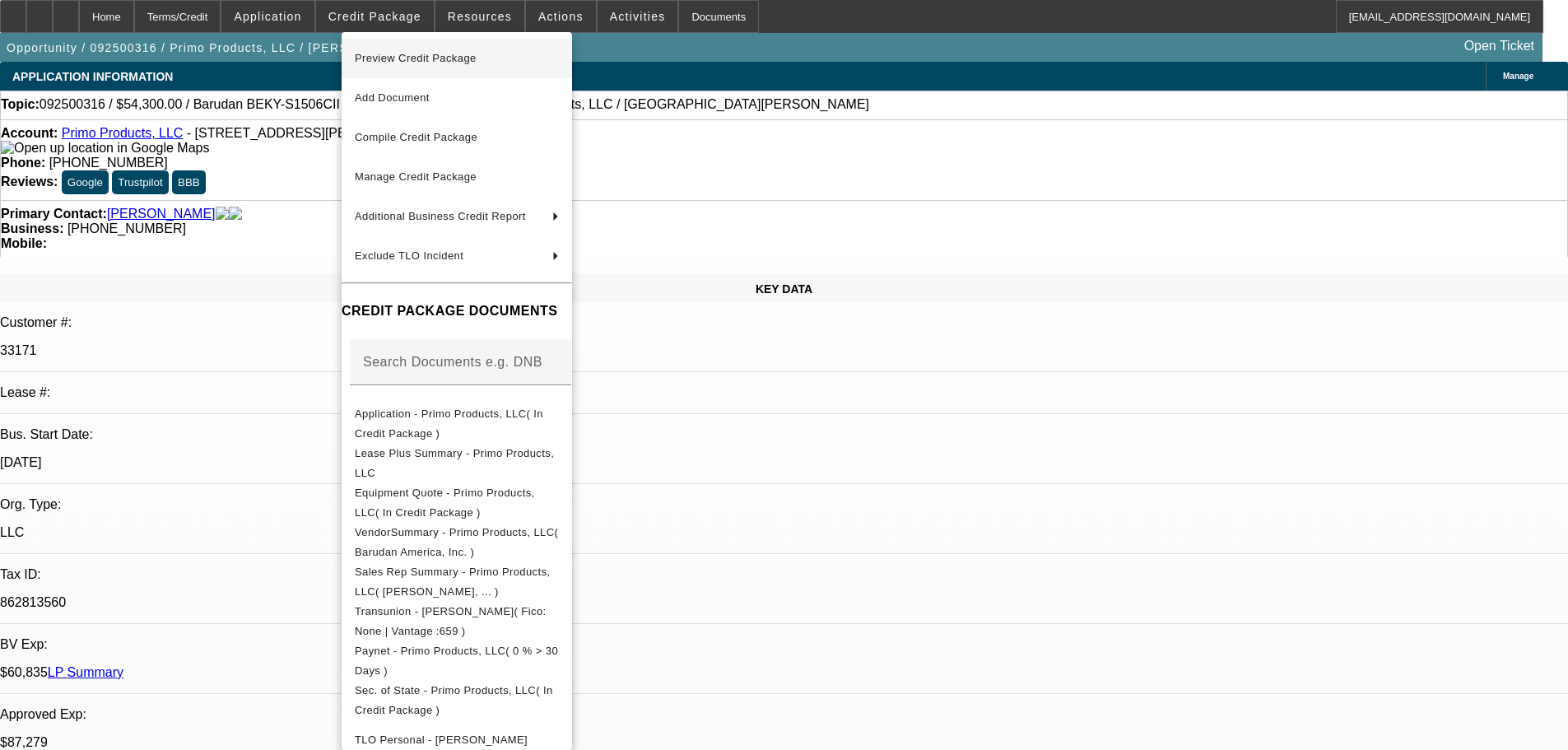
click at [406, 54] on span "Preview Credit Package" at bounding box center [416, 58] width 121 height 12
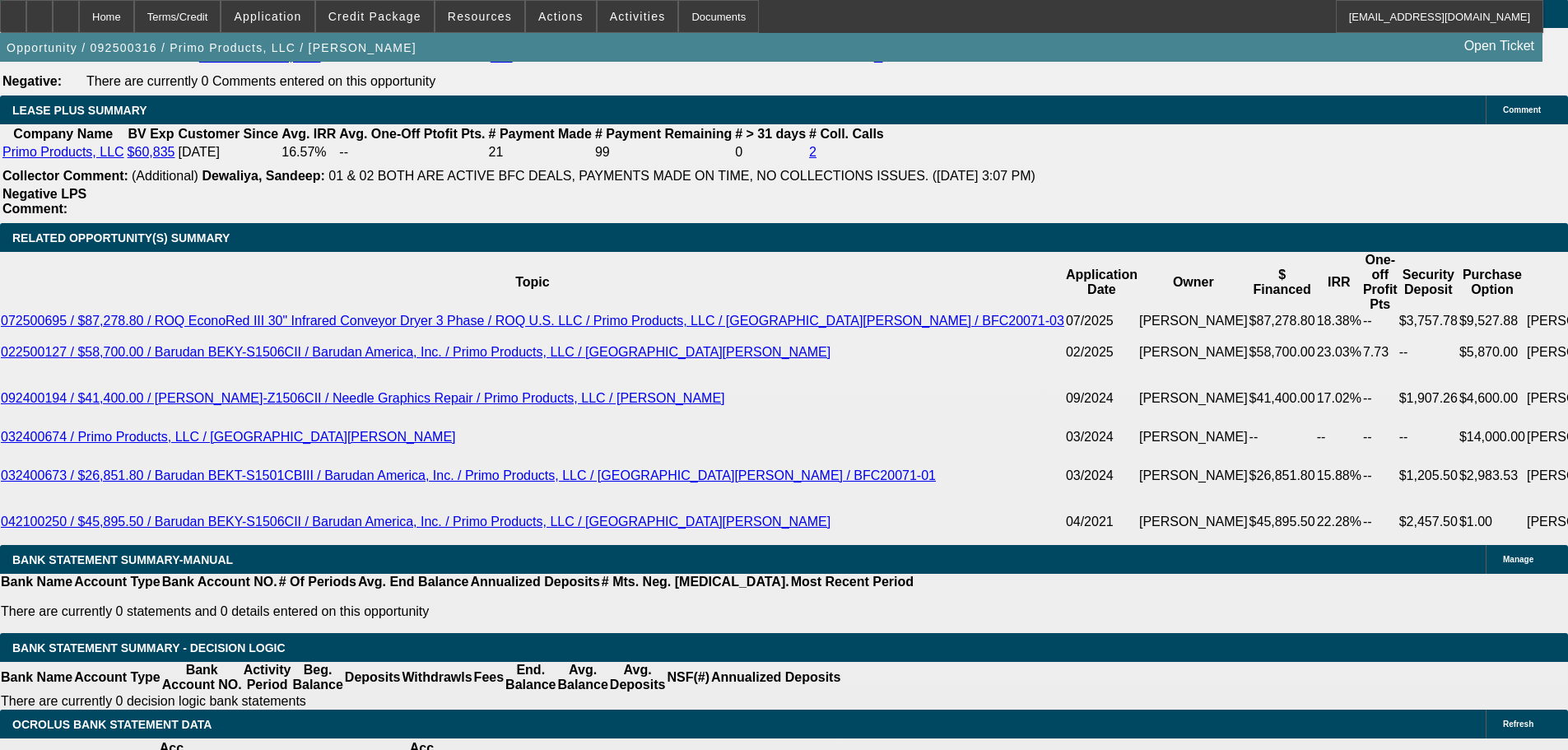
scroll to position [3306, 0]
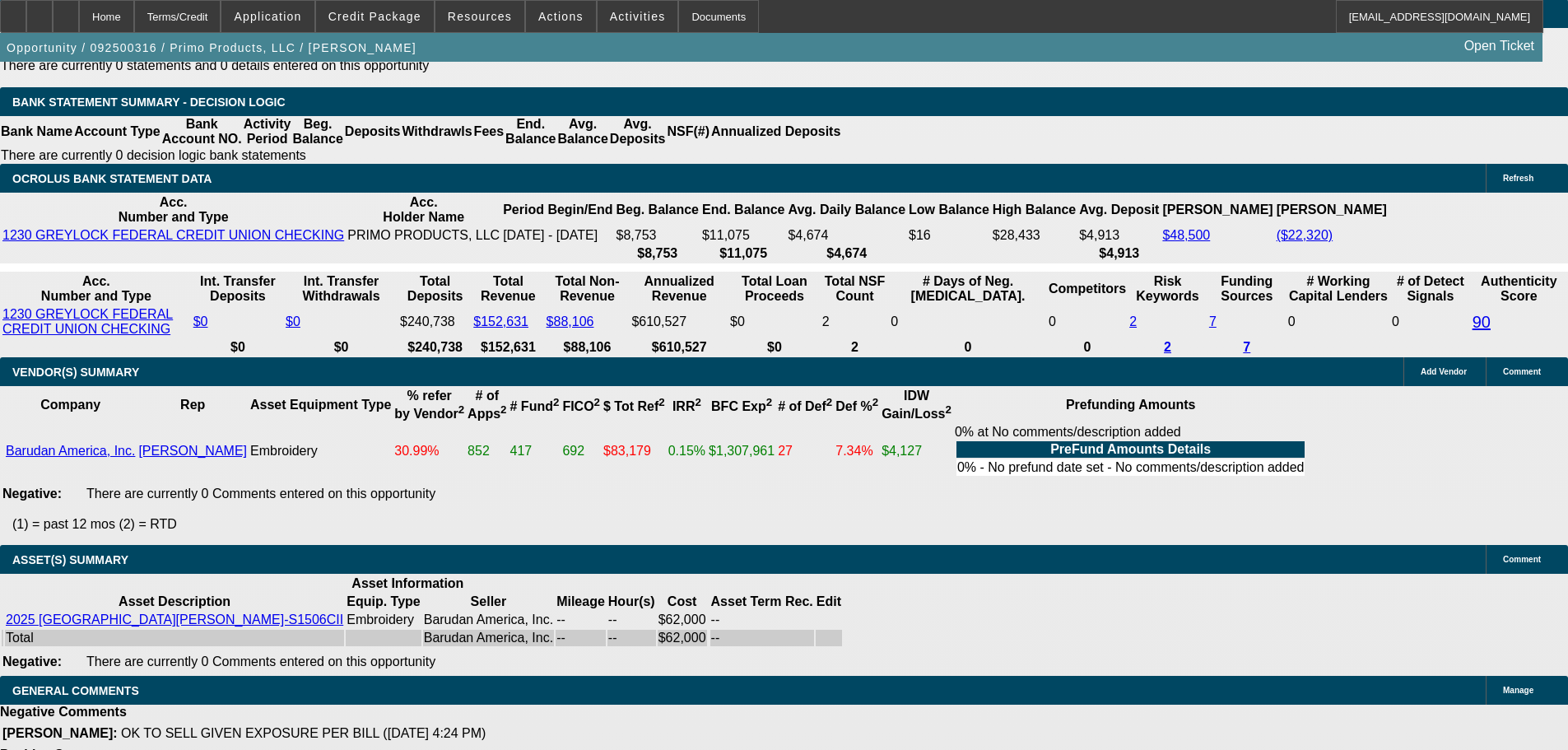
select select "3"
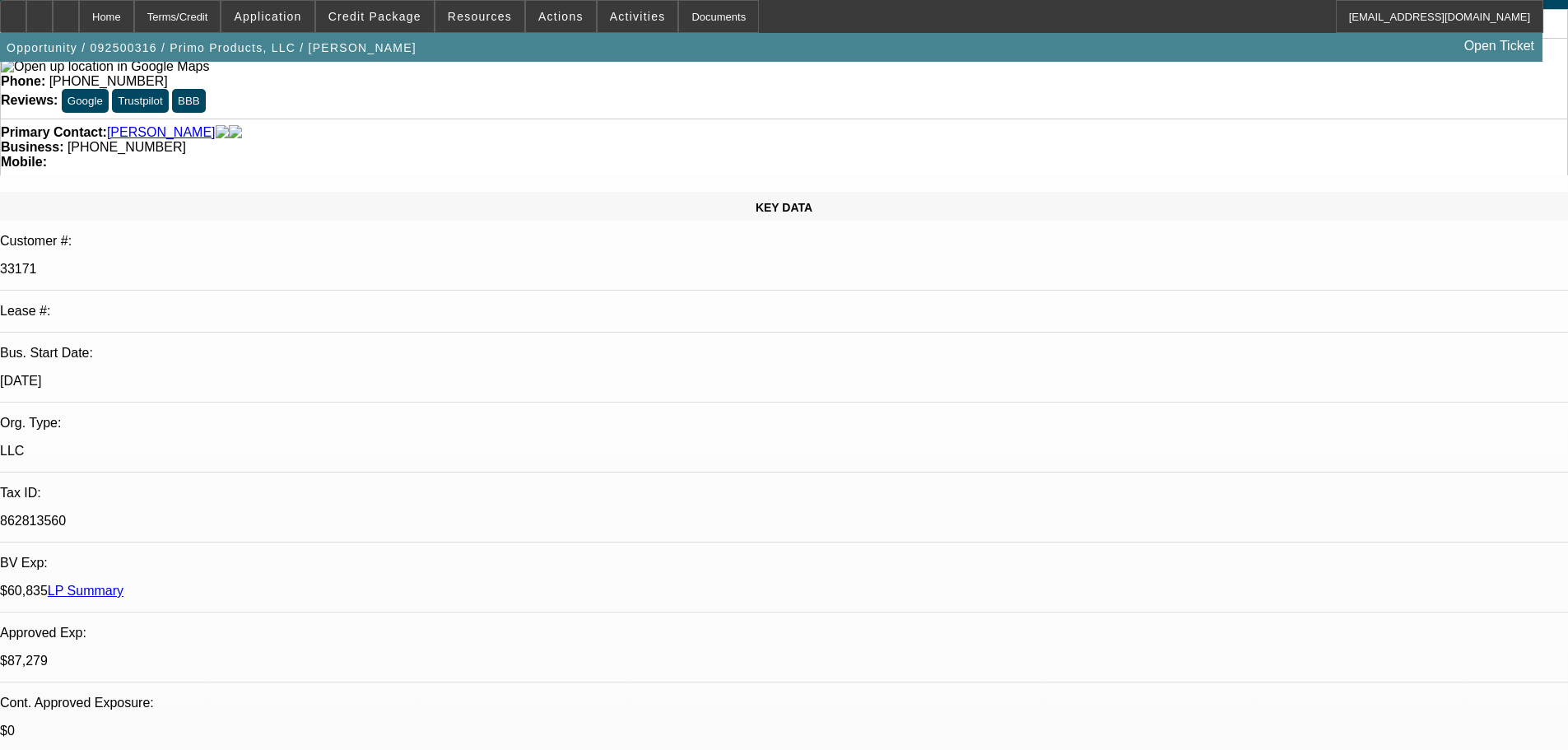
scroll to position [329, 0]
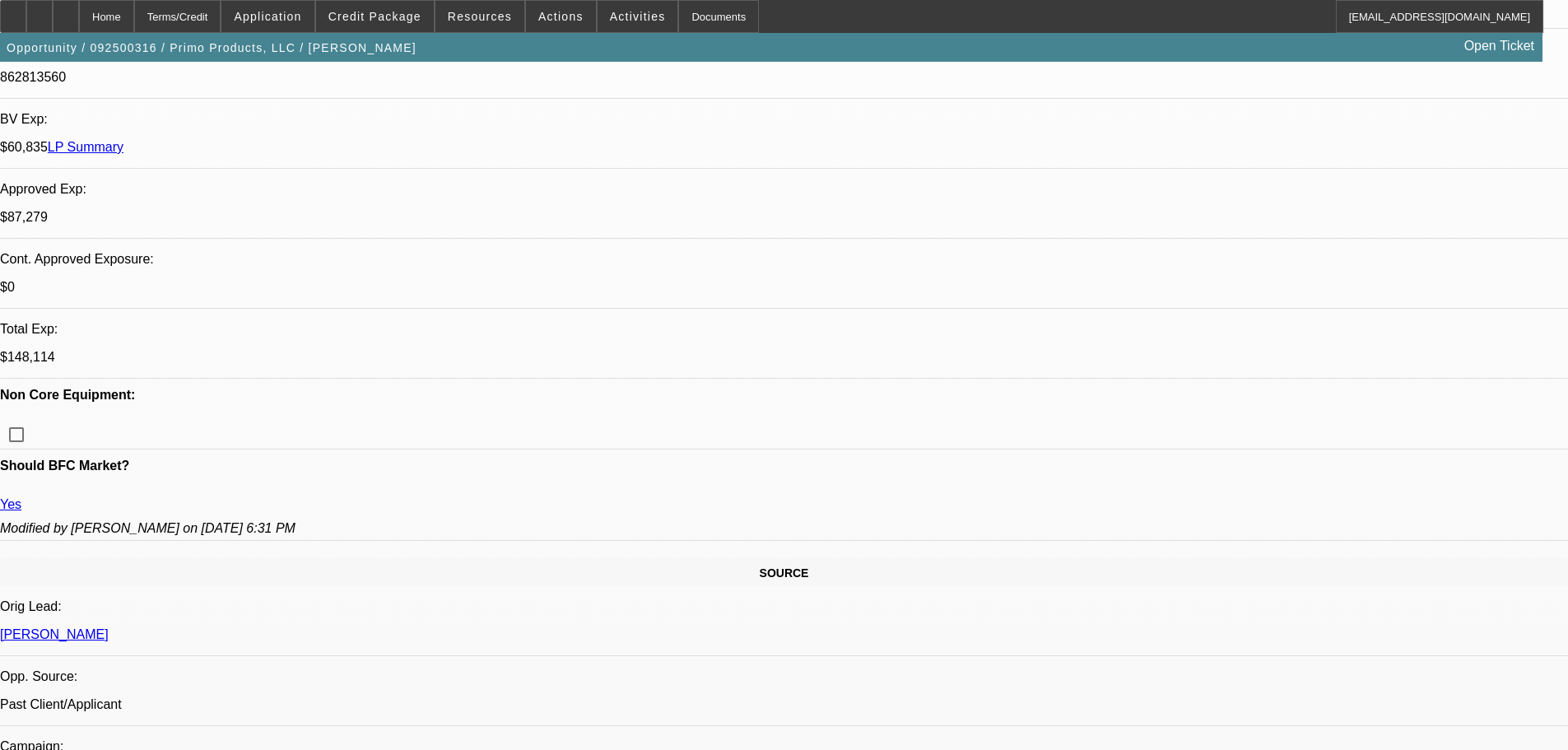
scroll to position [493, 0]
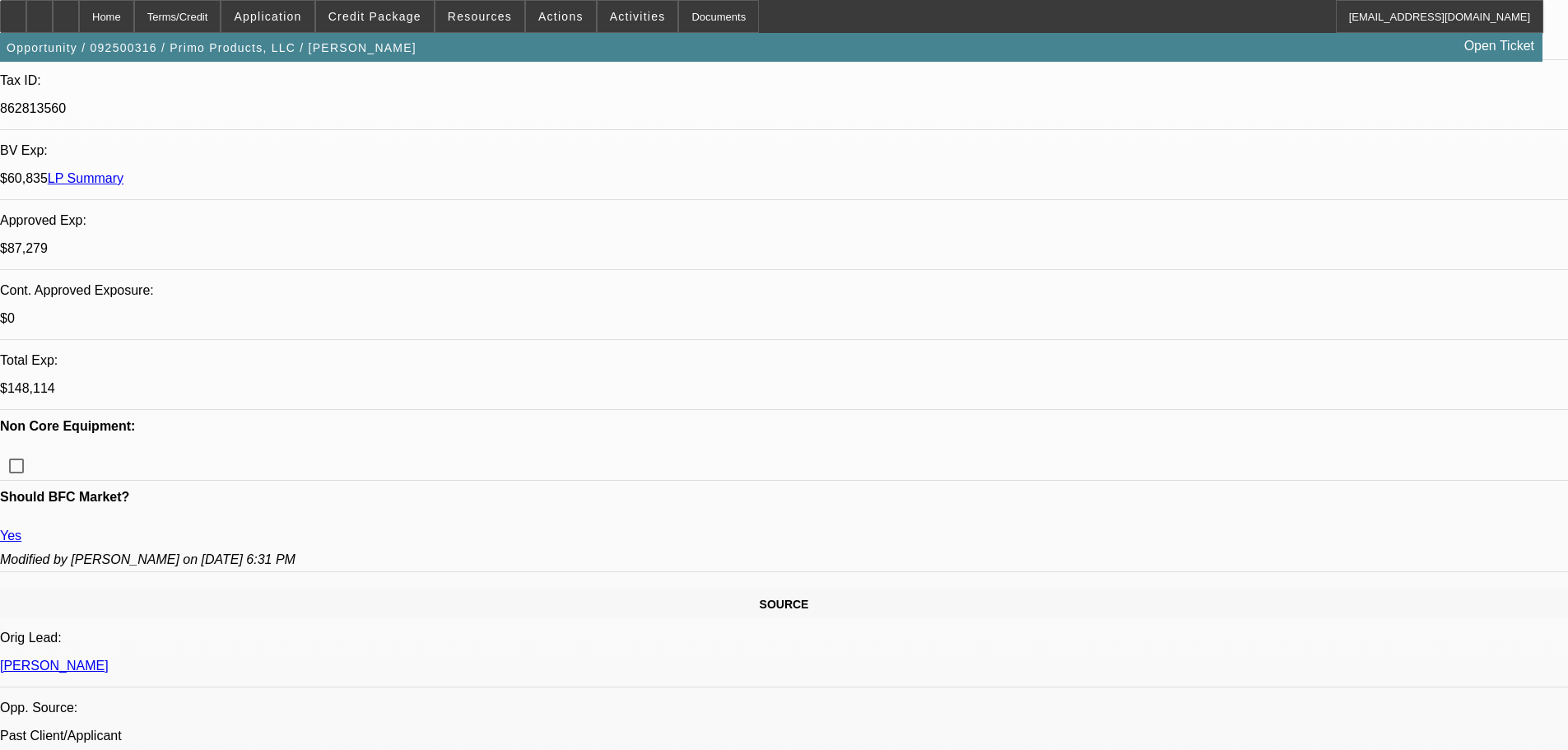
type textarea "HIGH EXPOSIE IN PAST YEAR, LOW BANK [MEDICAL_DATA] NOTED, HERES THE APPROVAL FO…"
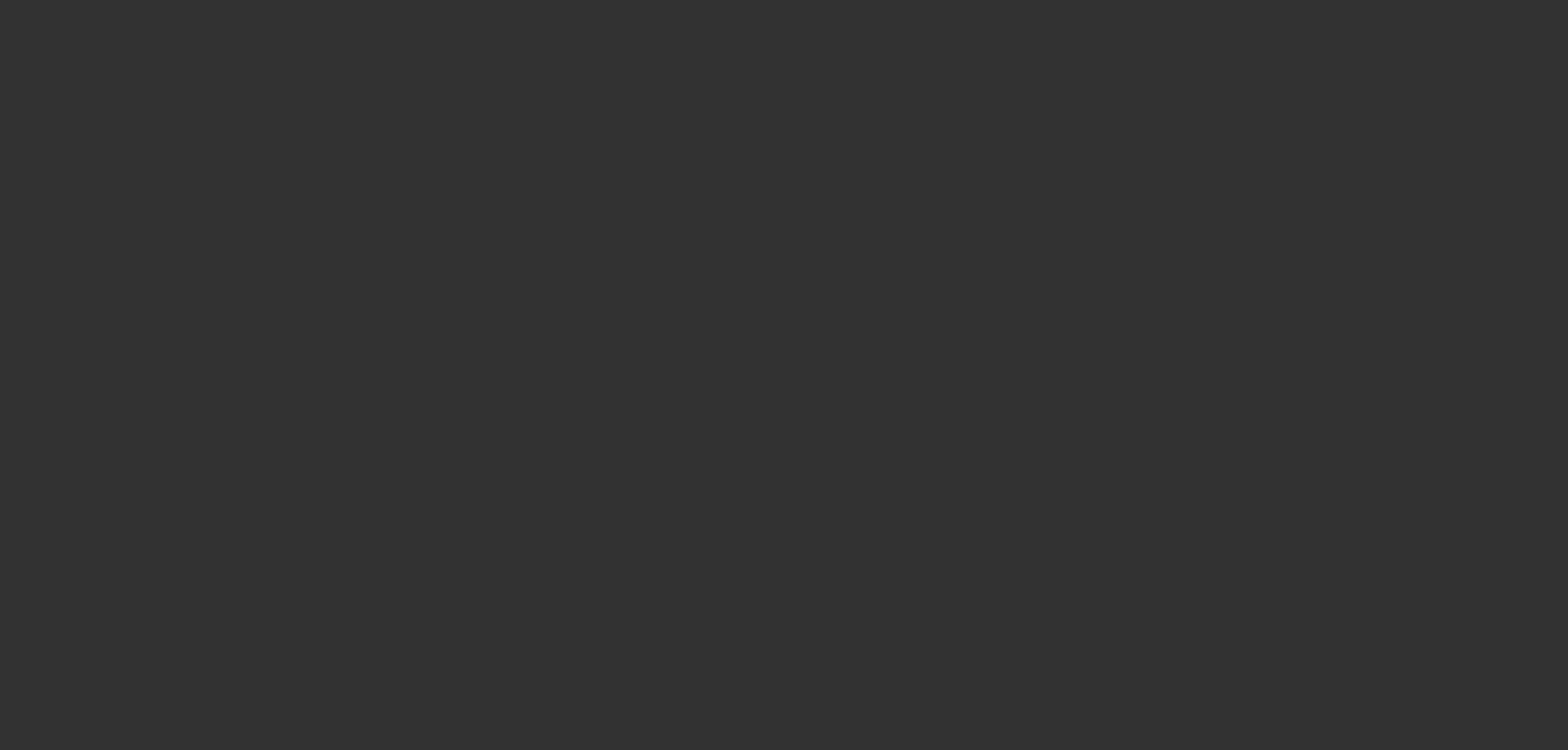
scroll to position [0, 0]
select select "0"
select select "2"
select select "0.1"
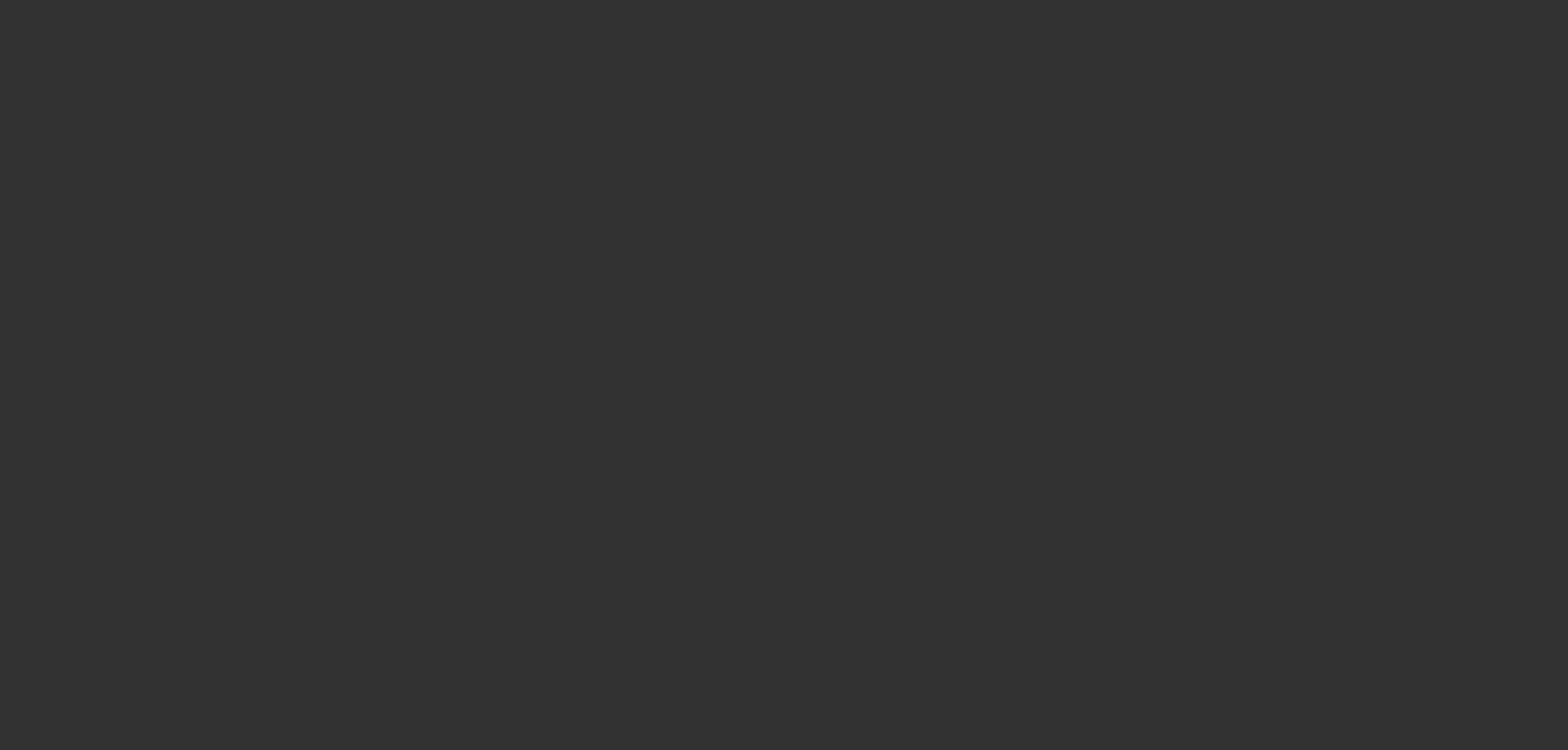
select select "4"
select select "0"
select select "0.1"
select select "4"
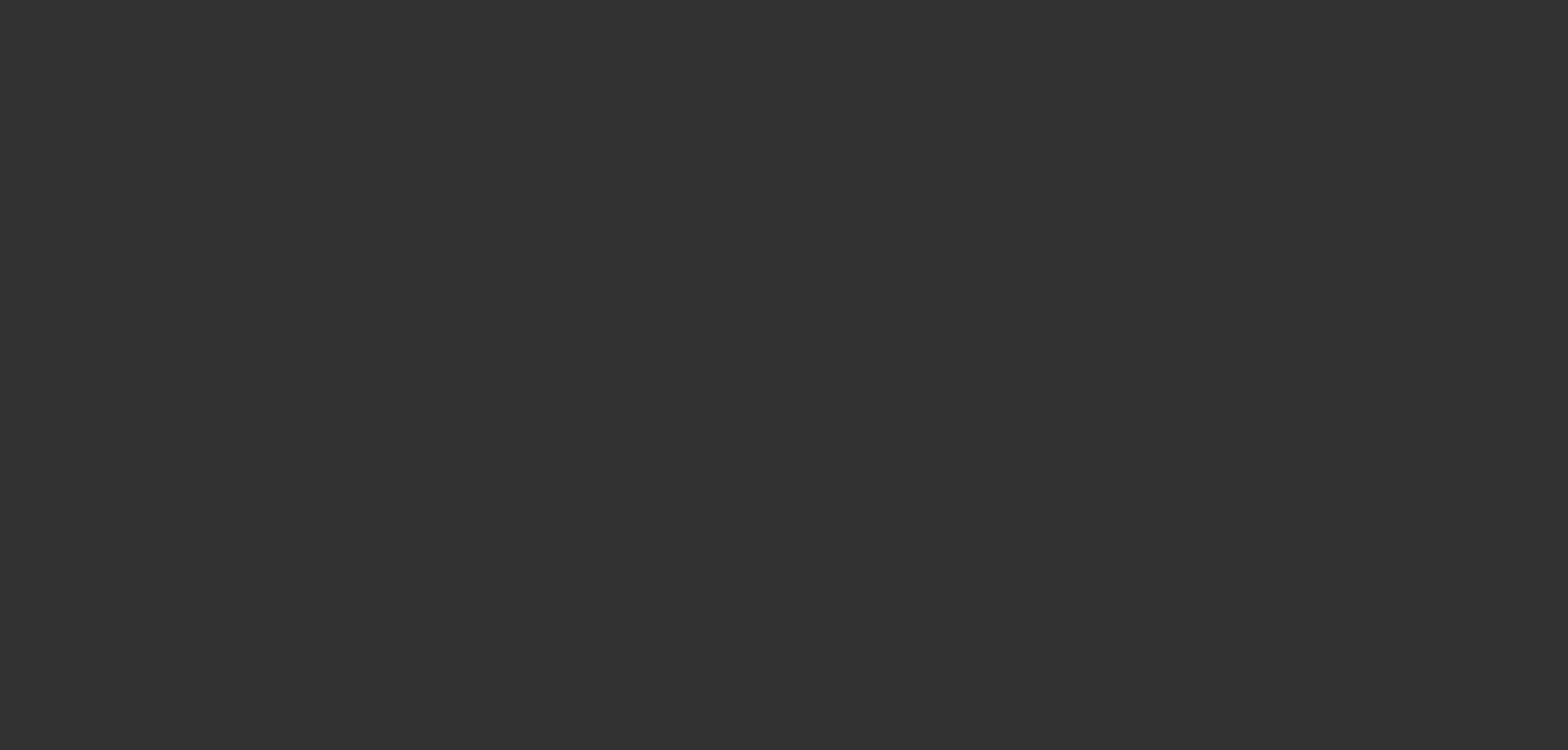
select select "0"
select select "2"
select select "0.1"
select select "4"
